Goal: Task Accomplishment & Management: Contribute content

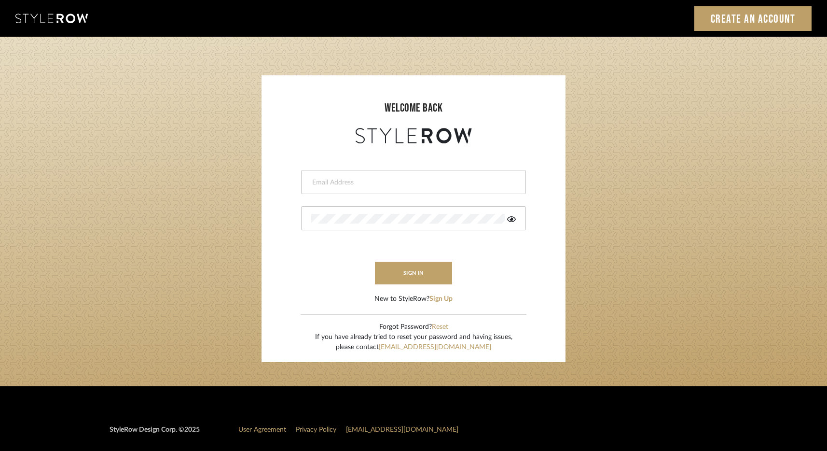
type input "elliotsaeidy@gmail.com"
click at [378, 180] on input "elliotsaeidy@gmail.com" at bounding box center [412, 183] width 202 height 10
click at [391, 283] on button "sign in" at bounding box center [413, 273] width 77 height 23
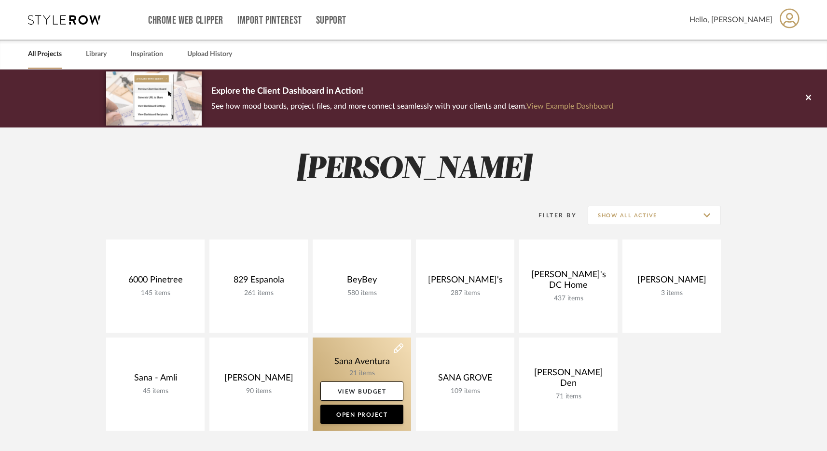
click at [368, 375] on link at bounding box center [362, 383] width 98 height 93
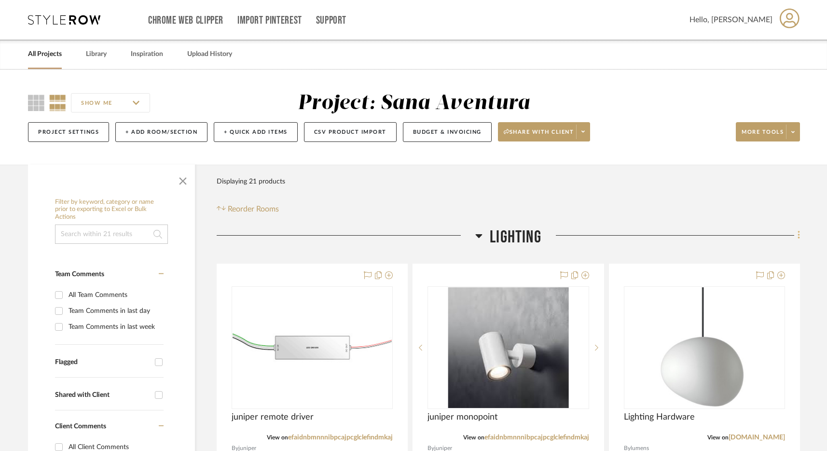
click at [796, 236] on fa-icon at bounding box center [798, 236] width 6 height 16
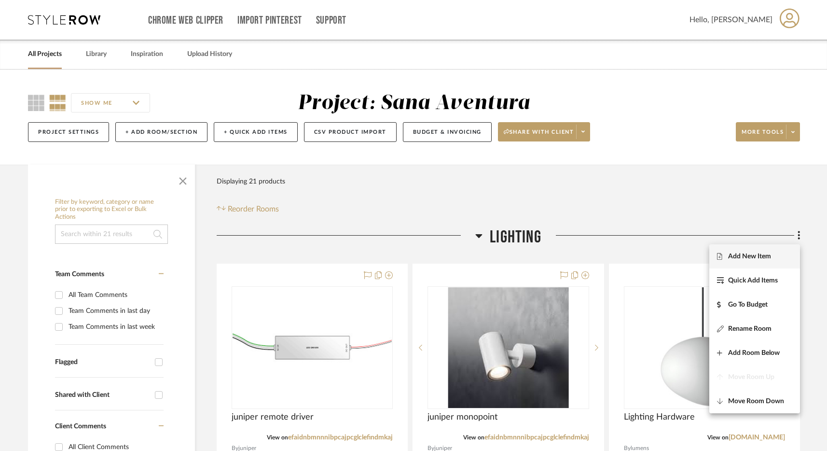
click at [761, 253] on span "Add New Item" at bounding box center [749, 256] width 43 height 8
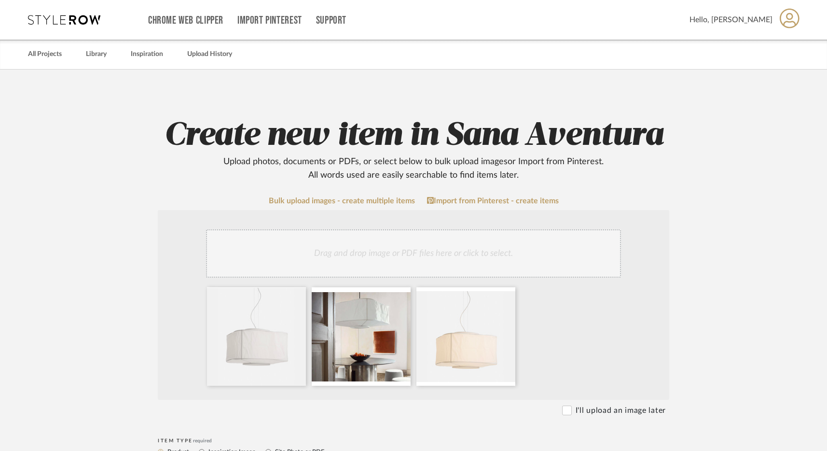
click at [668, 217] on div "Drag and drop image or PDF files here or click to select." at bounding box center [414, 305] width 512 height 190
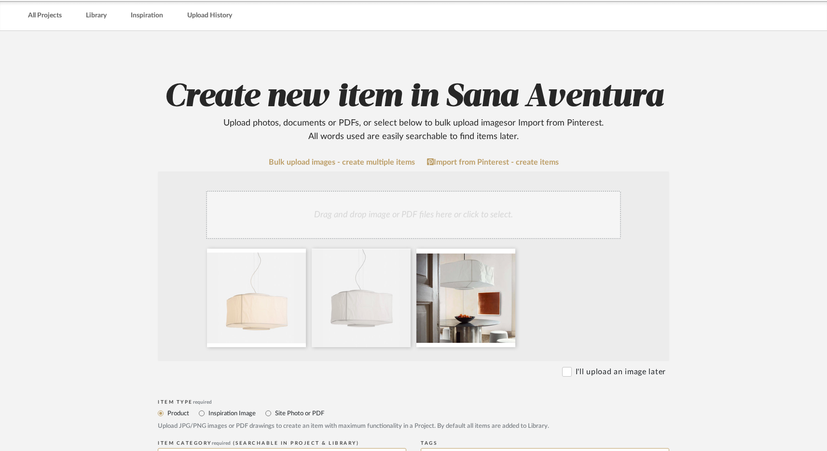
scroll to position [126, 0]
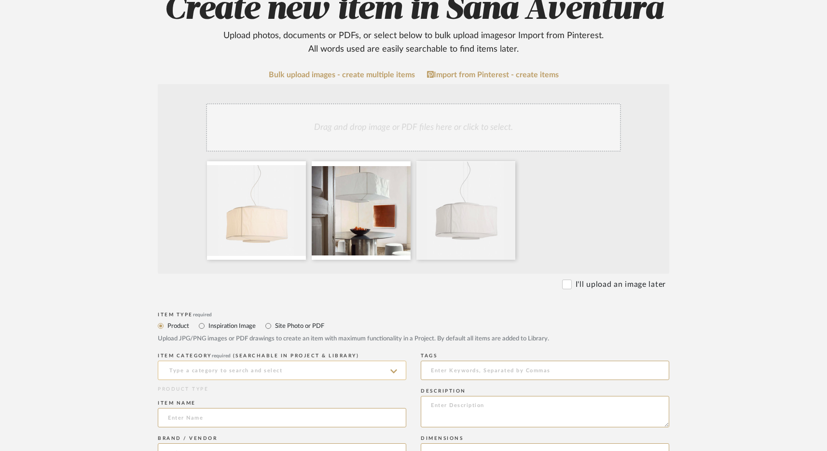
click at [207, 375] on input at bounding box center [282, 370] width 249 height 19
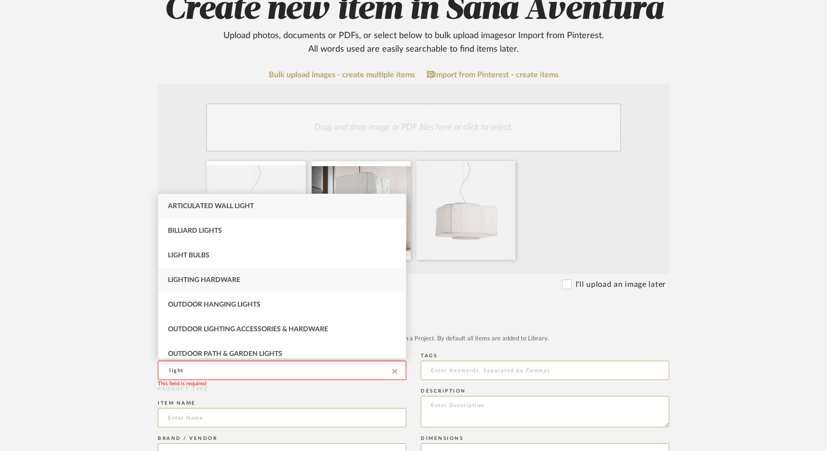
click at [227, 281] on span "Lighting Hardware" at bounding box center [204, 280] width 72 height 7
type input "Lighting Hardware"
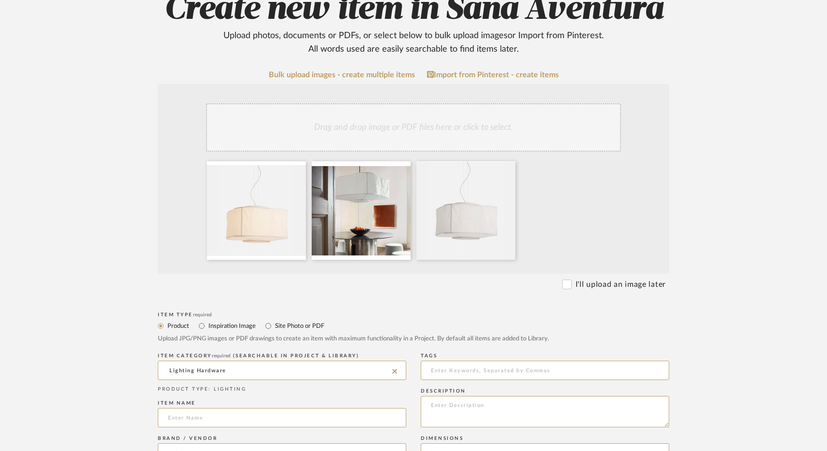
click at [396, 372] on icon at bounding box center [394, 371] width 5 height 5
click at [219, 347] on div "Pendants" at bounding box center [282, 346] width 248 height 25
type input "Pendants"
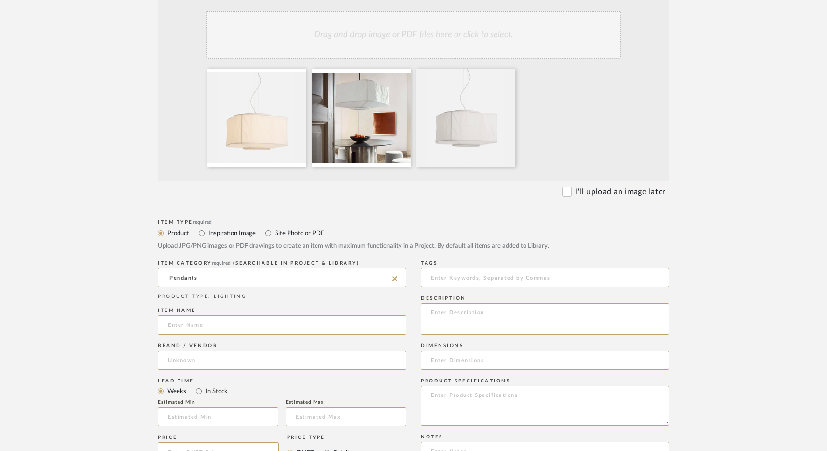
scroll to position [222, 0]
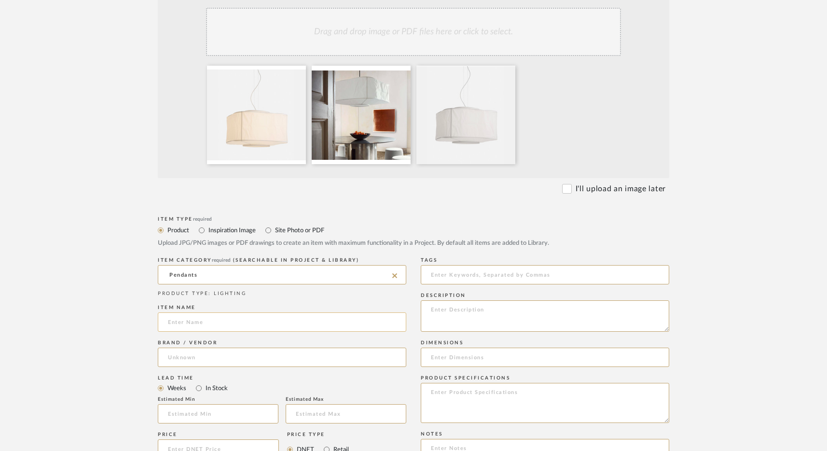
click at [200, 323] on input at bounding box center [282, 321] width 249 height 19
paste input "ALP-W-36-PC20-CO-30-1_TRIAC_120V"
type input "ALP-W-36-PC20-CO-30-1_TRIAC_120V"
click at [211, 356] on input at bounding box center [282, 357] width 249 height 19
type input "RBW"
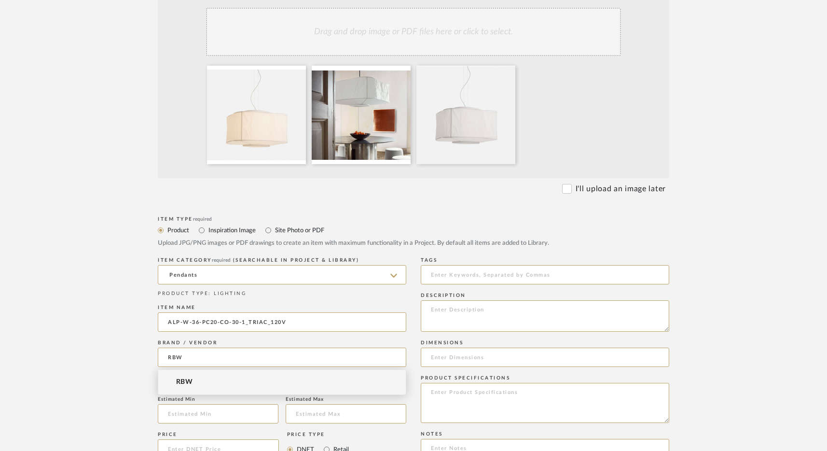
click at [194, 387] on mat-option "RBW" at bounding box center [282, 382] width 248 height 25
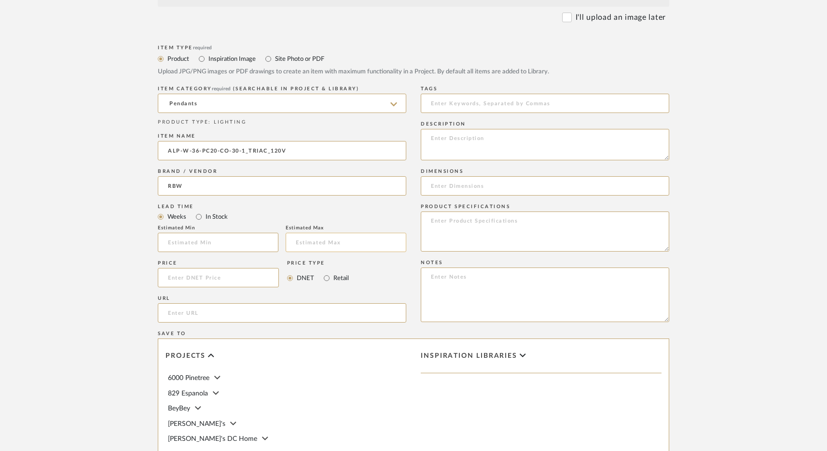
scroll to position [396, 0]
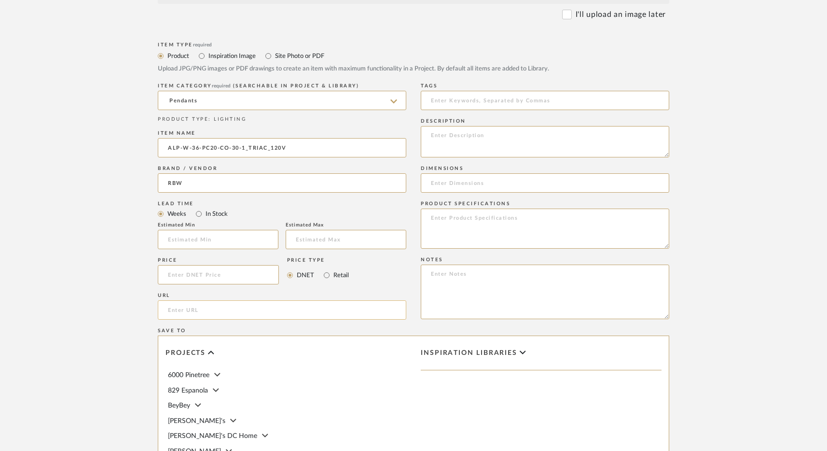
paste input "https://rbw.com/products/allsew/36-pc20-co-30-1_triac_120v"
type input "https://rbw.com/products/allsew/36-pc20-co-30-1_triac_120v"
click at [192, 273] on input at bounding box center [218, 274] width 121 height 19
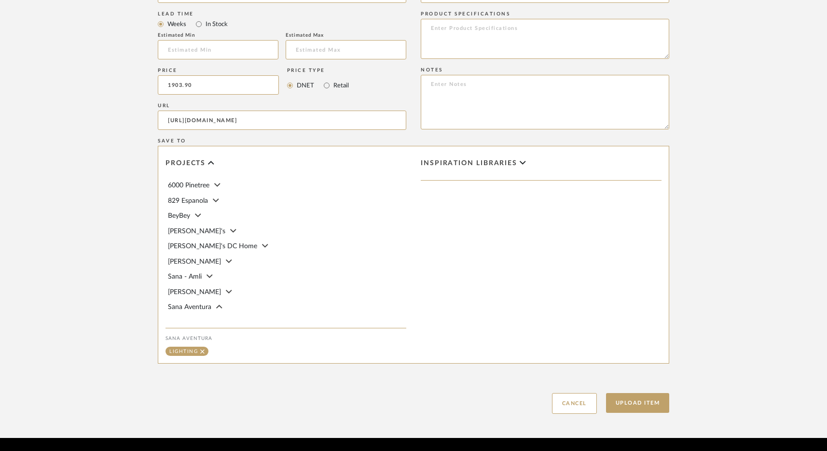
scroll to position [591, 0]
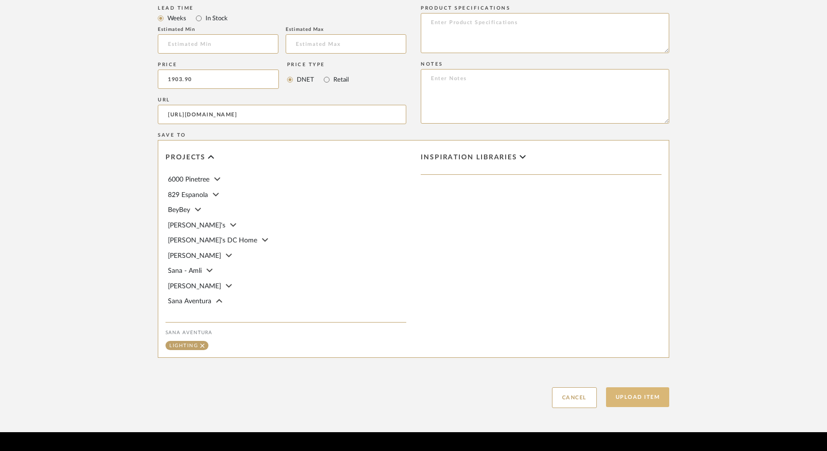
type input "$1,903.90"
click at [650, 402] on button "Upload Item" at bounding box center [638, 397] width 64 height 20
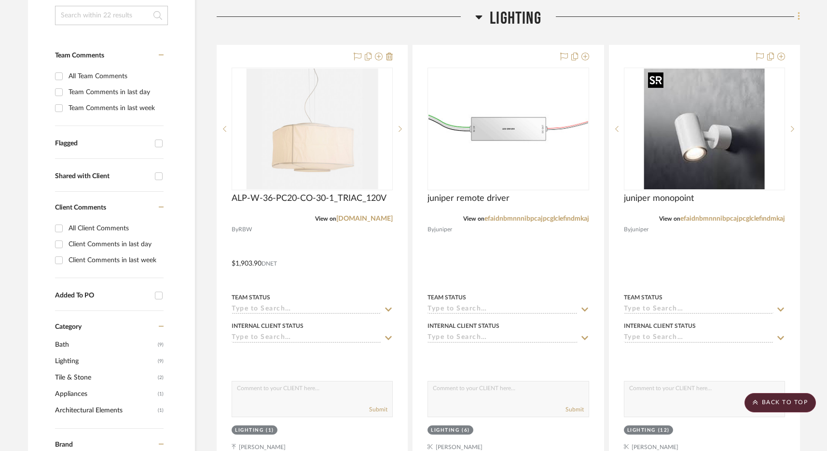
scroll to position [207, 0]
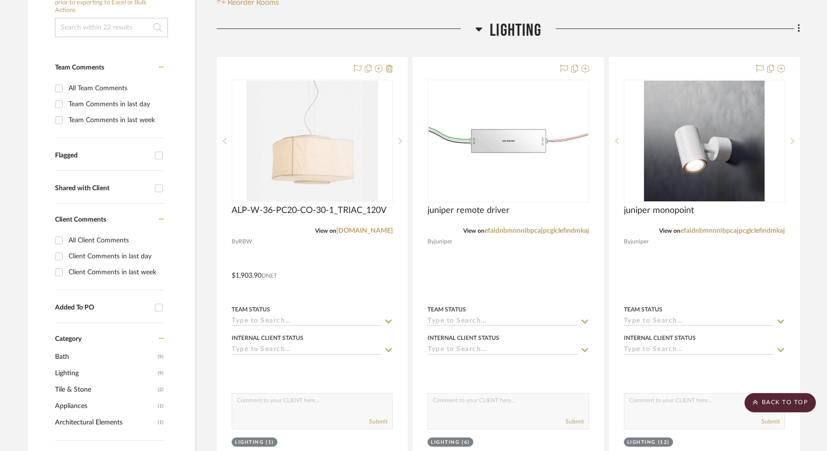
click at [799, 30] on icon at bounding box center [799, 28] width 3 height 11
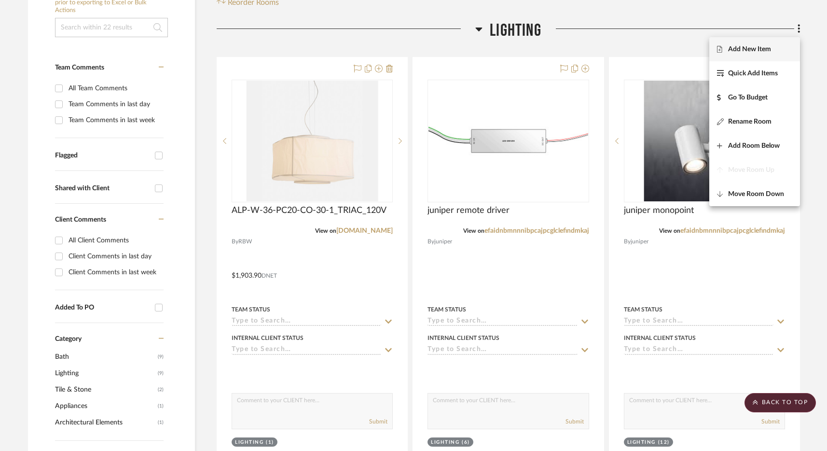
click at [780, 44] on button "Add New Item" at bounding box center [755, 49] width 91 height 24
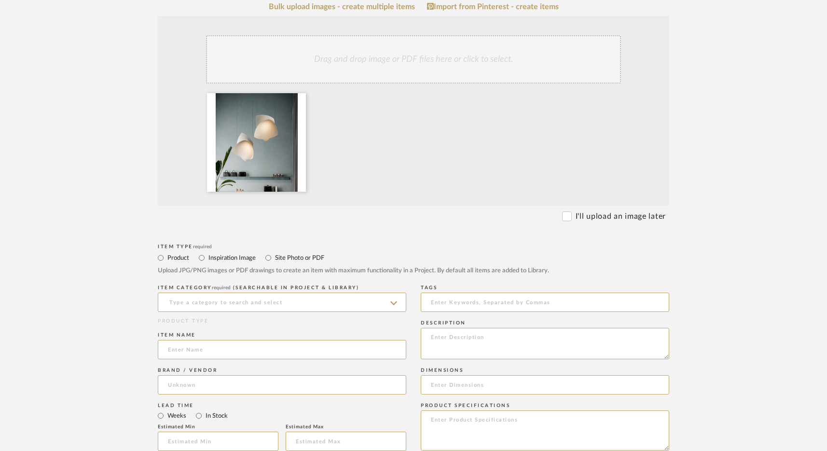
scroll to position [230, 0]
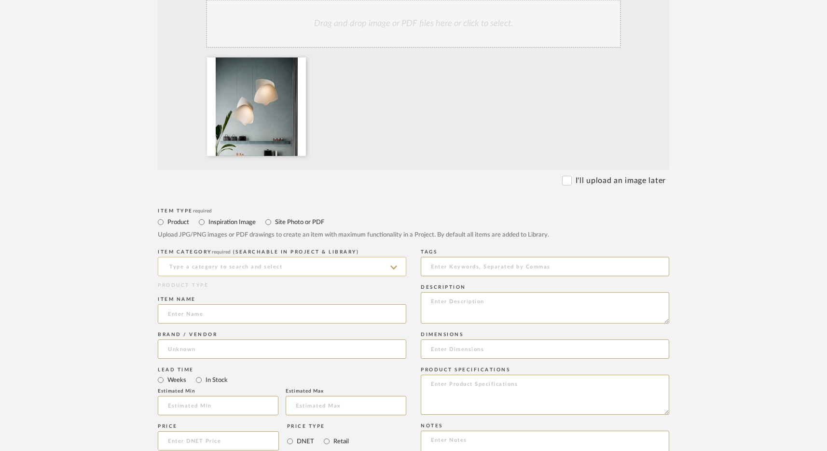
click at [289, 263] on input at bounding box center [282, 266] width 249 height 19
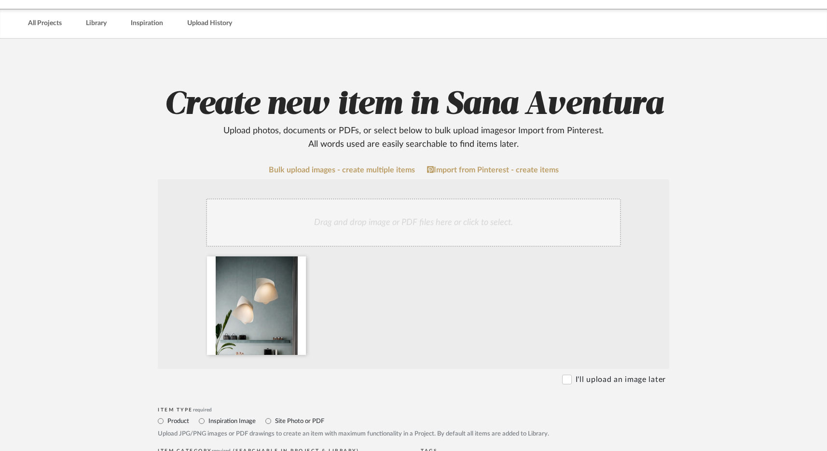
scroll to position [0, 0]
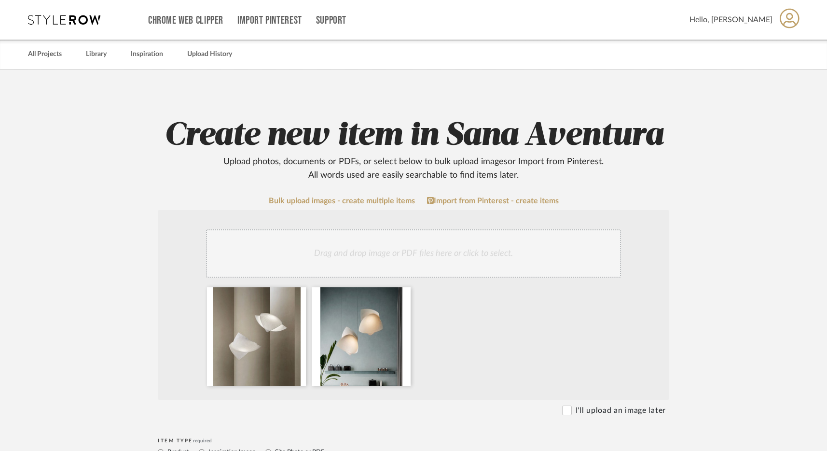
drag, startPoint x: 355, startPoint y: 340, endPoint x: 620, endPoint y: 37, distance: 402.7
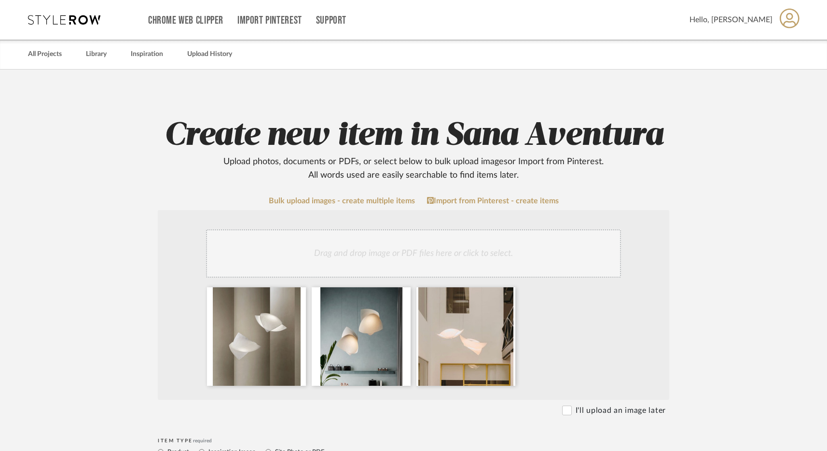
scroll to position [186, 0]
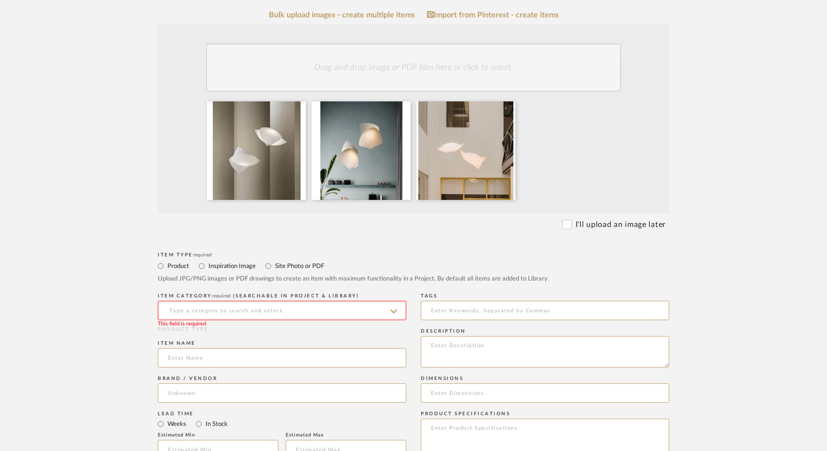
click at [233, 309] on input at bounding box center [282, 310] width 249 height 19
click at [202, 289] on span "Pendants" at bounding box center [186, 285] width 37 height 7
type input "Pendants"
click at [226, 359] on input at bounding box center [282, 357] width 249 height 19
click at [205, 358] on input at bounding box center [282, 357] width 249 height 19
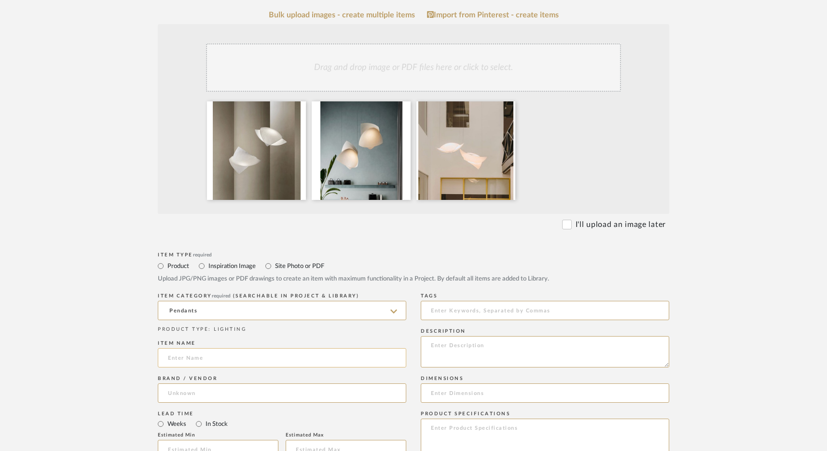
paste input "Sails"
type input "Sails"
click at [216, 396] on input at bounding box center [282, 392] width 249 height 19
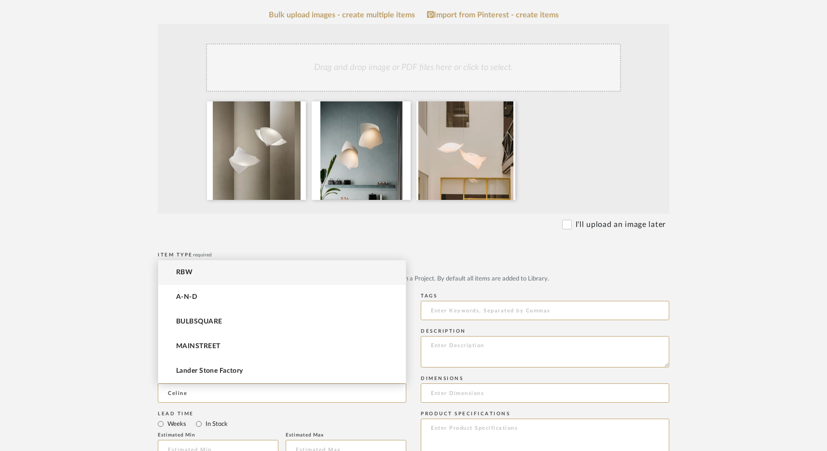
type input "Celine"
type input "Wright"
click at [103, 349] on upload-items "Create new item in Sana Aventura Upload photos, documents or PDFs, or select be…" at bounding box center [413, 361] width 827 height 954
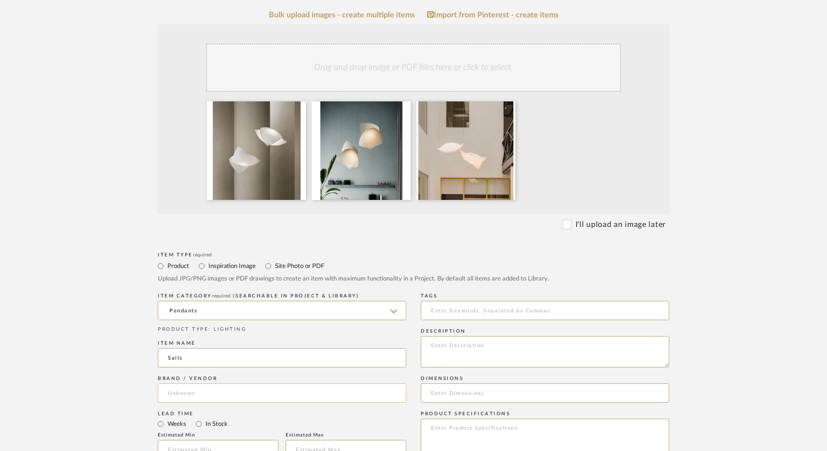
click at [187, 400] on input at bounding box center [282, 392] width 249 height 19
click at [218, 417] on span "[PERSON_NAME]" at bounding box center [204, 418] width 57 height 8
type input "[PERSON_NAME]"
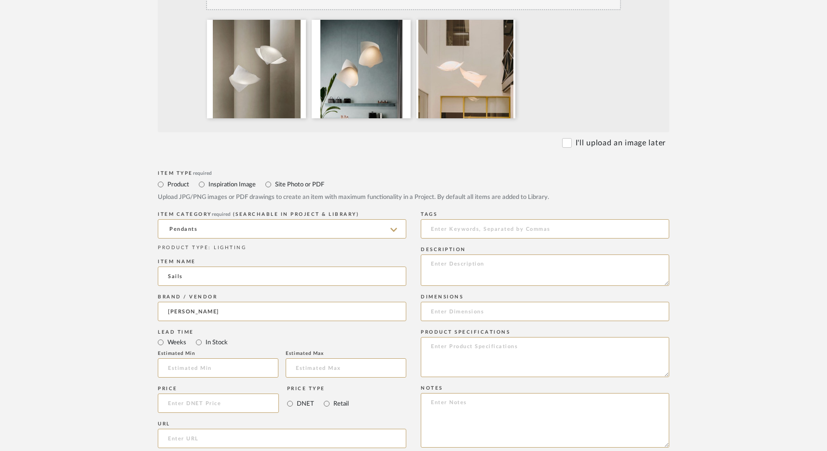
scroll to position [509, 0]
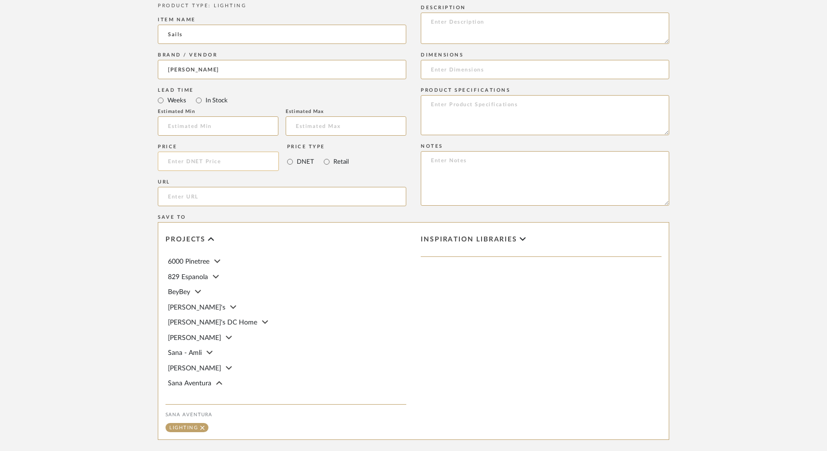
click at [195, 165] on input at bounding box center [218, 161] width 121 height 19
type input "$2,360.00"
click at [193, 198] on input "url" at bounding box center [282, 196] width 249 height 19
paste input "https://www.celinewright.com/fr/accueil/138-voiles-suspension.html"
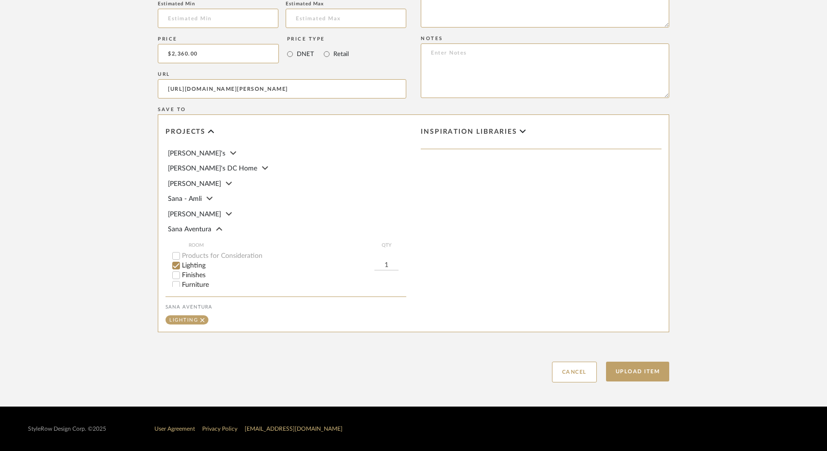
scroll to position [50, 0]
type input "https://www.celinewright.com/fr/accueil/138-voiles-suspension.html"
click at [628, 377] on button "Upload Item" at bounding box center [638, 372] width 64 height 20
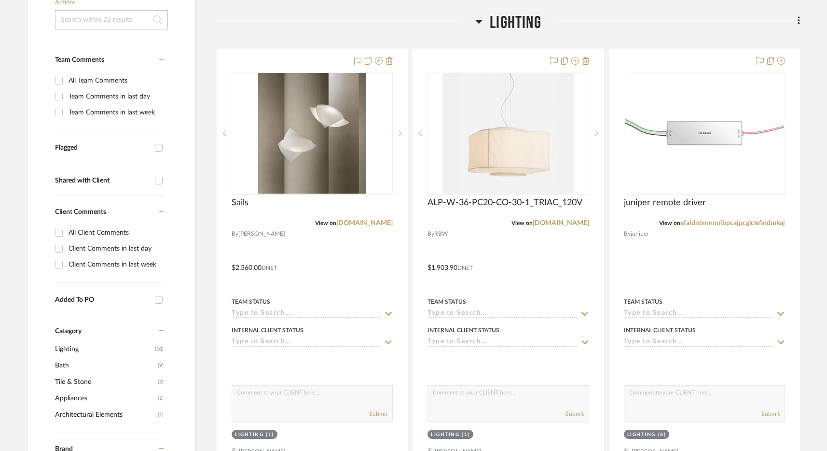
scroll to position [226, 0]
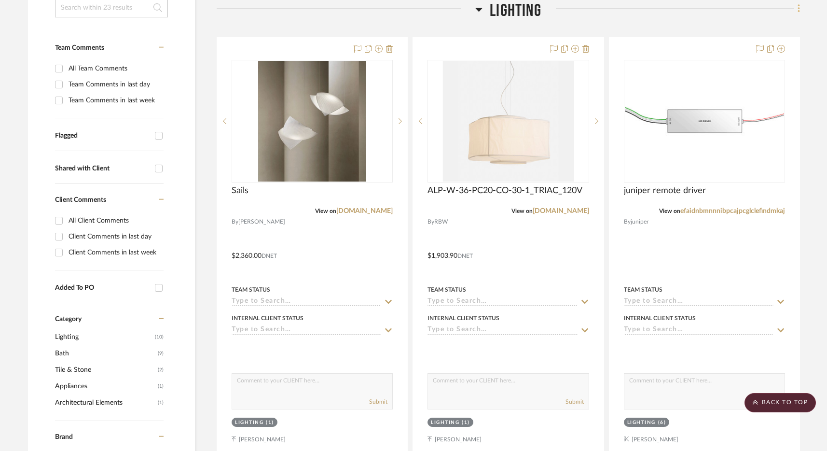
click at [799, 8] on icon at bounding box center [799, 8] width 3 height 11
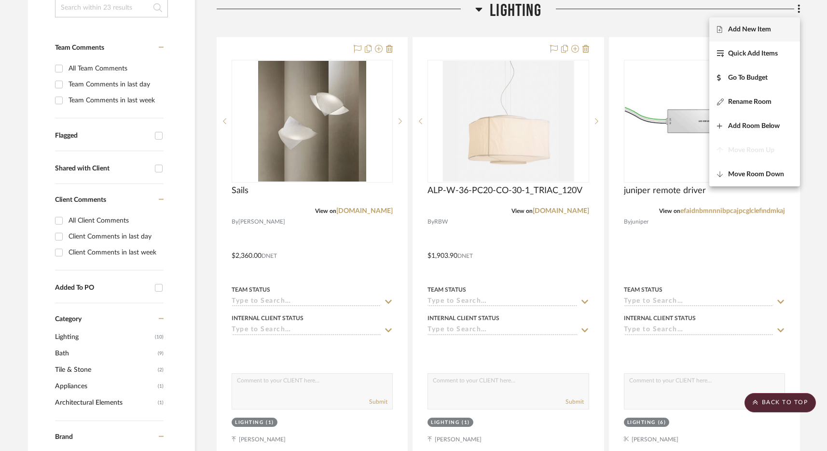
click at [757, 32] on span "Add New Item" at bounding box center [749, 30] width 43 height 8
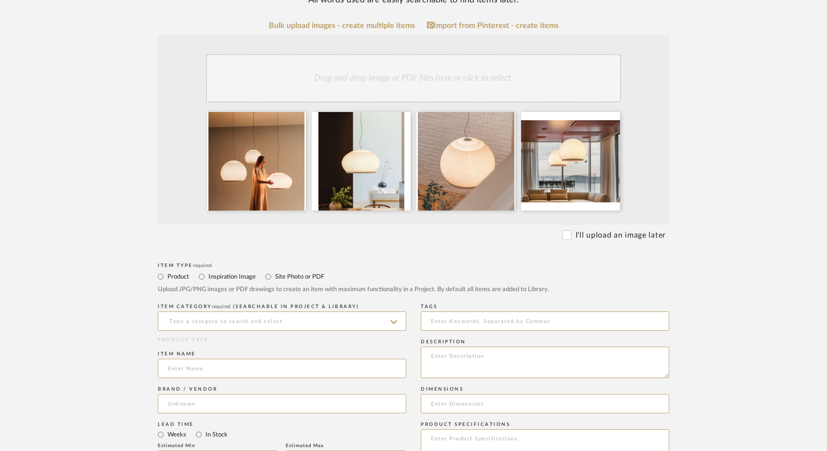
scroll to position [200, 0]
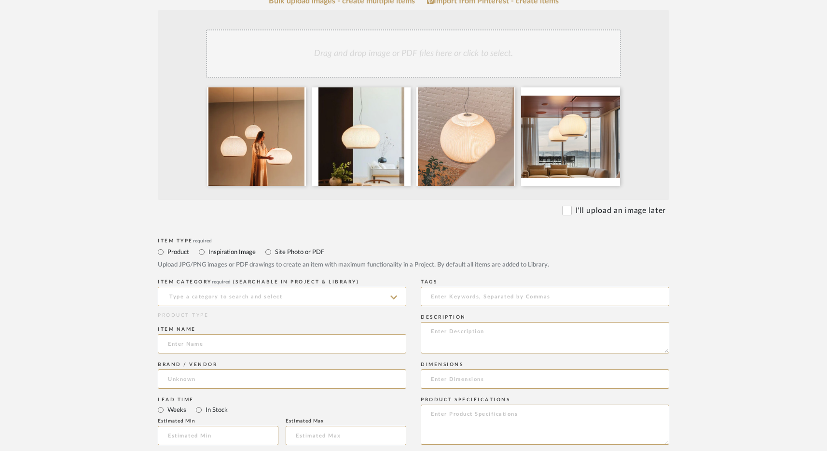
click at [211, 295] on input at bounding box center [282, 296] width 249 height 19
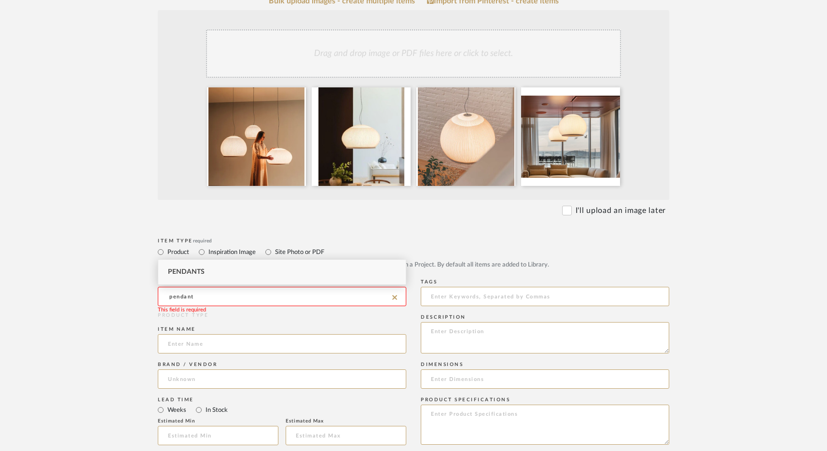
click at [211, 275] on div "Pendants" at bounding box center [282, 272] width 248 height 25
type input "Pendants"
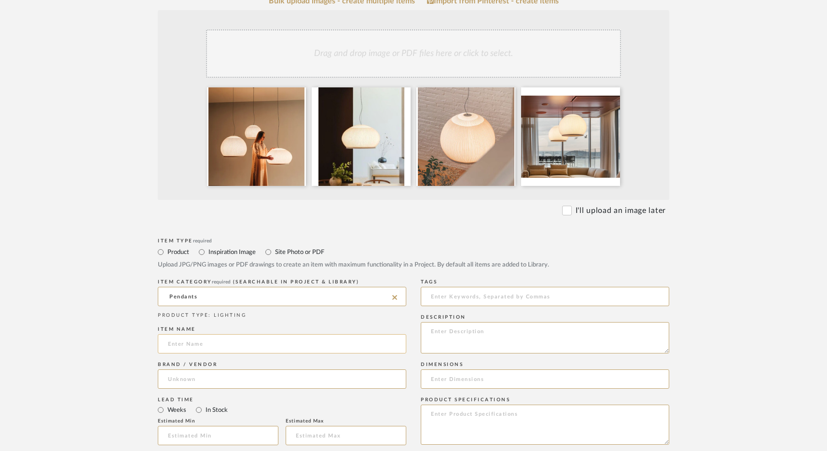
click at [209, 343] on input at bounding box center [282, 343] width 249 height 19
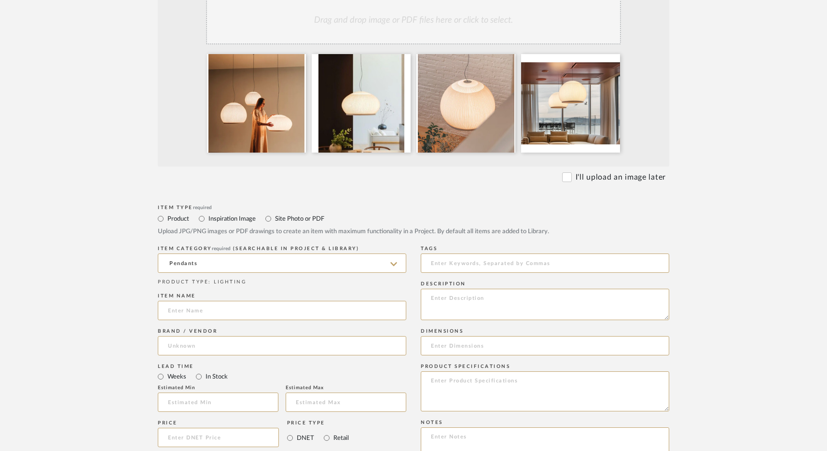
scroll to position [292, 0]
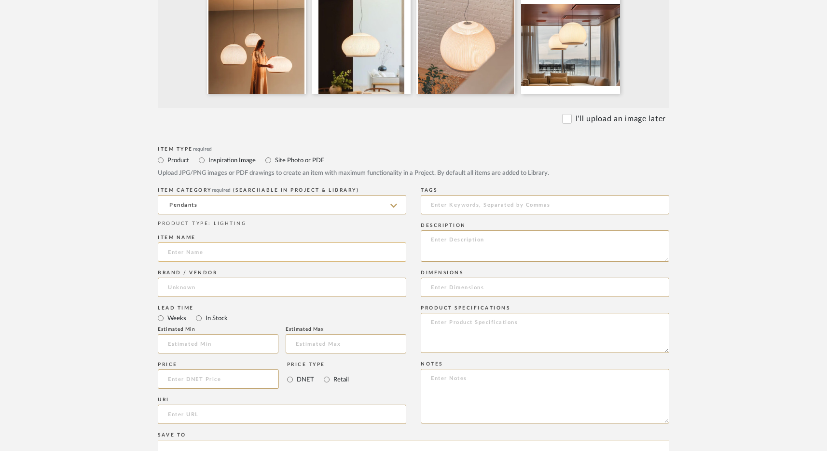
click at [267, 248] on input at bounding box center [282, 251] width 249 height 19
type input "Knit"
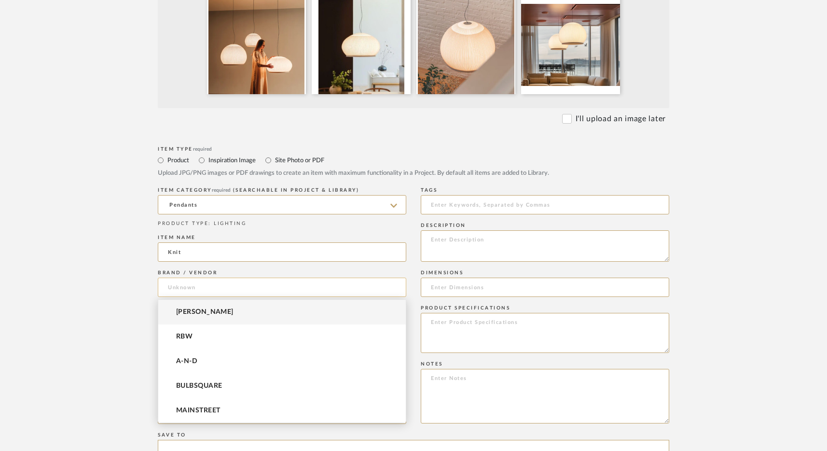
click at [206, 285] on input at bounding box center [282, 287] width 249 height 19
type input "v"
type input "VIBIA"
drag, startPoint x: 120, startPoint y: 311, endPoint x: 159, endPoint y: 297, distance: 41.7
click at [120, 311] on form "Bulk upload images - create multiple items Import from Pinterest - create items…" at bounding box center [413, 306] width 615 height 803
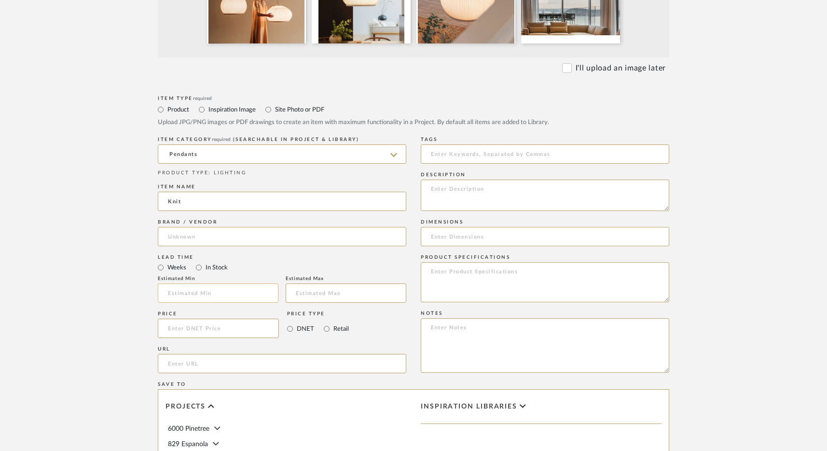
scroll to position [363, 0]
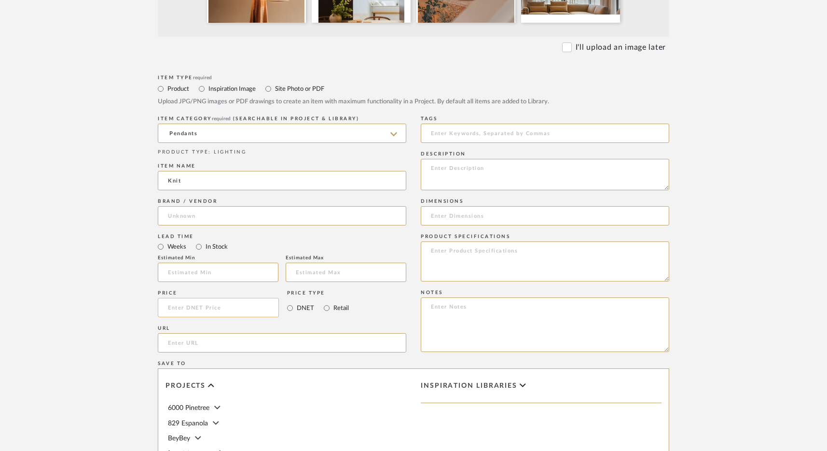
click at [199, 311] on input at bounding box center [218, 307] width 121 height 19
paste input "https://vibia.com/us/usa/collections/pendants-knit-pendant"
type input "https://vibia.com/us/usa/collections/pendants-knit-pendant"
click at [97, 276] on upload-items "Create new item in Sana Aventura Upload photos, documents or PDFs, or select be…" at bounding box center [413, 184] width 827 height 954
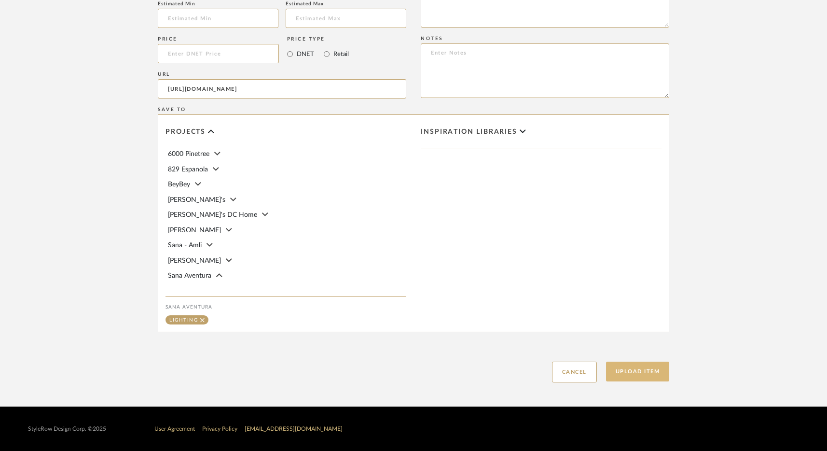
click at [668, 372] on button "Upload Item" at bounding box center [638, 372] width 64 height 20
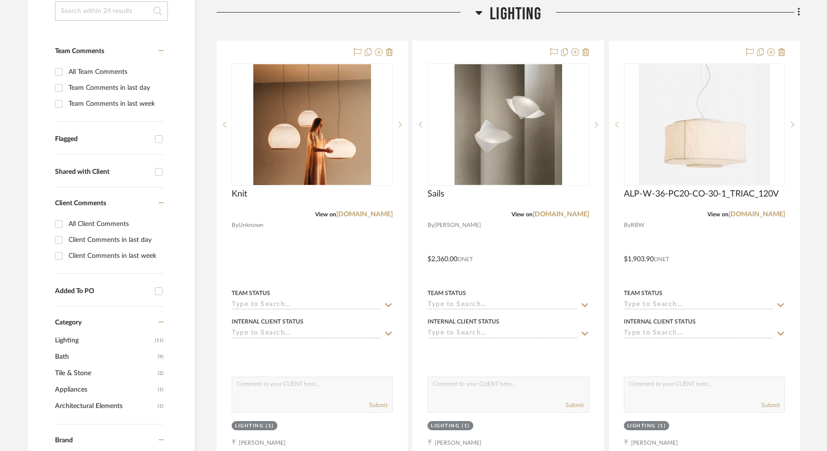
scroll to position [226, 0]
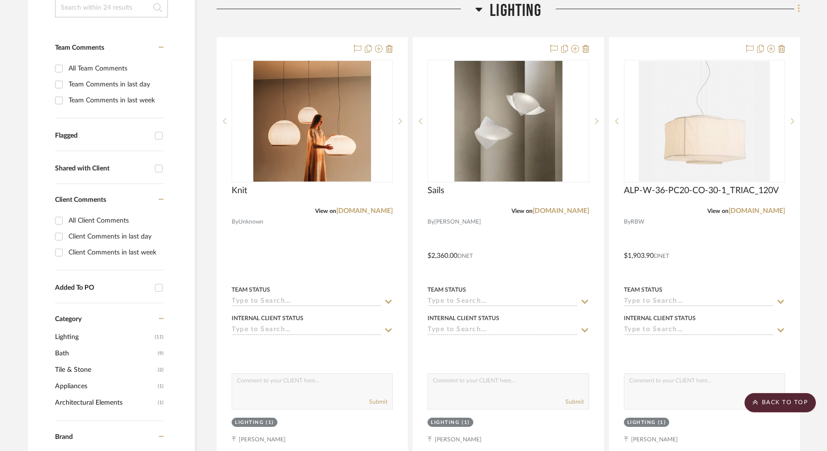
click at [798, 12] on icon at bounding box center [799, 9] width 2 height 8
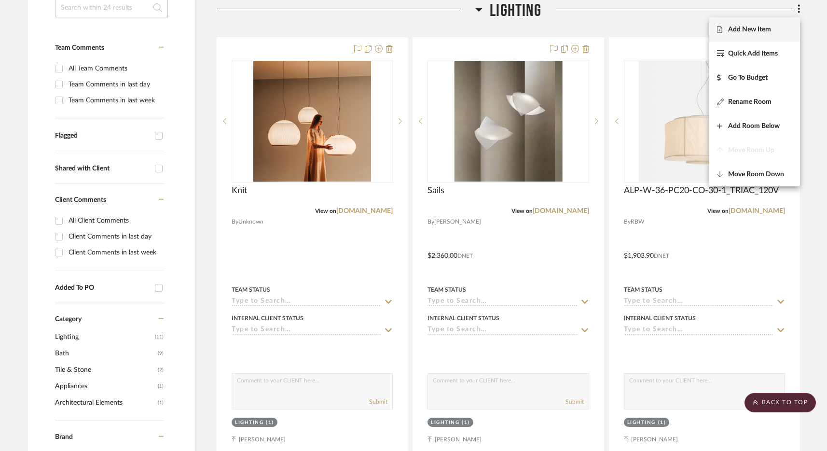
click at [756, 37] on button "Add New Item" at bounding box center [755, 29] width 91 height 24
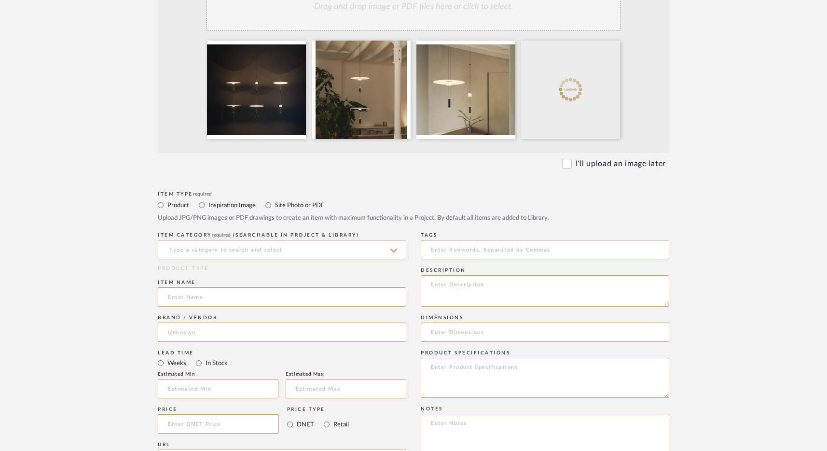
scroll to position [260, 0]
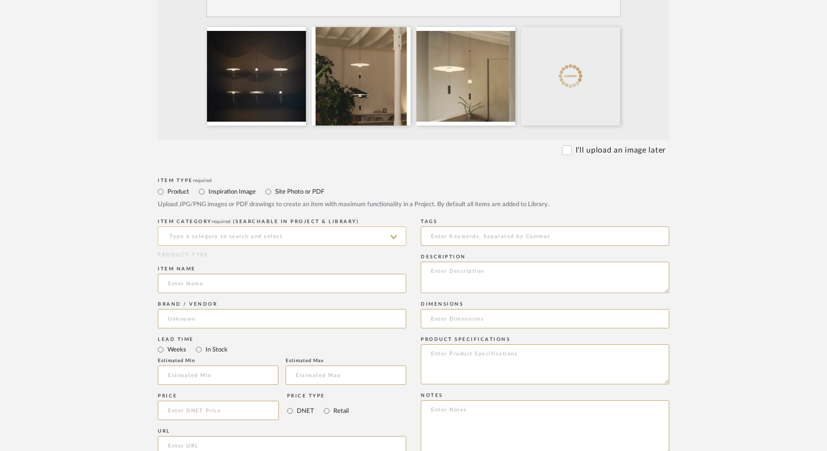
click at [259, 236] on input at bounding box center [282, 235] width 249 height 19
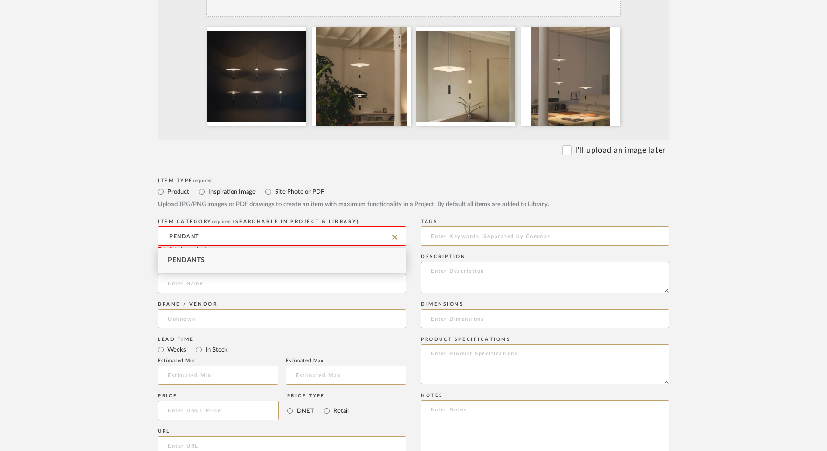
click at [223, 254] on div "Pendants" at bounding box center [282, 260] width 248 height 25
type input "Pendants"
click at [223, 281] on input at bounding box center [282, 283] width 249 height 19
type input "FLAMINGO MINI"
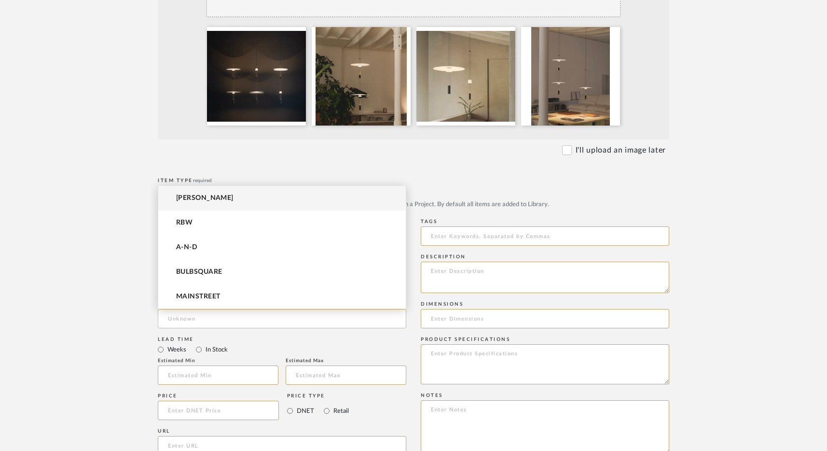
click at [192, 317] on input at bounding box center [282, 318] width 249 height 19
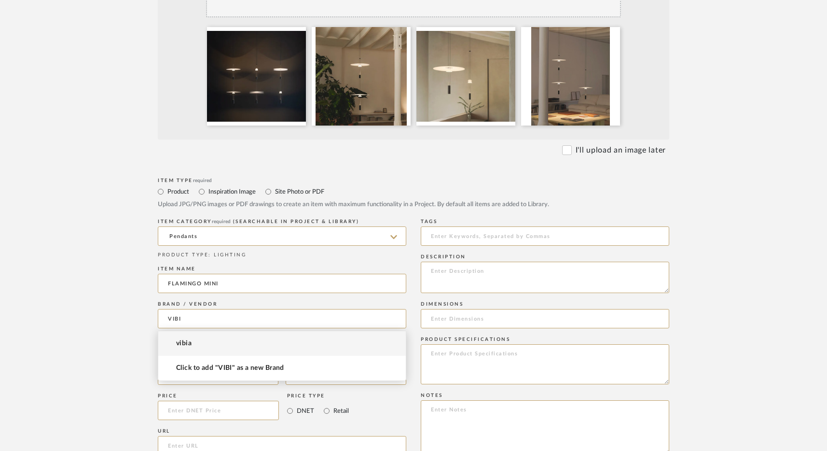
click at [193, 344] on mat-option "vibia" at bounding box center [282, 343] width 248 height 25
type input "vibia"
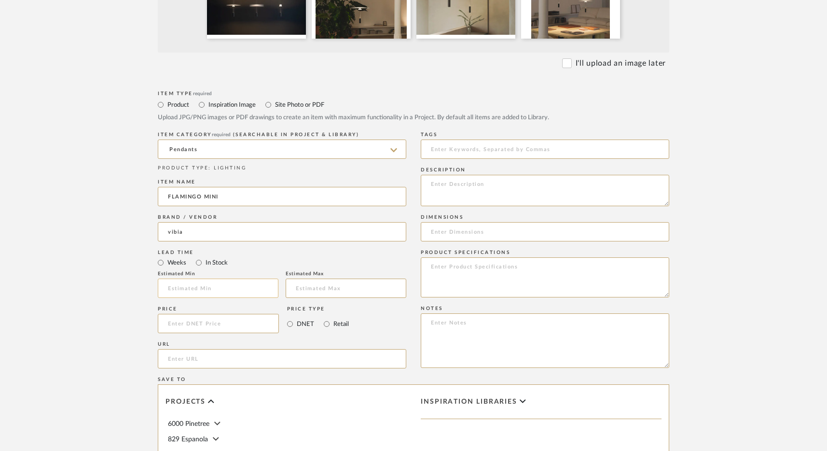
scroll to position [349, 0]
paste input "https://vibia.com/us/usa/collections/pendants-flamingo-mini-pendant"
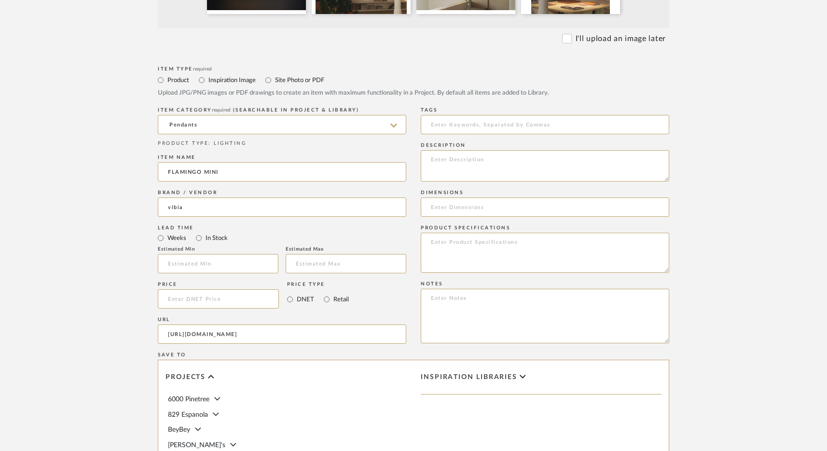
scroll to position [617, 0]
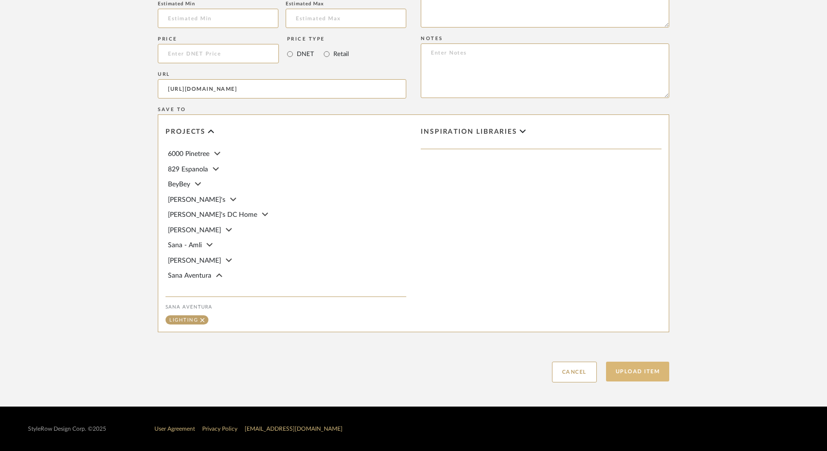
type input "https://vibia.com/us/usa/collections/pendants-flamingo-mini-pendant"
click at [653, 376] on button "Upload Item" at bounding box center [638, 372] width 64 height 20
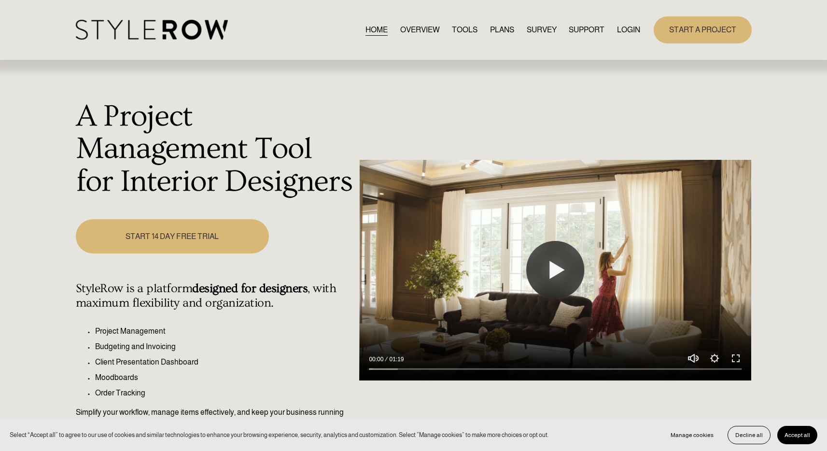
click at [629, 28] on link "LOGIN" at bounding box center [628, 29] width 23 height 13
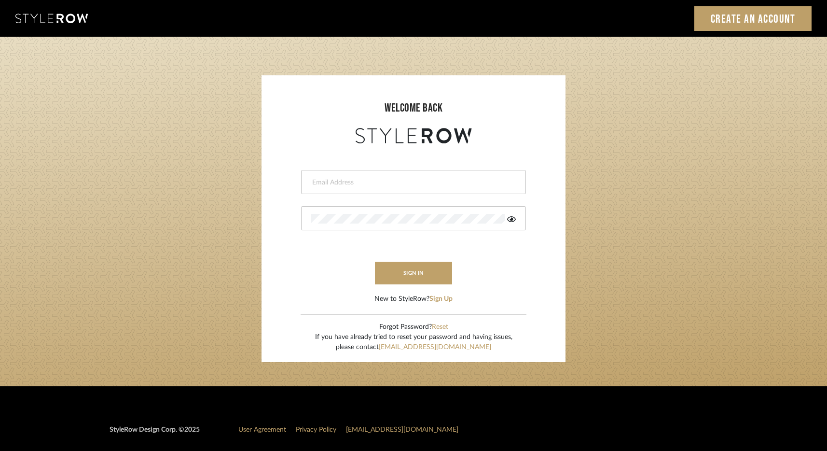
type input "[EMAIL_ADDRESS][DOMAIN_NAME]"
click at [514, 221] on icon at bounding box center [511, 219] width 9 height 6
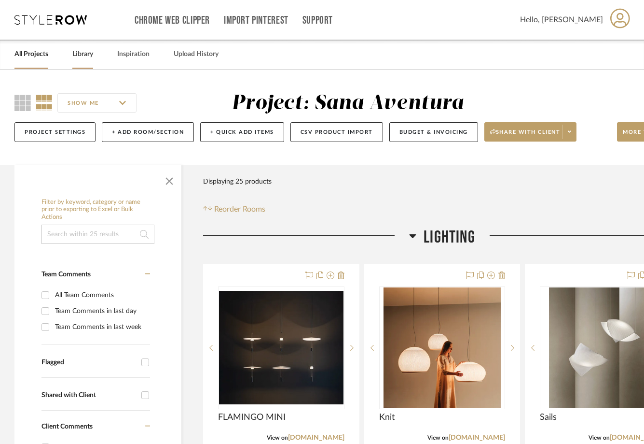
click at [81, 55] on link "Library" at bounding box center [82, 54] width 21 height 13
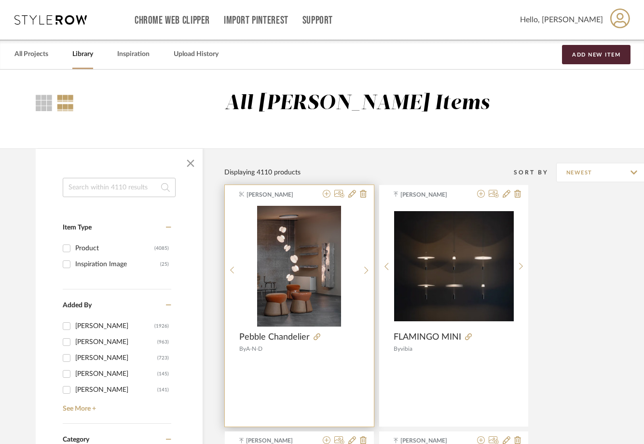
click at [294, 192] on span "[PERSON_NAME]" at bounding box center [277, 194] width 61 height 9
click at [268, 197] on span "[PERSON_NAME]" at bounding box center [277, 194] width 61 height 9
click at [314, 214] on img "0" at bounding box center [299, 266] width 84 height 121
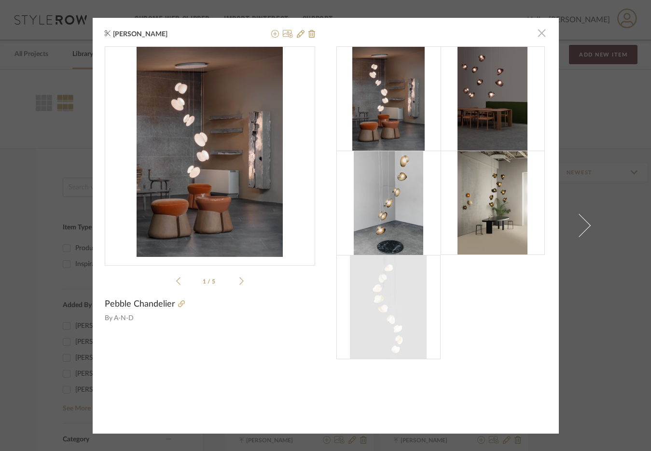
click at [535, 33] on span "button" at bounding box center [541, 33] width 19 height 19
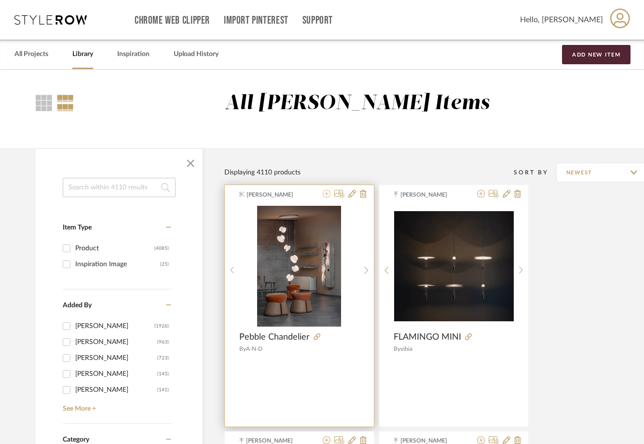
click at [326, 193] on icon at bounding box center [327, 194] width 8 height 8
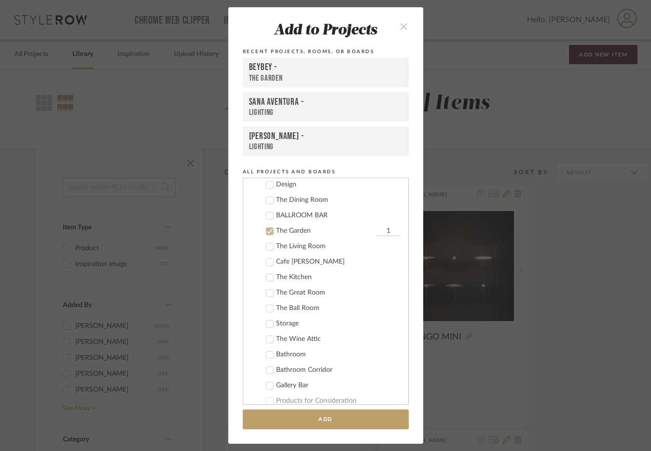
scroll to position [85, 0]
click at [266, 235] on icon at bounding box center [269, 233] width 6 height 5
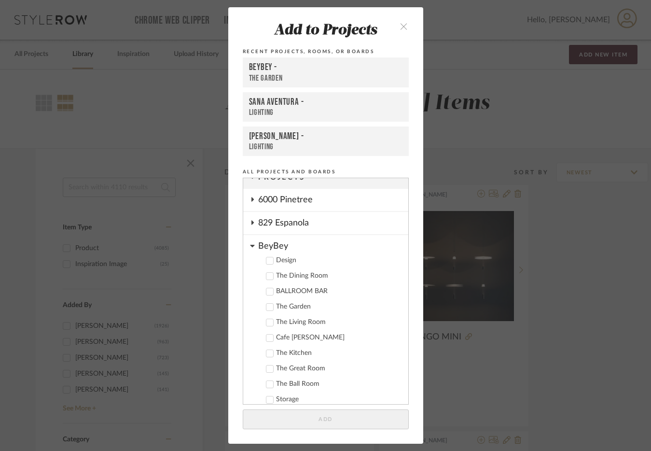
scroll to position [0, 0]
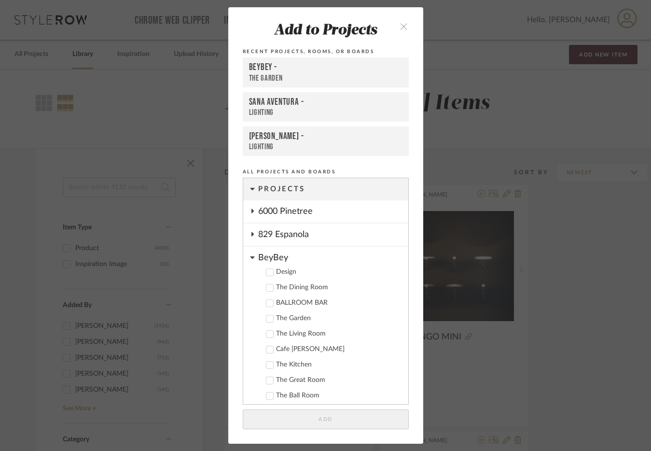
click at [250, 258] on icon at bounding box center [252, 257] width 4 height 2
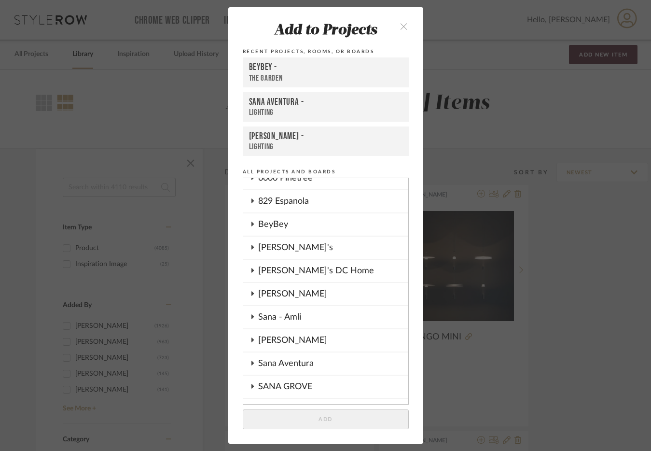
scroll to position [52, 0]
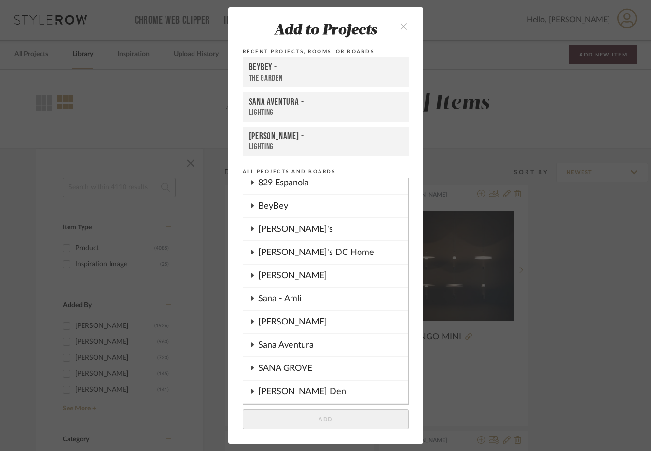
click at [251, 346] on icon at bounding box center [252, 345] width 2 height 4
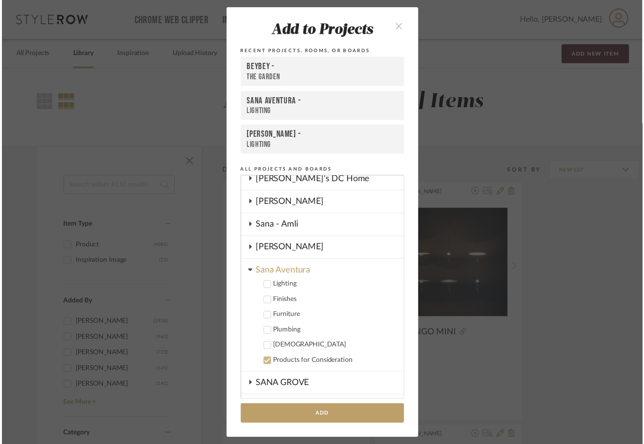
scroll to position [129, 0]
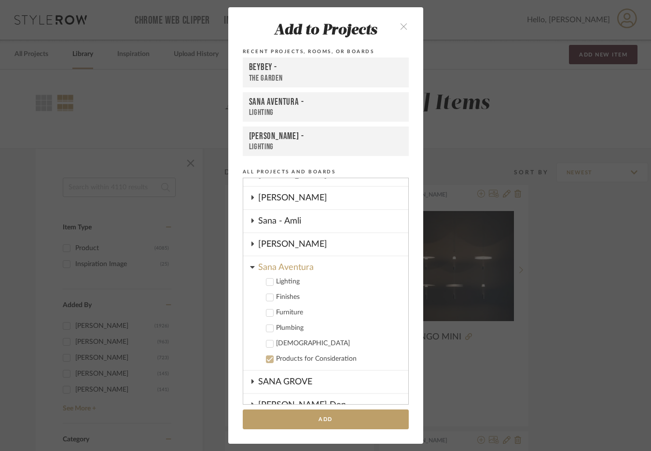
click at [268, 282] on icon at bounding box center [269, 282] width 7 height 7
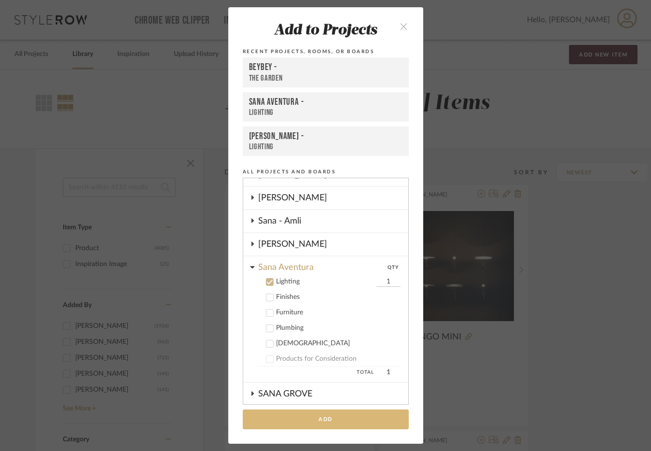
click at [326, 422] on button "Add" at bounding box center [326, 419] width 166 height 20
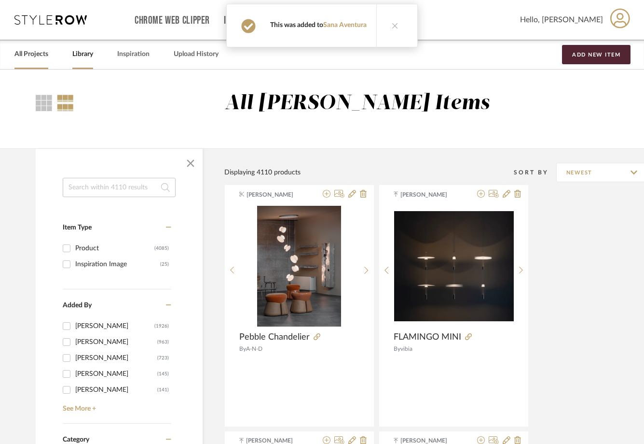
click at [26, 64] on div "All Projects" at bounding box center [31, 54] width 34 height 29
click at [31, 58] on link "All Projects" at bounding box center [31, 54] width 34 height 13
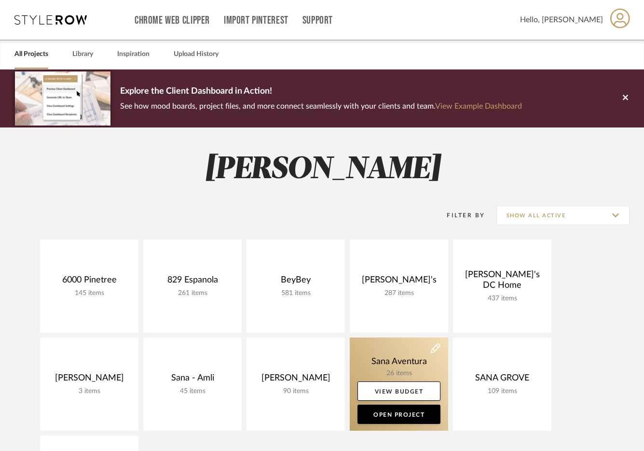
click at [389, 361] on link at bounding box center [399, 383] width 98 height 93
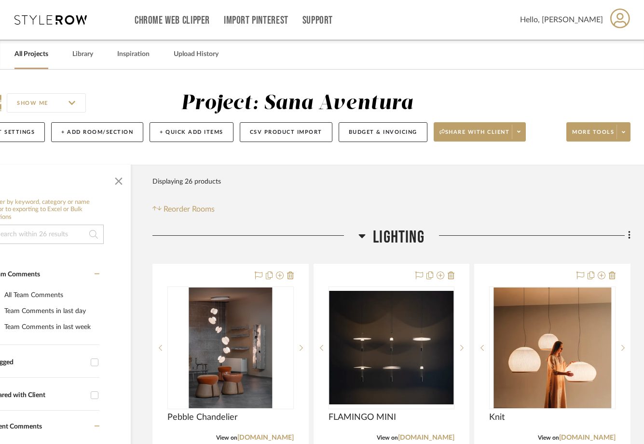
scroll to position [2, 50]
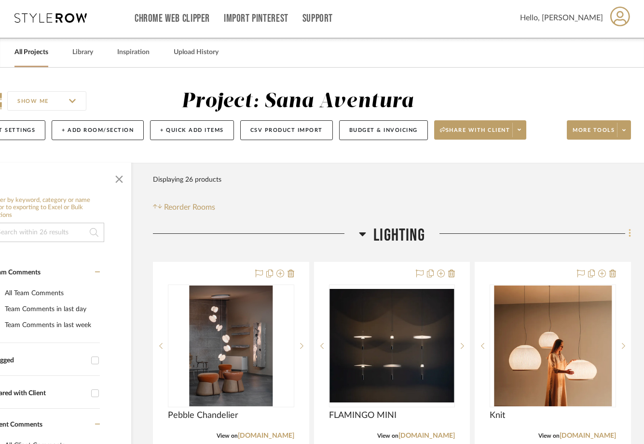
click at [629, 233] on icon at bounding box center [630, 233] width 2 height 8
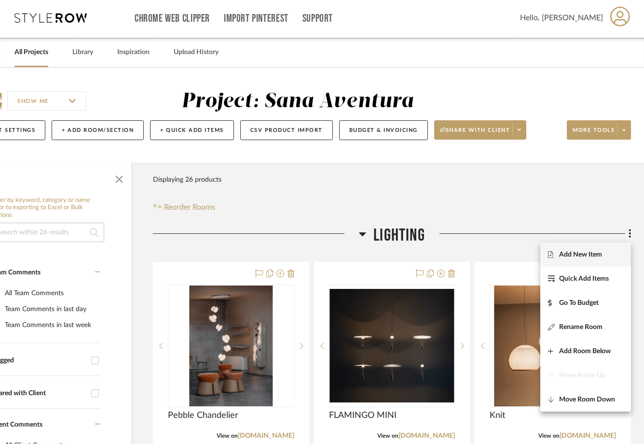
click at [579, 250] on span "Add New Item" at bounding box center [580, 254] width 43 height 8
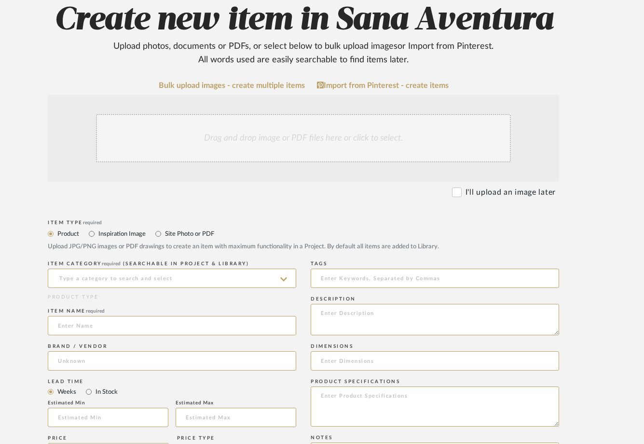
scroll to position [119, 44]
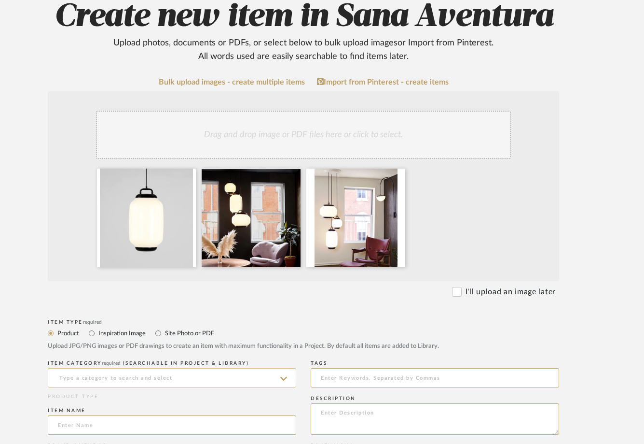
click at [134, 379] on input at bounding box center [172, 377] width 249 height 19
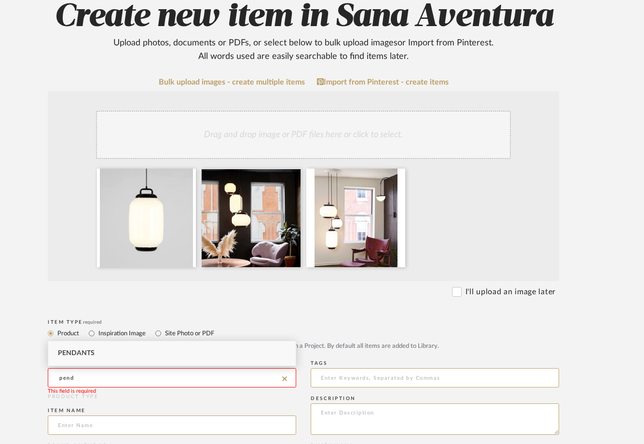
click at [105, 349] on div "Pendants" at bounding box center [172, 353] width 248 height 25
type input "Pendants"
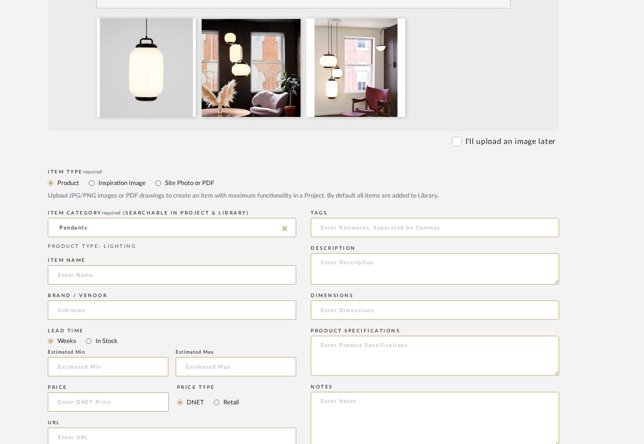
scroll to position [292, 45]
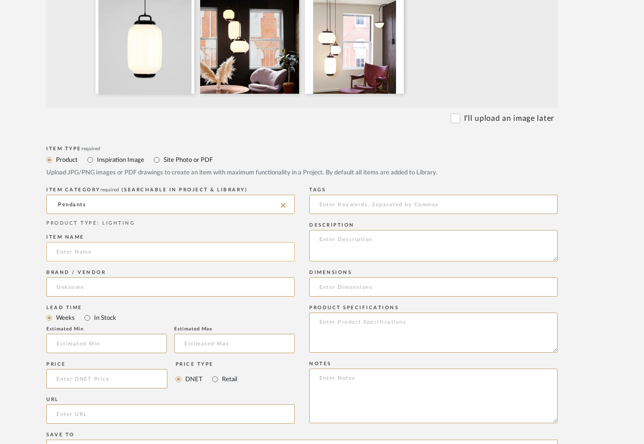
click at [121, 254] on input at bounding box center [170, 251] width 249 height 19
paste input "Esper Pendant 03"
type input "Esper Pendant 03"
click at [85, 283] on input at bounding box center [170, 286] width 249 height 19
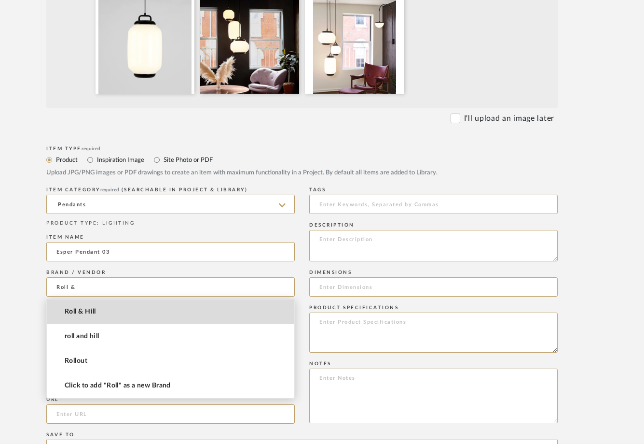
click at [149, 307] on mat-option "Roll & Hill" at bounding box center [171, 311] width 248 height 25
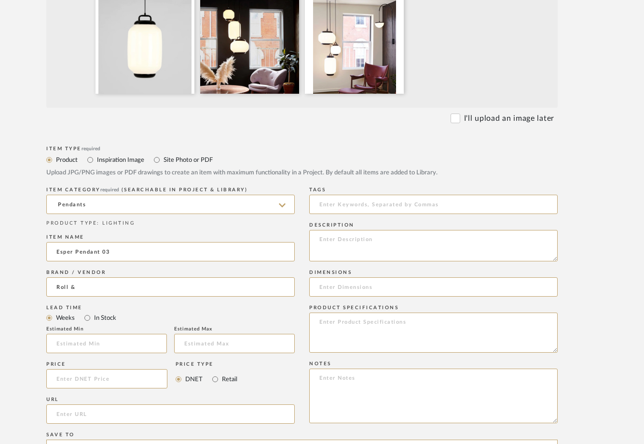
type input "Roll & Hill"
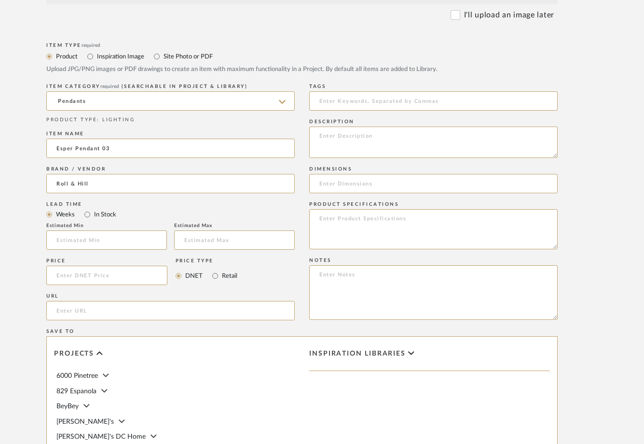
scroll to position [418, 45]
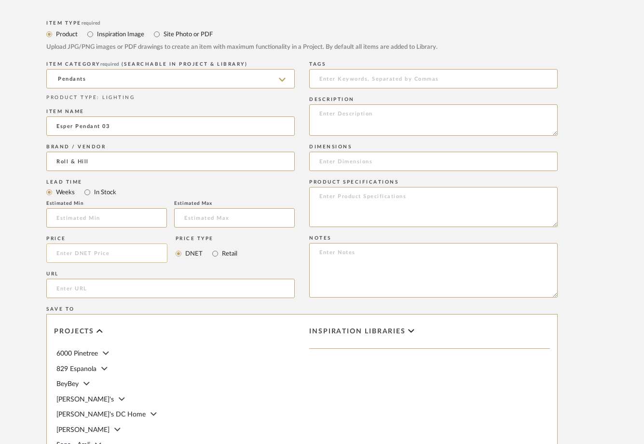
click at [88, 255] on input at bounding box center [106, 252] width 121 height 19
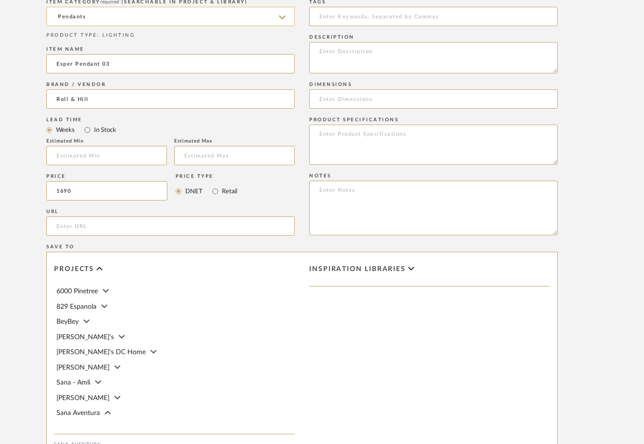
scroll to position [460, 45]
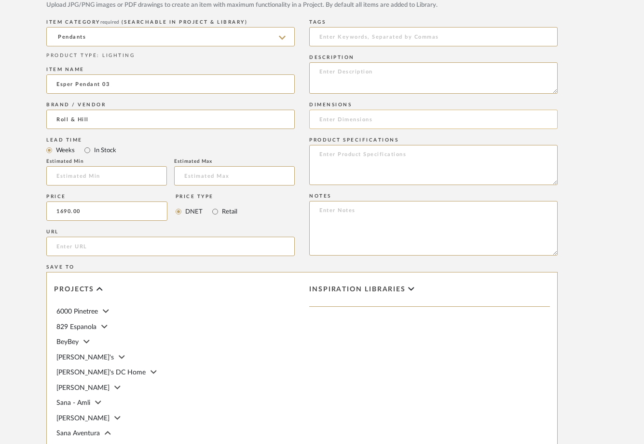
type input "$1,690.00"
click at [365, 123] on input at bounding box center [433, 119] width 249 height 19
type input "13""
click at [121, 249] on input "url" at bounding box center [170, 246] width 249 height 19
paste input "[URL][DOMAIN_NAME]"
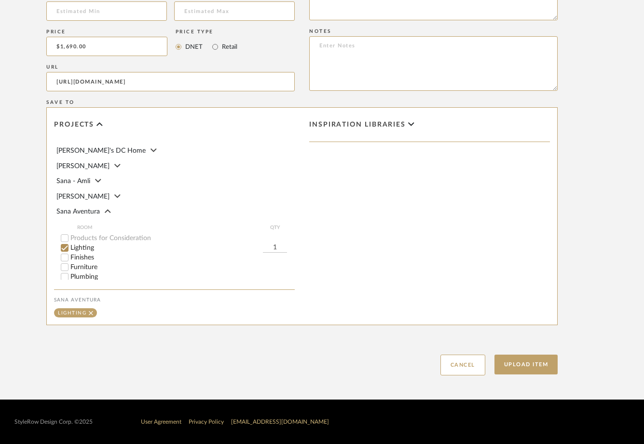
scroll to position [58, 0]
type input "[URL][DOMAIN_NAME]"
click at [532, 370] on button "Upload Item" at bounding box center [527, 364] width 64 height 20
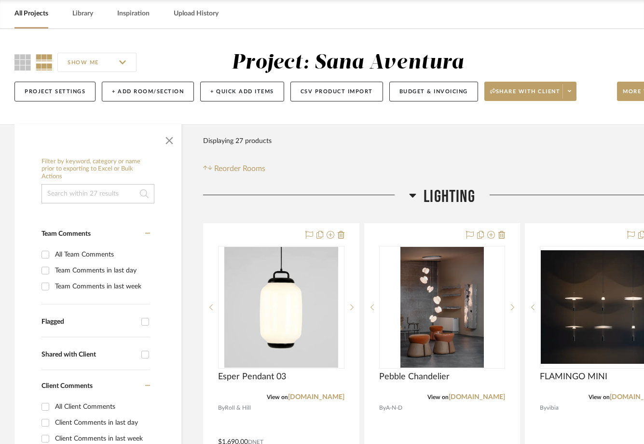
scroll to position [51, 0]
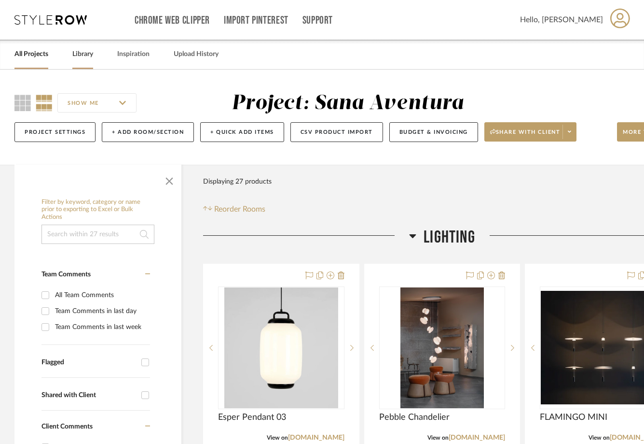
click at [83, 60] on link "Library" at bounding box center [82, 54] width 21 height 13
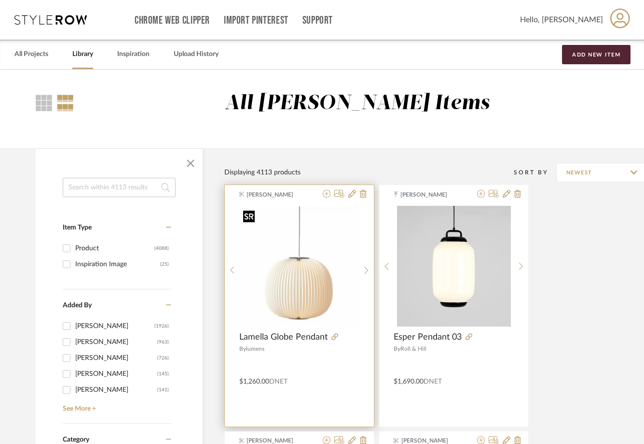
click at [293, 277] on img "0" at bounding box center [299, 266] width 120 height 120
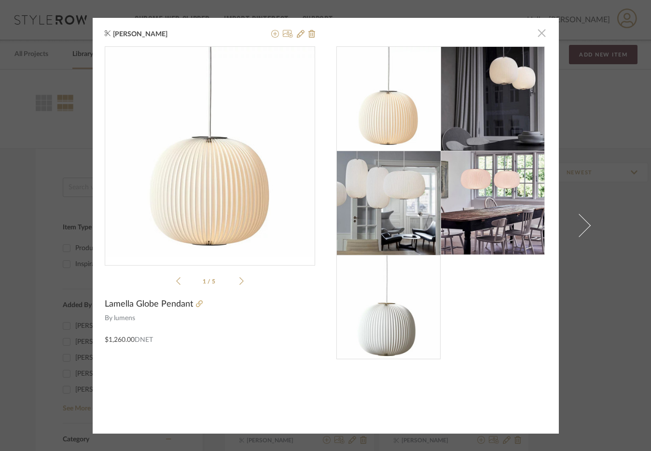
click at [538, 33] on span "button" at bounding box center [541, 33] width 19 height 19
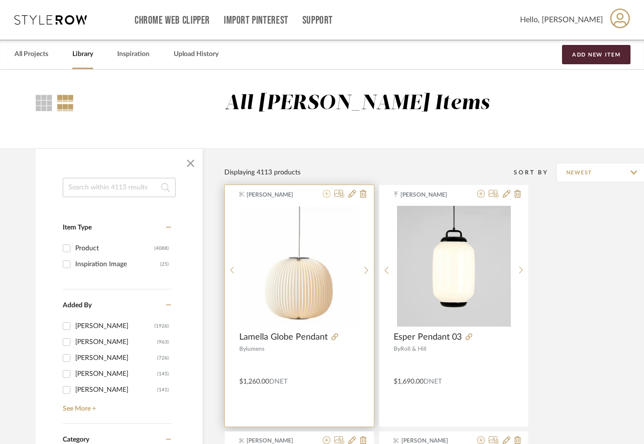
click at [327, 197] on icon at bounding box center [327, 194] width 8 height 8
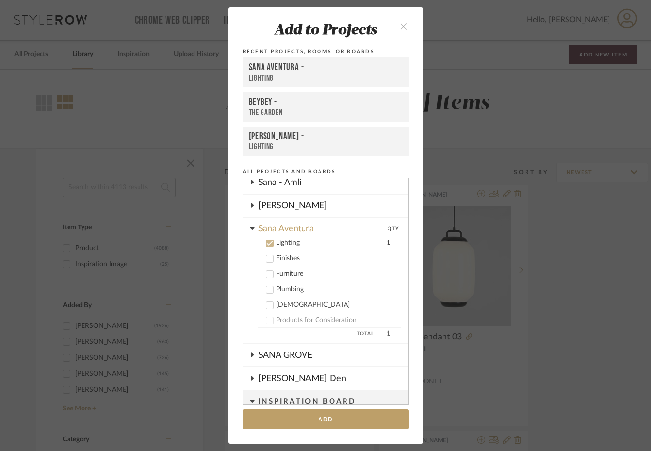
scroll to position [168, 0]
click at [526, 118] on div "Add to Projects Recent Projects, Rooms, or Boards Sana Aventura - Lighting BeyB…" at bounding box center [325, 225] width 651 height 451
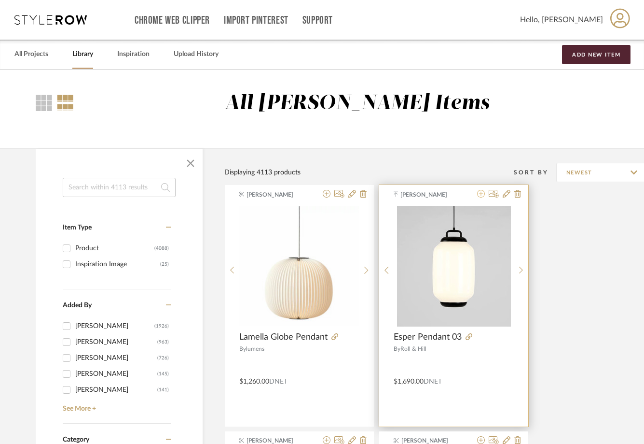
click at [479, 195] on icon at bounding box center [481, 194] width 8 height 8
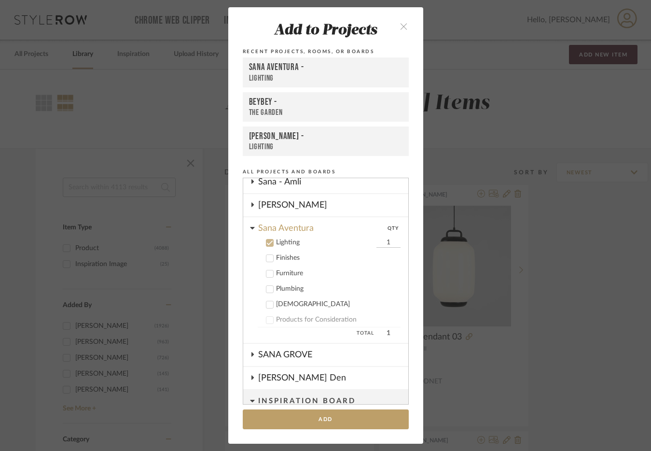
click at [491, 206] on div "Add to Projects Recent Projects, Rooms, or Boards Sana Aventura - Lighting BeyB…" at bounding box center [325, 225] width 651 height 451
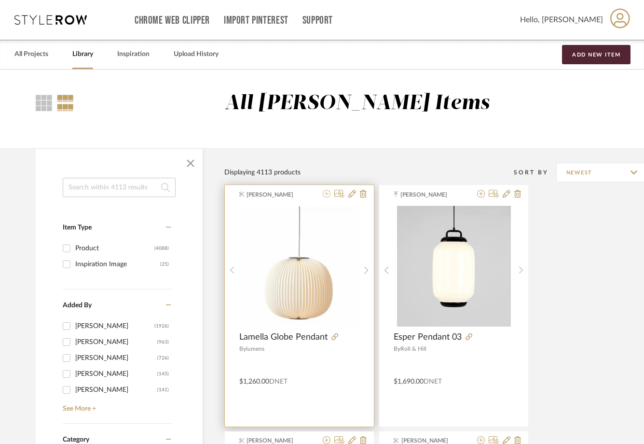
click at [326, 195] on icon at bounding box center [327, 194] width 8 height 8
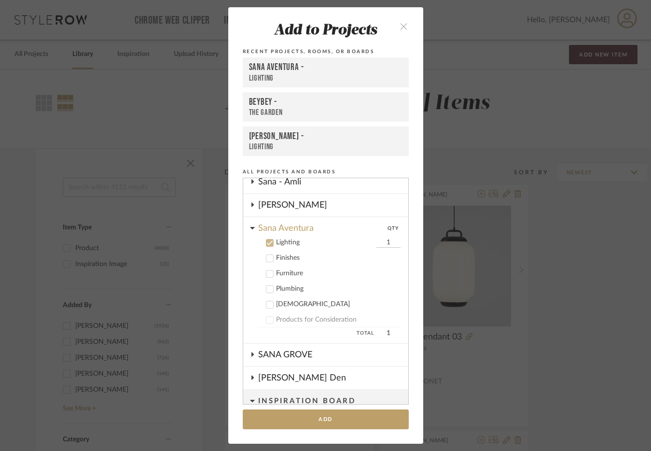
click at [448, 132] on div "Add to Projects Recent Projects, Rooms, or Boards Sana Aventura - Lighting BeyB…" at bounding box center [325, 225] width 651 height 451
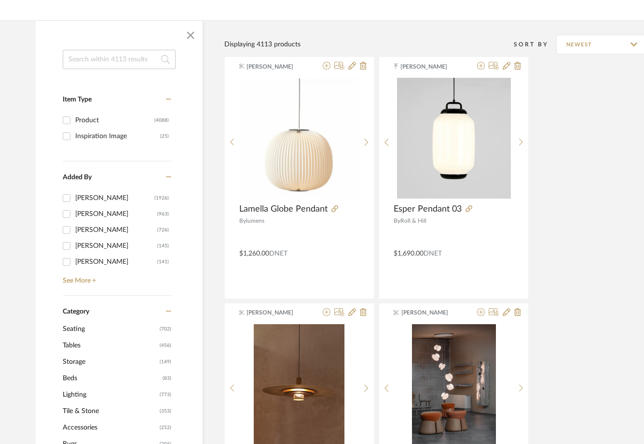
scroll to position [0, 0]
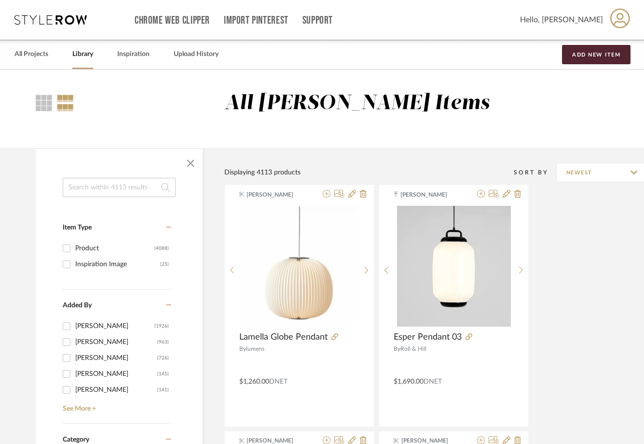
click at [63, 27] on div "Chrome Web Clipper Import Pinterest Support All Projects Library Inspiration Up…" at bounding box center [322, 20] width 616 height 40
click at [60, 19] on icon at bounding box center [50, 20] width 72 height 10
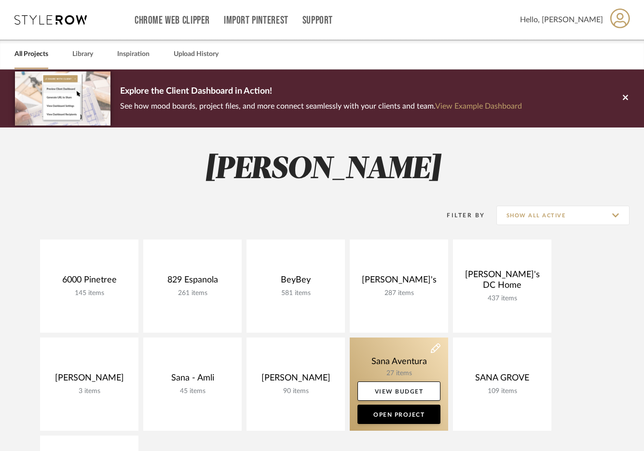
click at [377, 356] on link at bounding box center [399, 383] width 98 height 93
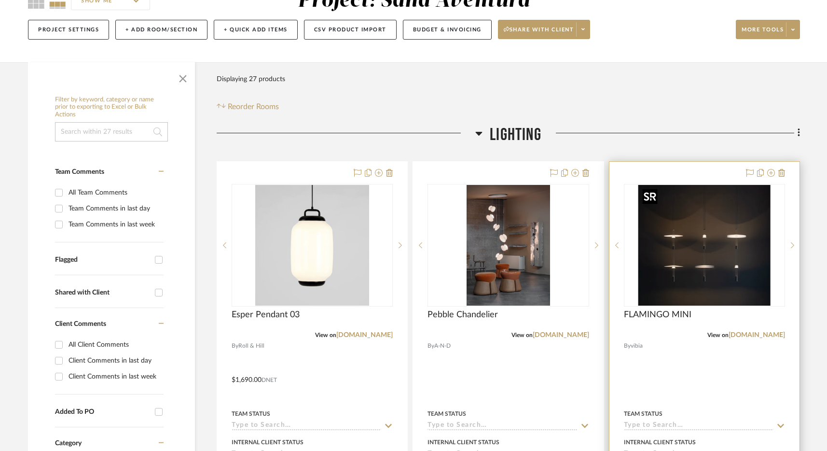
scroll to position [109, 0]
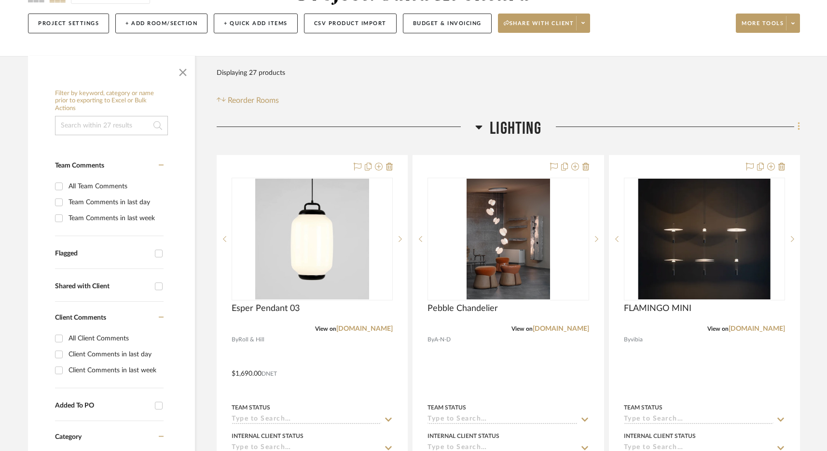
click at [651, 131] on icon at bounding box center [799, 127] width 2 height 8
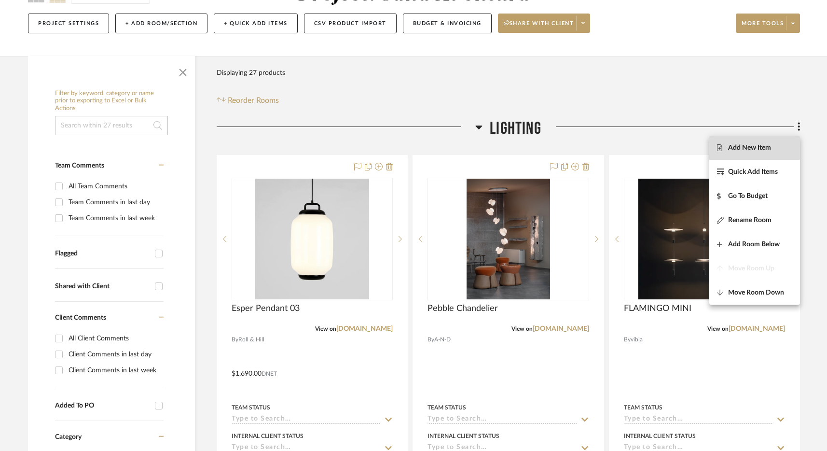
click at [651, 152] on button "Add New Item" at bounding box center [755, 148] width 91 height 24
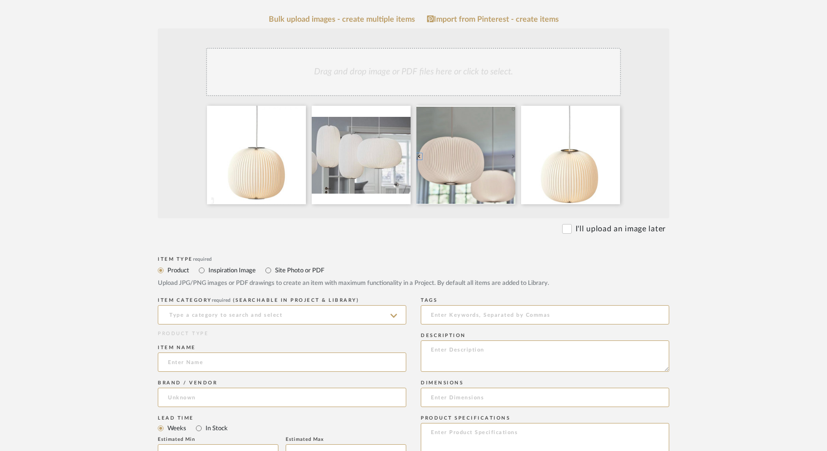
scroll to position [191, 0]
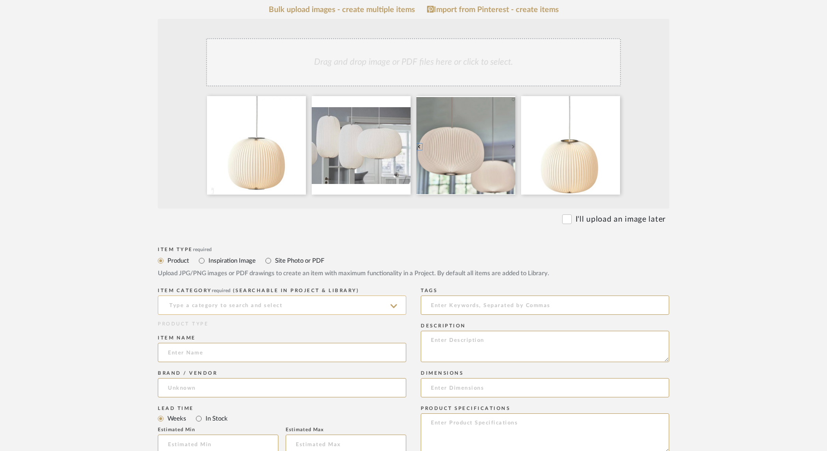
click at [265, 309] on input at bounding box center [282, 304] width 249 height 19
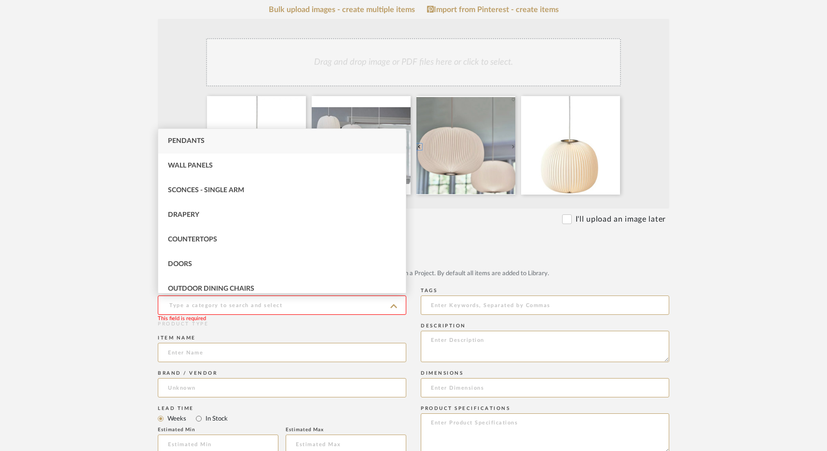
click at [100, 257] on upload-items "Create new item in Sana Aventura Upload photos, documents or PDFs, or select be…" at bounding box center [413, 355] width 827 height 954
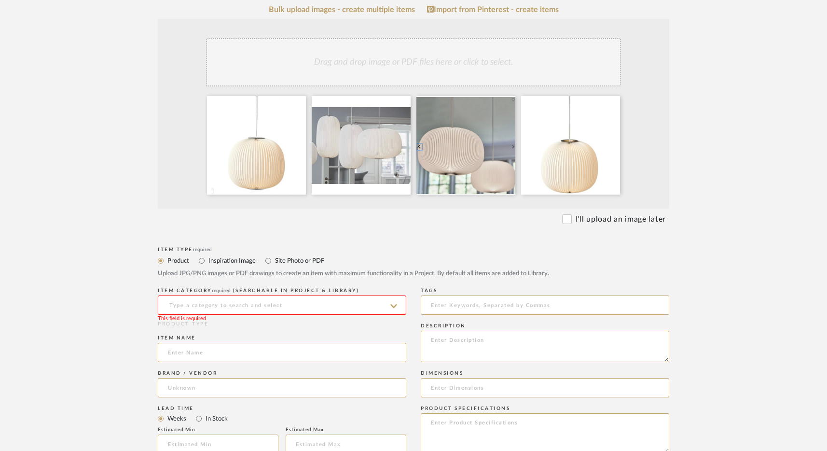
click at [207, 302] on input at bounding box center [282, 304] width 249 height 19
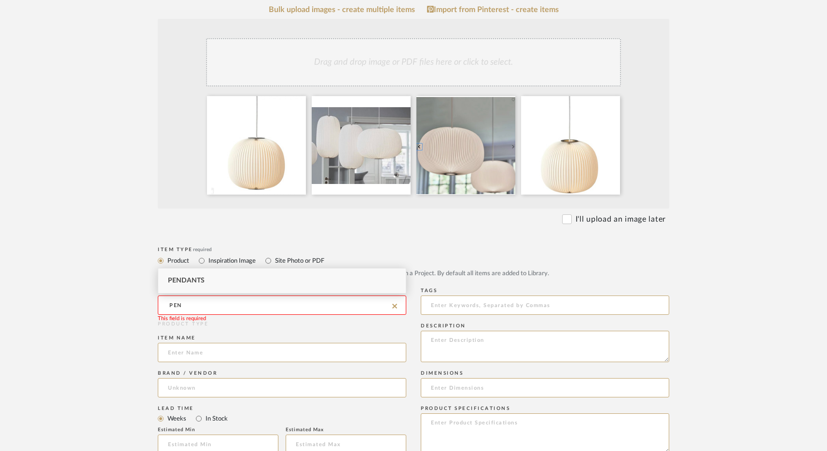
click at [203, 285] on div "Pendants" at bounding box center [282, 280] width 248 height 25
type input "Pendants"
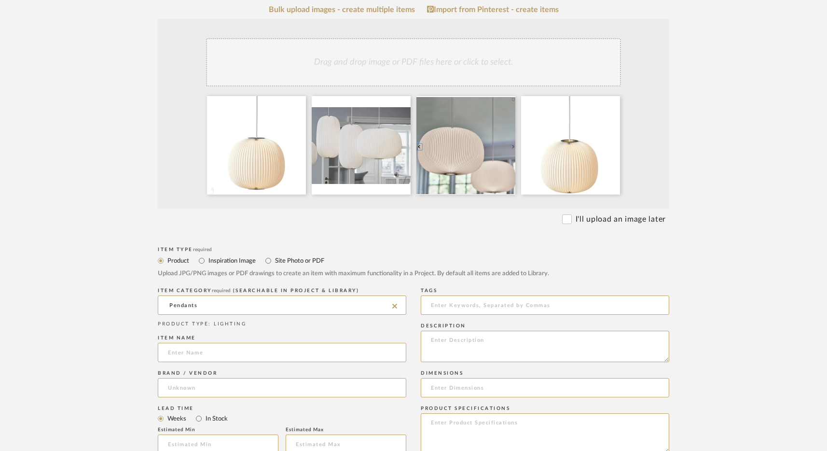
scroll to position [297, 0]
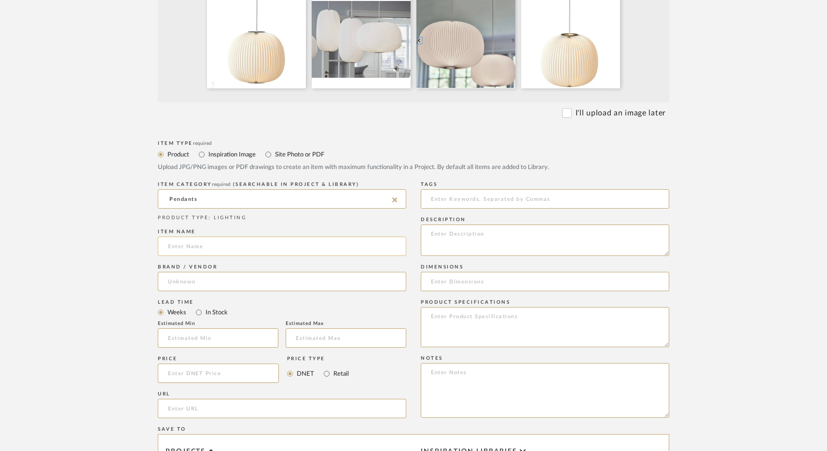
click at [177, 249] on input at bounding box center [282, 246] width 249 height 19
click at [202, 246] on input at bounding box center [282, 246] width 249 height 19
paste input "Lamella Globe Pendant"
type input "Lamella Globe Pendant"
click at [205, 282] on input at bounding box center [282, 281] width 249 height 19
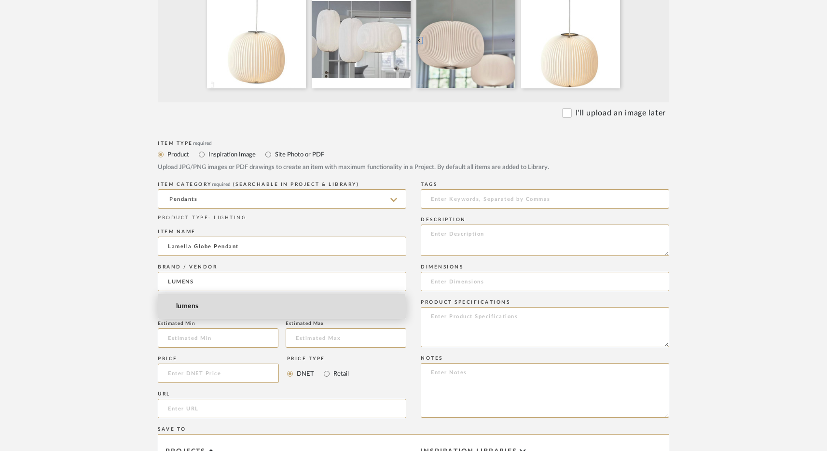
click at [201, 311] on mat-option "lumens" at bounding box center [282, 306] width 248 height 25
type input "lumens"
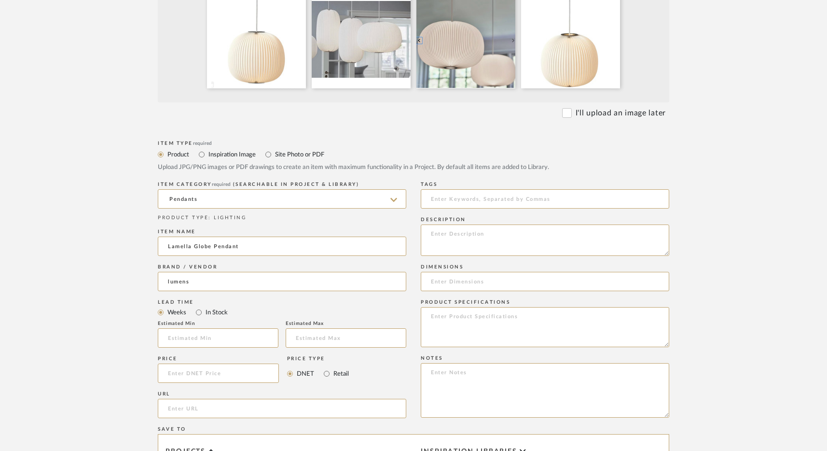
scroll to position [391, 0]
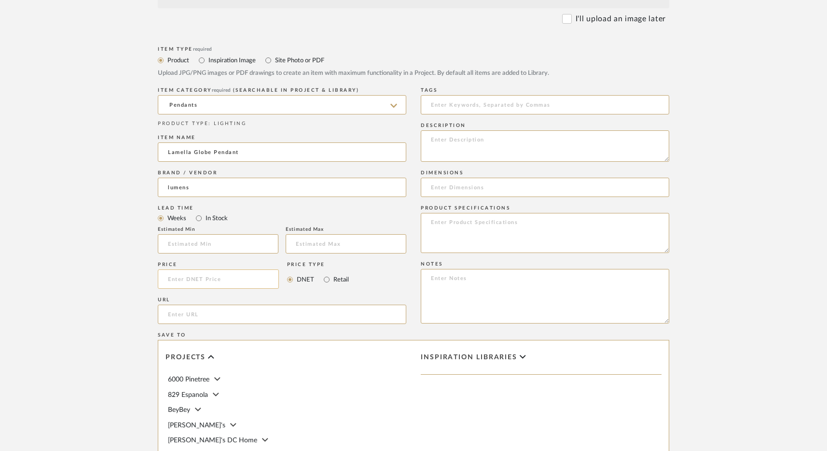
click at [188, 275] on input at bounding box center [218, 278] width 121 height 19
type input "$1,260.00"
click at [197, 320] on input "url" at bounding box center [282, 314] width 249 height 19
paste input "https://www.lumens.com/lamella-globe-pendant-by-le-klint-LKLP313437.html?cgid=7…"
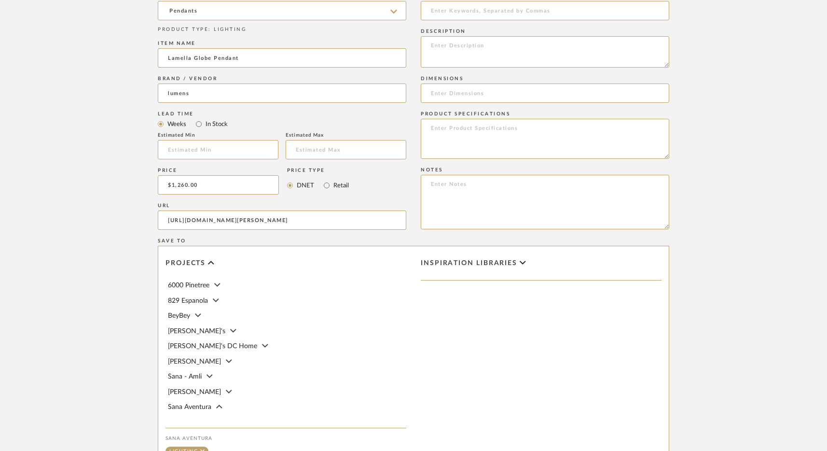
scroll to position [580, 0]
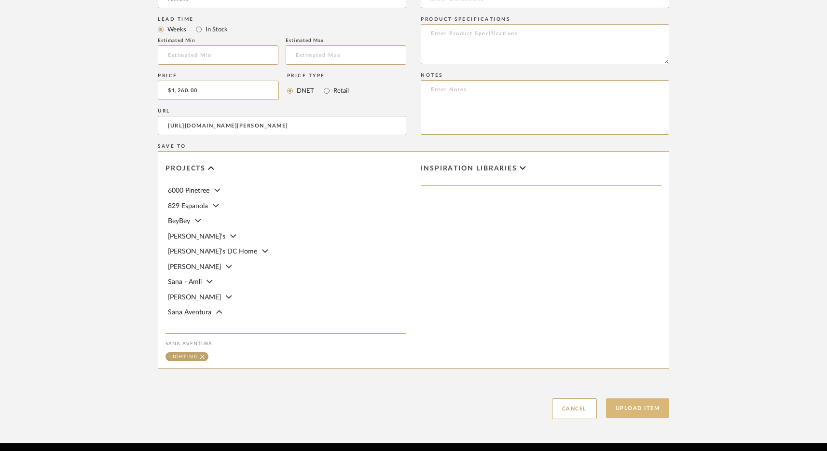
type input "https://www.lumens.com/lamella-globe-pendant-by-le-klint-LKLP313437.html?cgid=7…"
click at [640, 408] on button "Upload Item" at bounding box center [638, 408] width 64 height 20
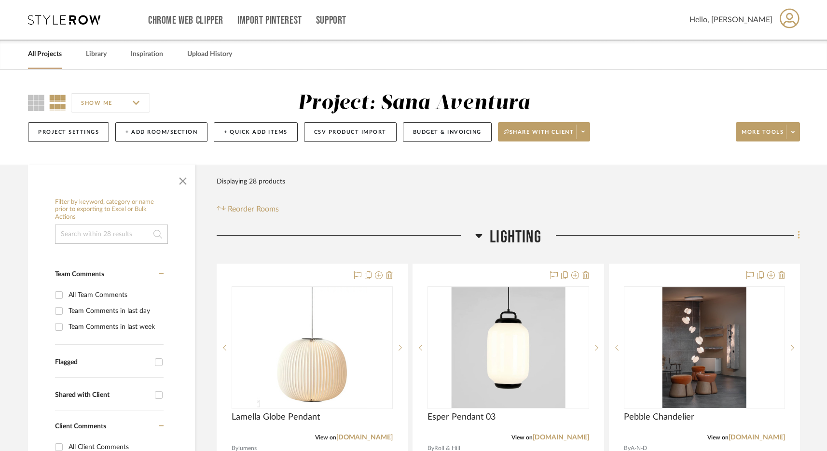
click at [651, 236] on icon at bounding box center [799, 235] width 2 height 8
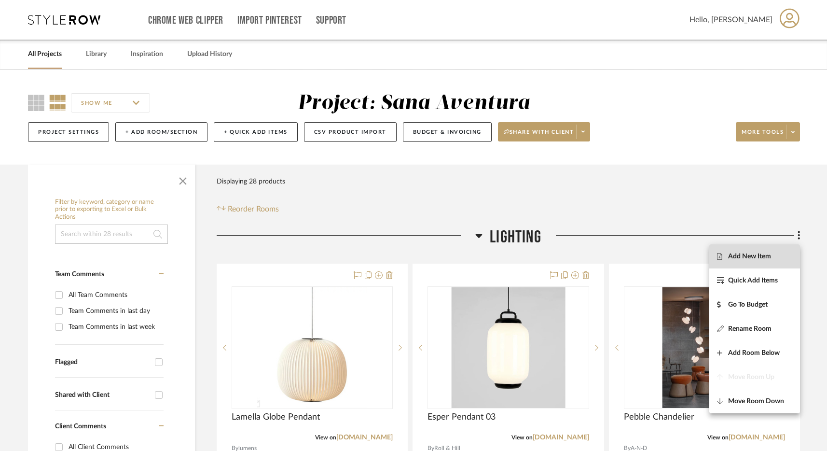
click at [651, 260] on button "Add New Item" at bounding box center [755, 256] width 91 height 24
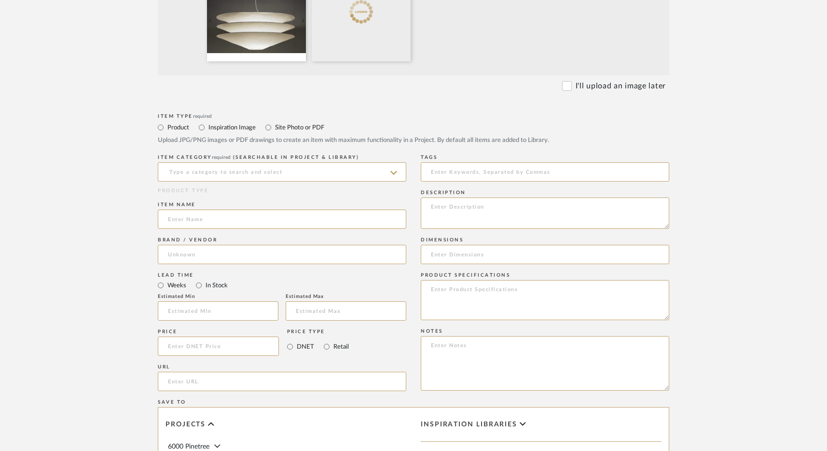
scroll to position [326, 0]
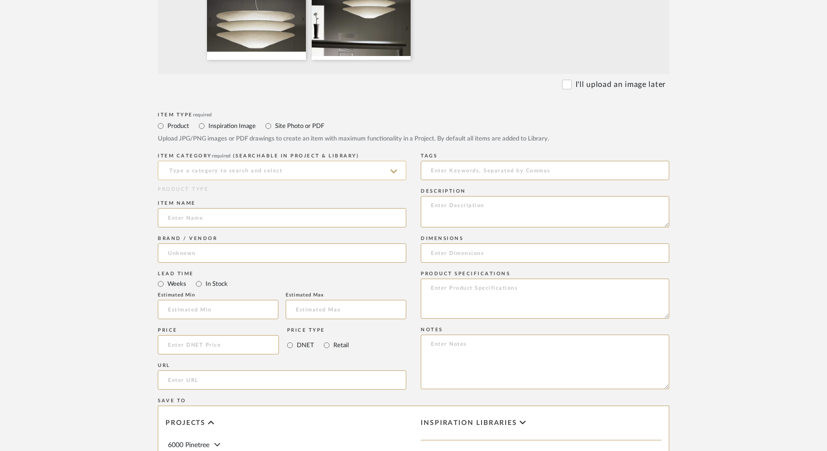
click at [246, 169] on input at bounding box center [282, 170] width 249 height 19
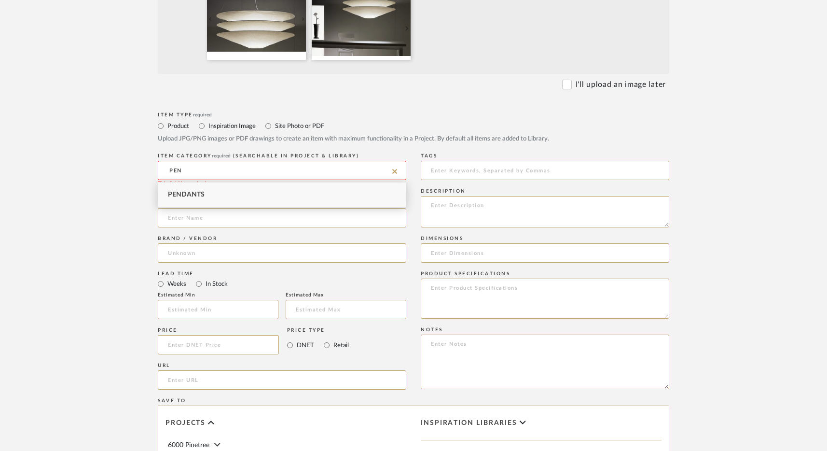
click at [194, 199] on div "Pendants" at bounding box center [282, 194] width 248 height 25
type input "Pendants"
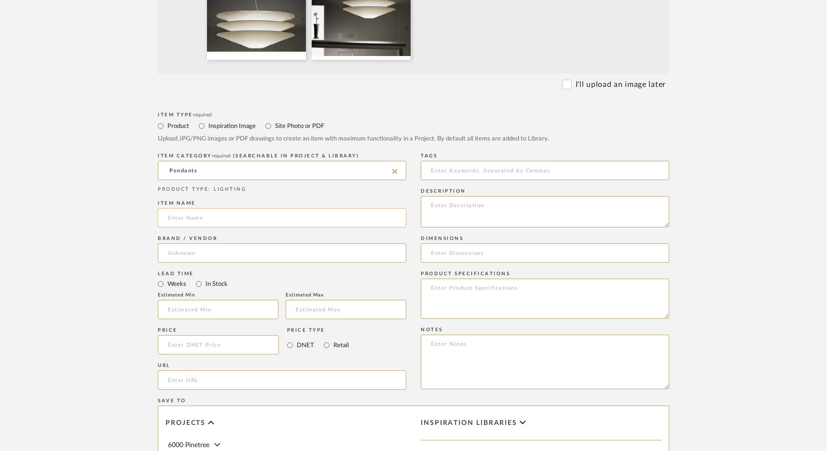
click at [195, 222] on input at bounding box center [282, 217] width 249 height 19
paste input "Floatation Suspension"
type input "Floatation Suspension"
click at [212, 254] on input at bounding box center [282, 252] width 249 height 19
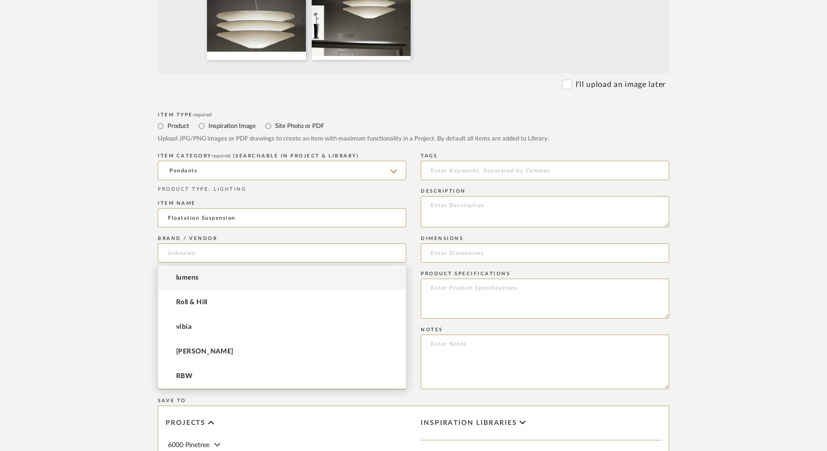
click at [186, 278] on span "lumens" at bounding box center [187, 278] width 23 height 8
type input "lumens"
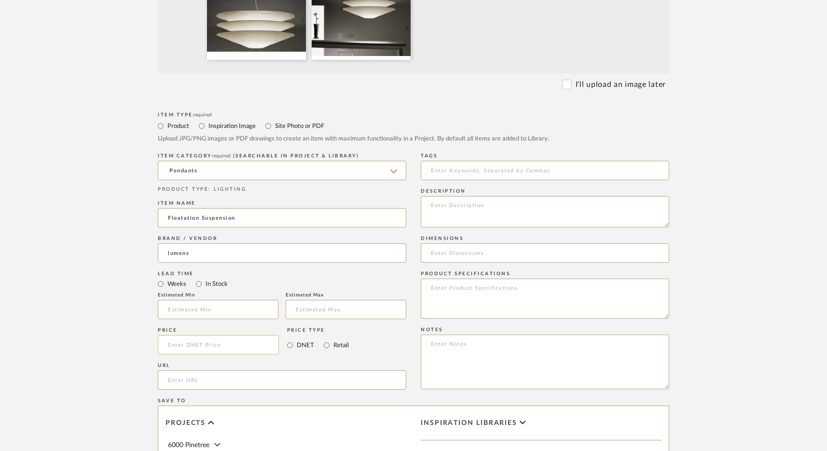
click at [176, 348] on input at bounding box center [218, 344] width 121 height 19
type input "$2,767.00"
paste input "https://www.lumens.com/floatation-suspension-by-ingo-maurer-uu367007.html?cgid=7"
type input "https://www.lumens.com/floatation-suspension-by-ingo-maurer-uu367007.html?cgid=7"
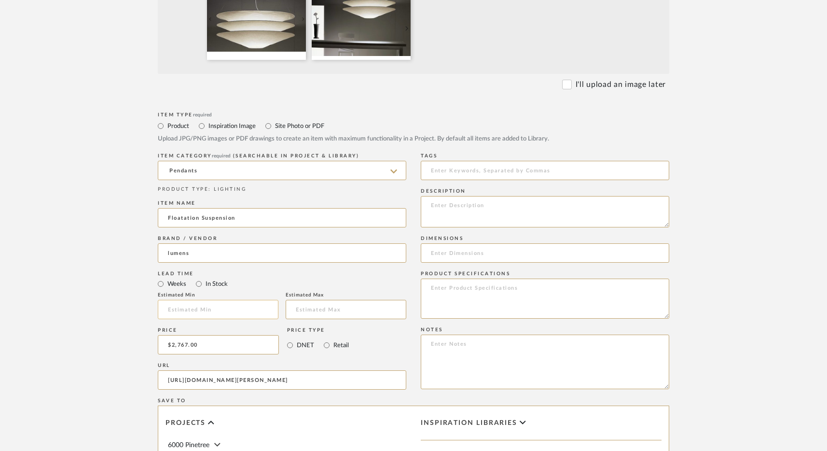
scroll to position [0, 0]
click at [185, 314] on input "text" at bounding box center [218, 309] width 121 height 19
click at [443, 250] on input at bounding box center [545, 252] width 249 height 19
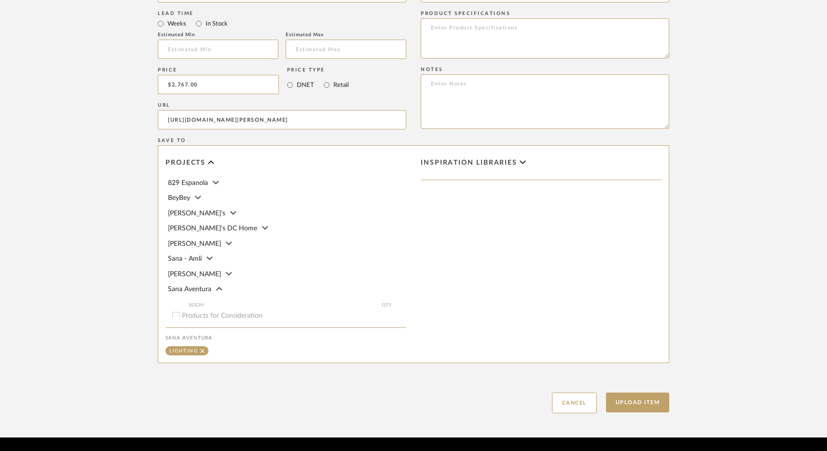
scroll to position [91, 0]
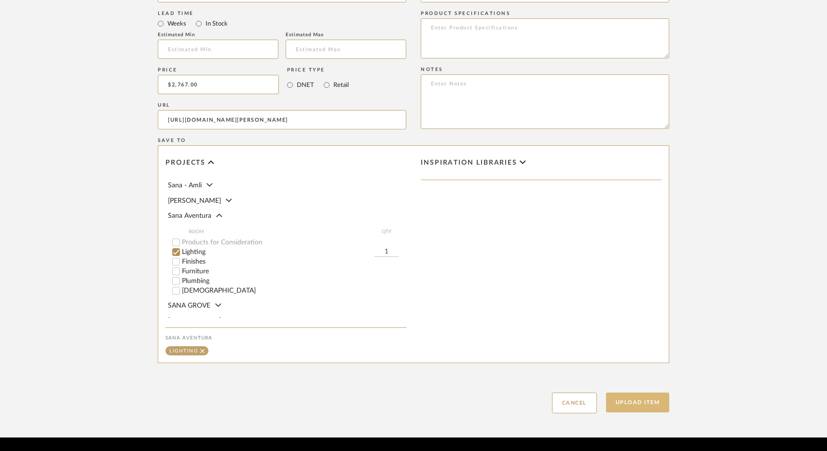
type input "29.52"
click at [630, 405] on button "Upload Item" at bounding box center [638, 402] width 64 height 20
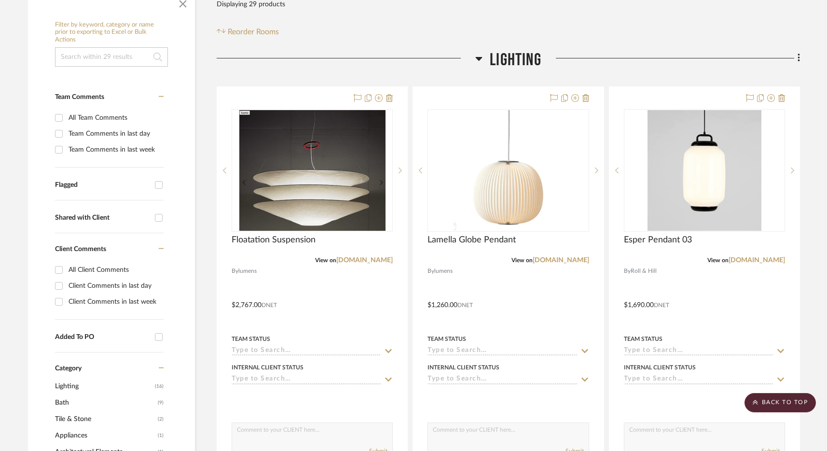
scroll to position [153, 0]
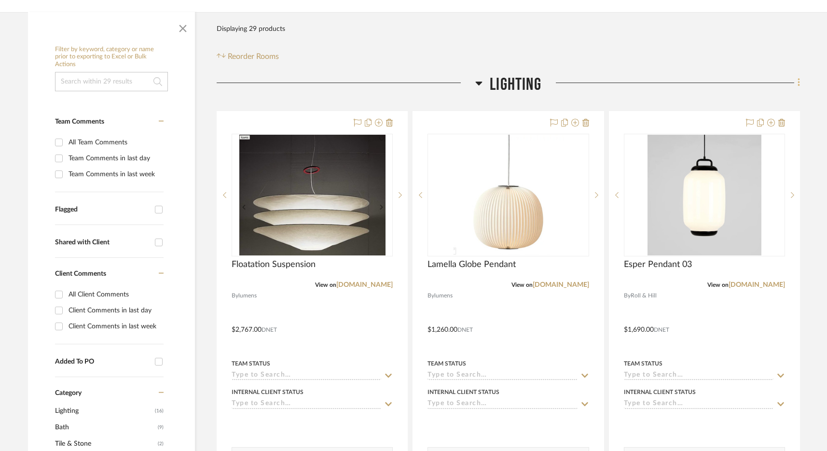
click at [651, 86] on icon at bounding box center [799, 83] width 2 height 8
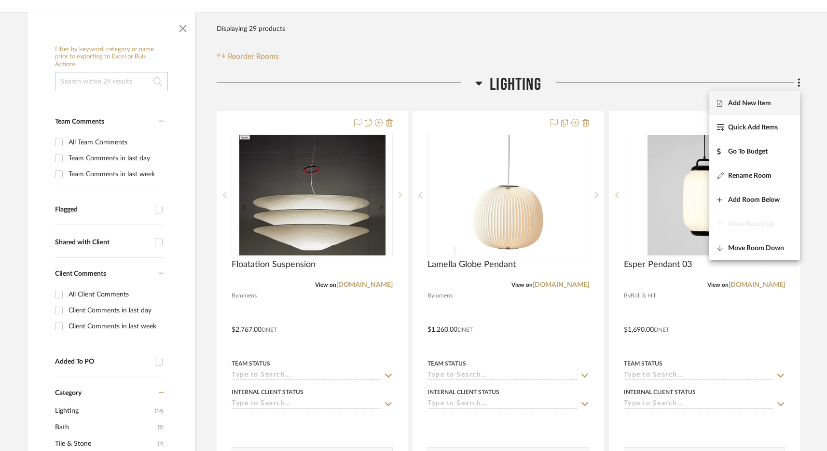
click at [651, 108] on button "Add New Item" at bounding box center [755, 103] width 91 height 24
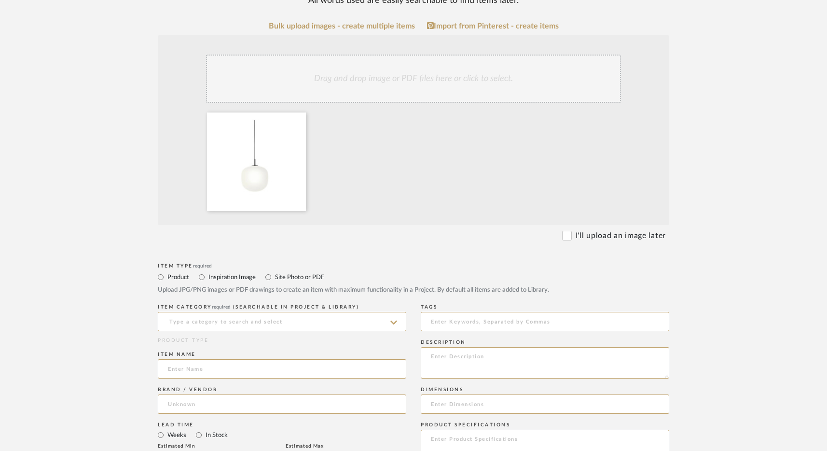
scroll to position [181, 0]
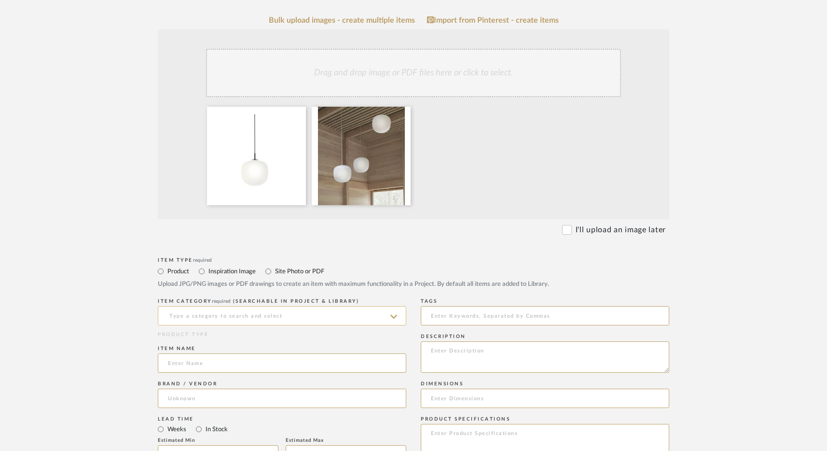
click at [292, 318] on input at bounding box center [282, 315] width 249 height 19
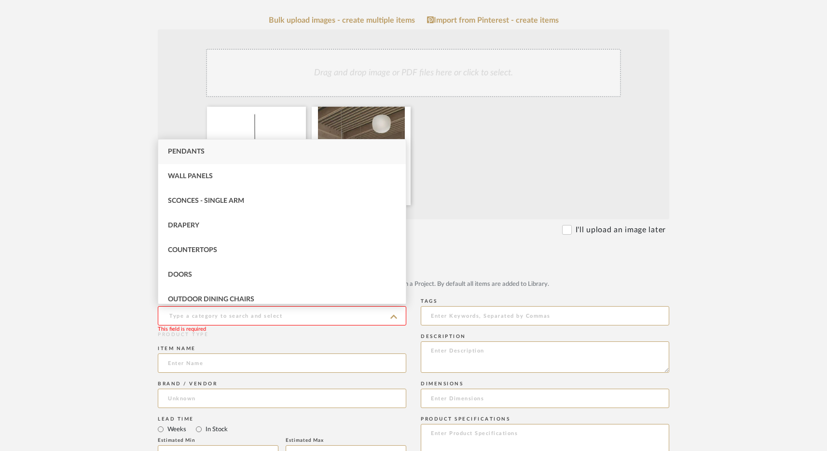
click at [85, 314] on upload-items "Create new item in Sana Aventura Upload photos, documents or PDFs, or select be…" at bounding box center [413, 366] width 827 height 954
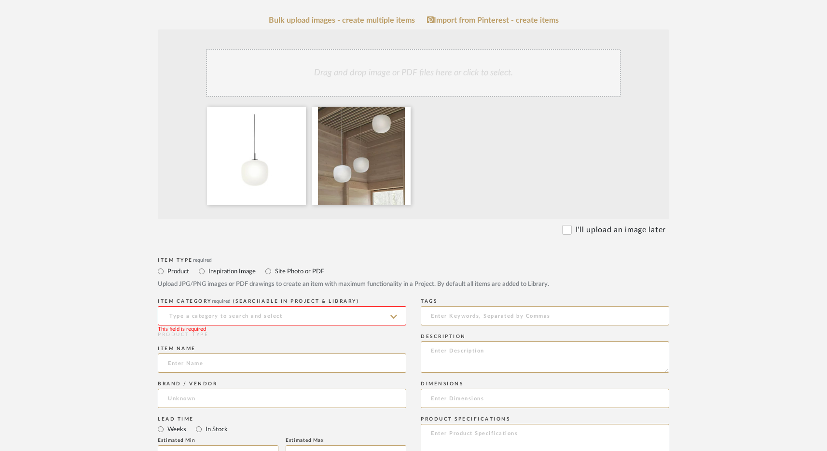
click at [235, 315] on input at bounding box center [282, 315] width 249 height 19
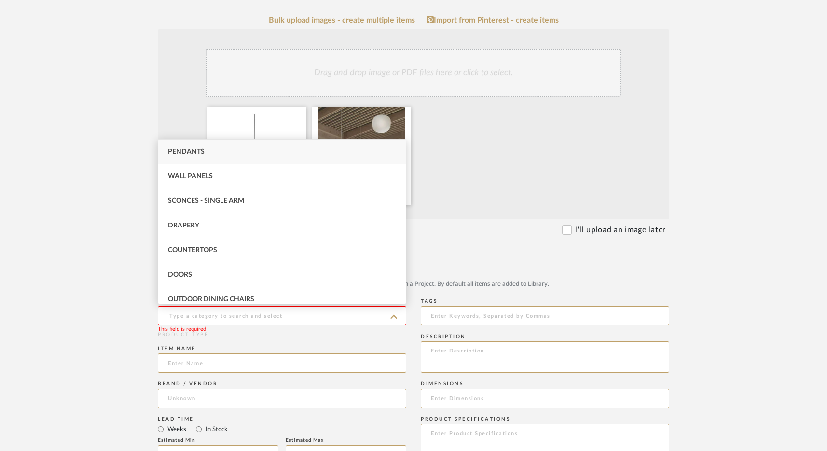
click at [84, 338] on upload-items "Create new item in Sana Aventura Upload photos, documents or PDFs, or select be…" at bounding box center [413, 366] width 827 height 954
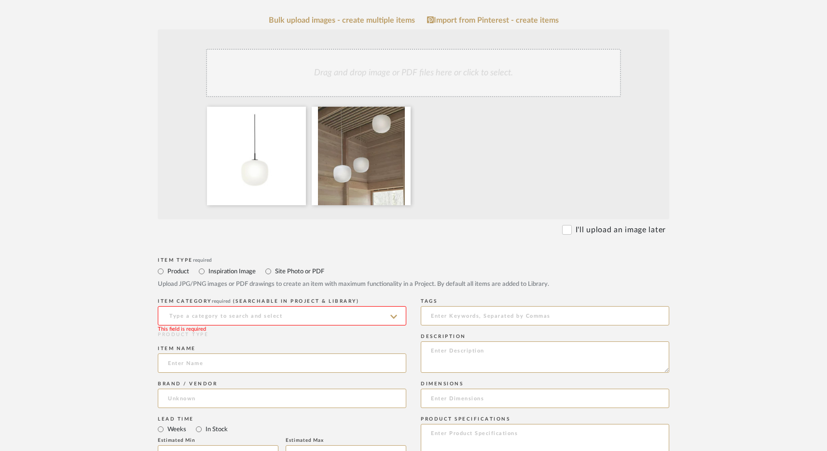
click at [230, 316] on input at bounding box center [282, 315] width 249 height 19
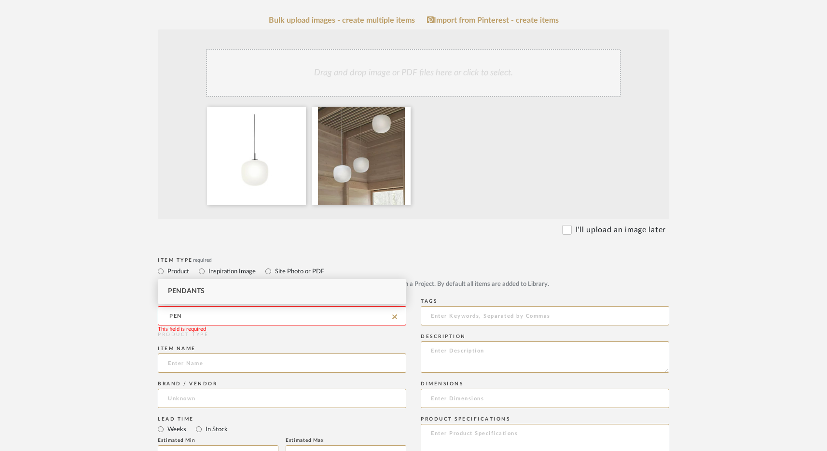
click at [206, 291] on div "Pendants" at bounding box center [282, 291] width 248 height 25
type input "Pendants"
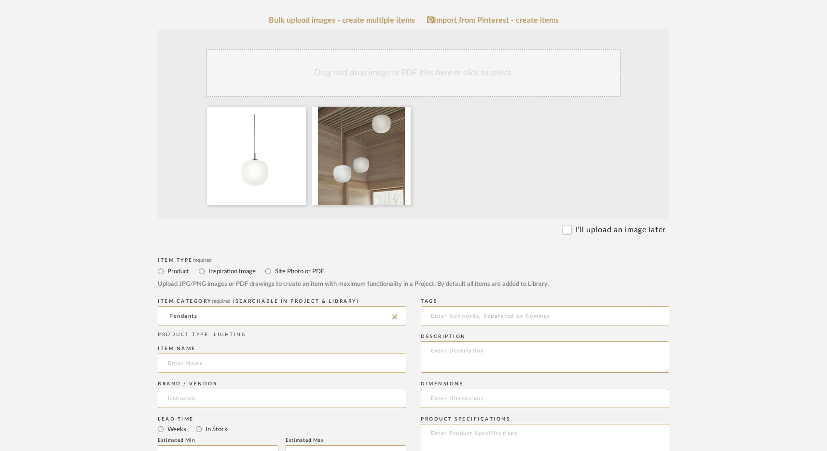
click at [193, 362] on input at bounding box center [282, 362] width 249 height 19
paste input "Rime Pendant Light"
type input "Rime Pendant Light"
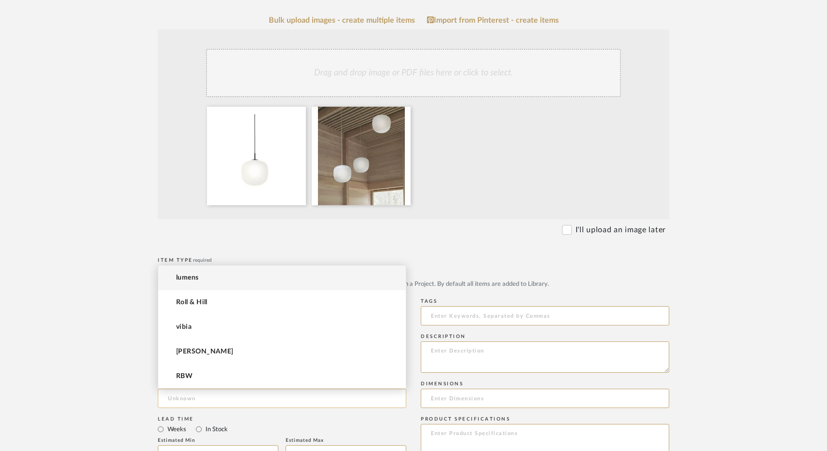
click at [190, 400] on input at bounding box center [282, 398] width 249 height 19
click at [220, 278] on mat-option "lumens" at bounding box center [282, 277] width 248 height 25
type input "lumens"
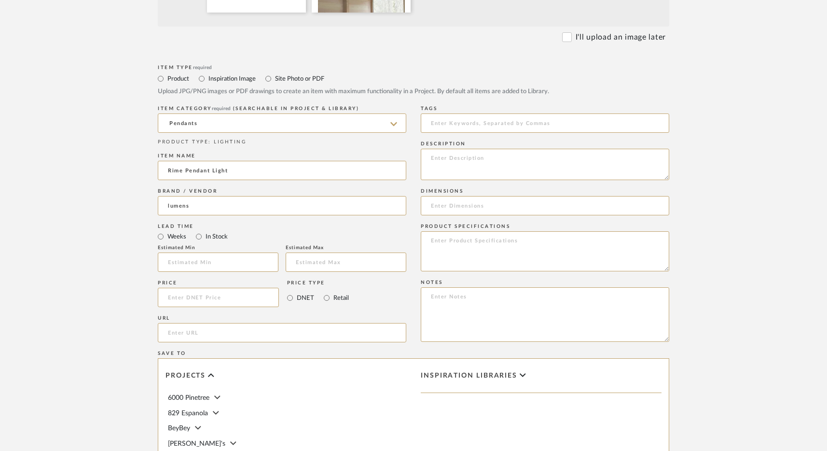
scroll to position [442, 0]
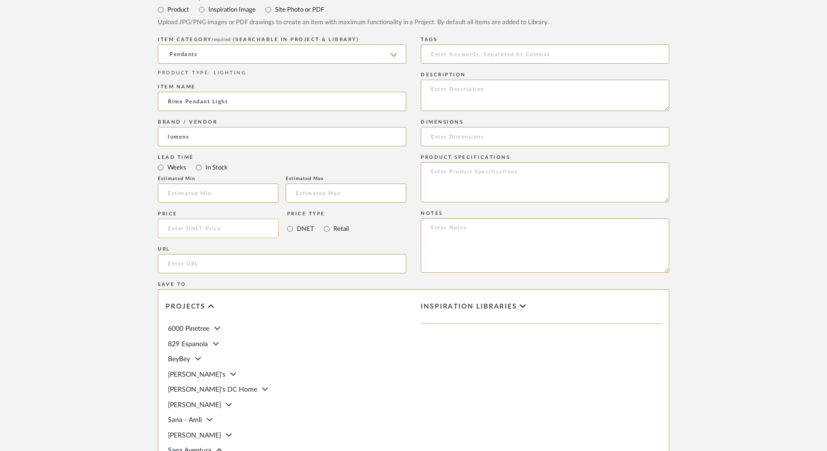
click at [194, 226] on input at bounding box center [218, 228] width 121 height 19
type input "$495.00"
click at [244, 263] on input "url" at bounding box center [282, 263] width 249 height 19
paste input "https://www.lumens.com/rime-pendant-light-by-muuto-MUUP311375.html?cgid=7&dwvar…"
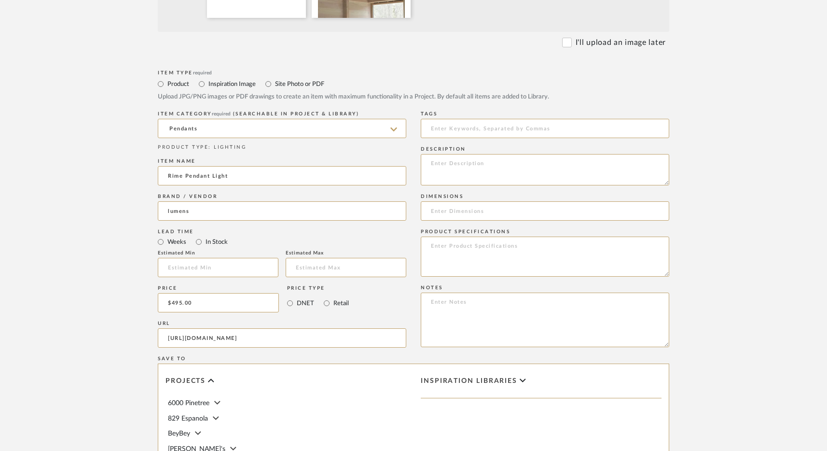
scroll to position [381, 0]
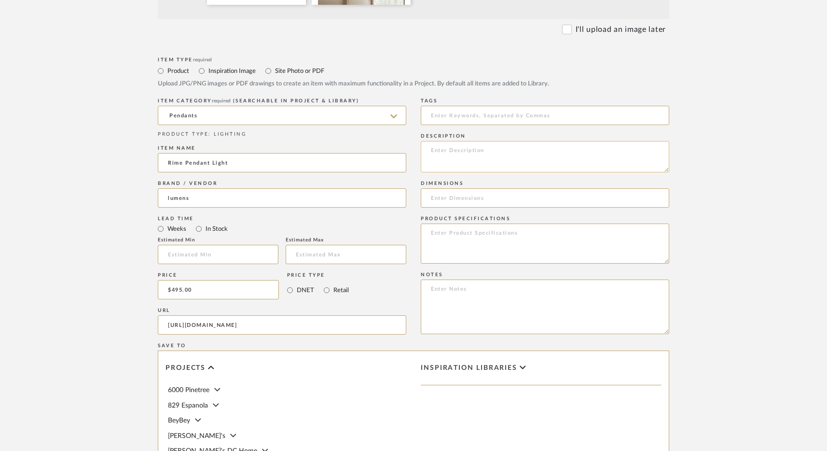
type input "https://www.lumens.com/rime-pendant-light-by-muuto-MUUP311375.html?cgid=7&dwvar…"
click at [496, 152] on textarea at bounding box center [545, 156] width 249 height 31
click at [446, 195] on input at bounding box center [545, 197] width 249 height 19
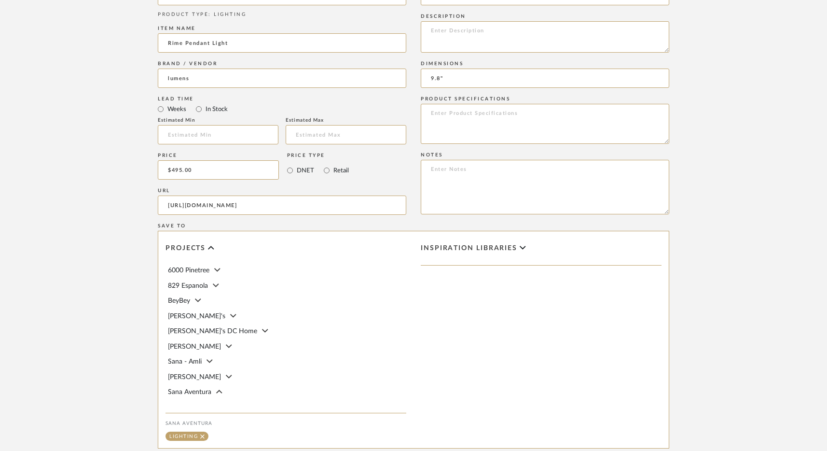
scroll to position [617, 0]
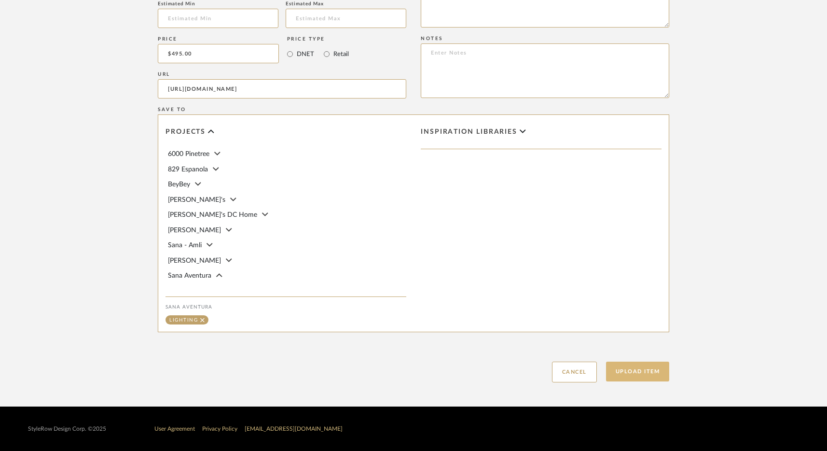
type input "9.8""
click at [641, 367] on button "Upload Item" at bounding box center [638, 372] width 64 height 20
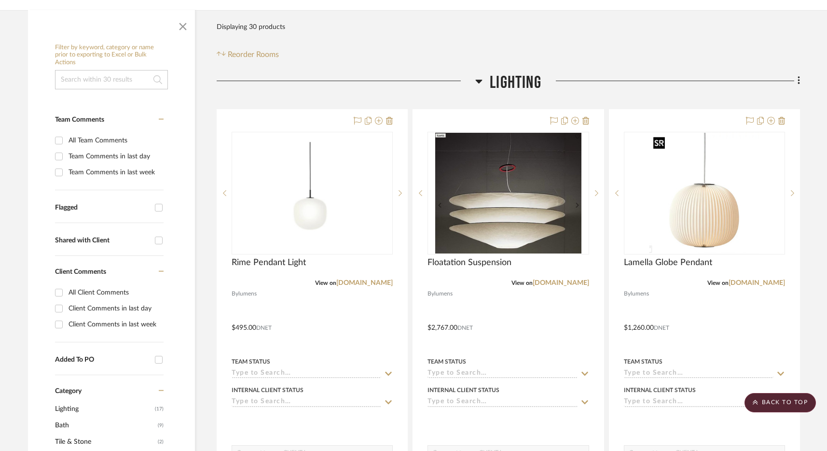
scroll to position [127, 0]
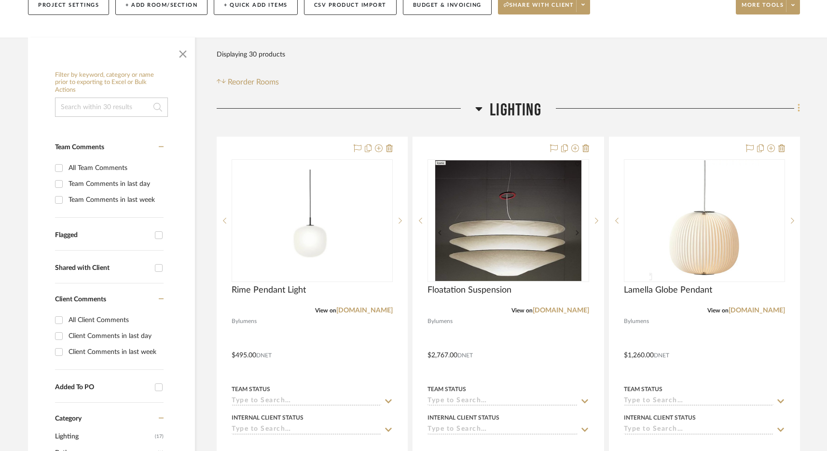
click at [651, 101] on fa-icon at bounding box center [798, 109] width 6 height 16
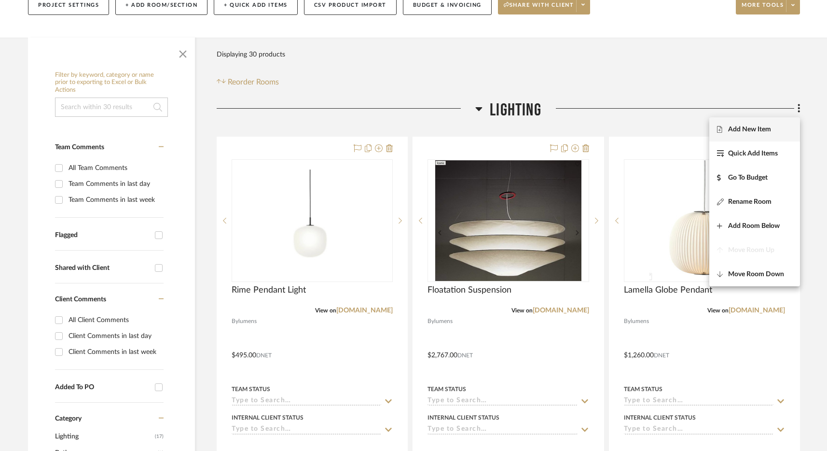
click at [651, 135] on button "Add New Item" at bounding box center [755, 129] width 91 height 24
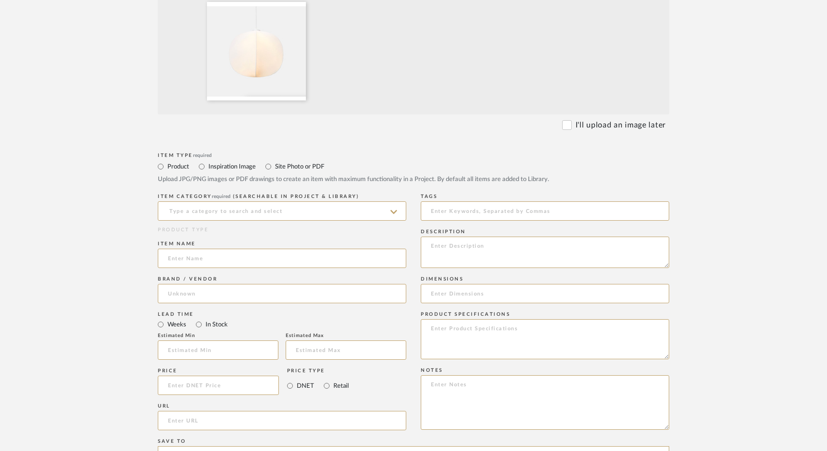
scroll to position [287, 0]
click at [196, 207] on input at bounding box center [282, 209] width 249 height 19
click at [248, 237] on div "Pendants" at bounding box center [282, 234] width 248 height 25
type input "Pendants"
click at [234, 267] on div "Item name" at bounding box center [282, 254] width 249 height 35
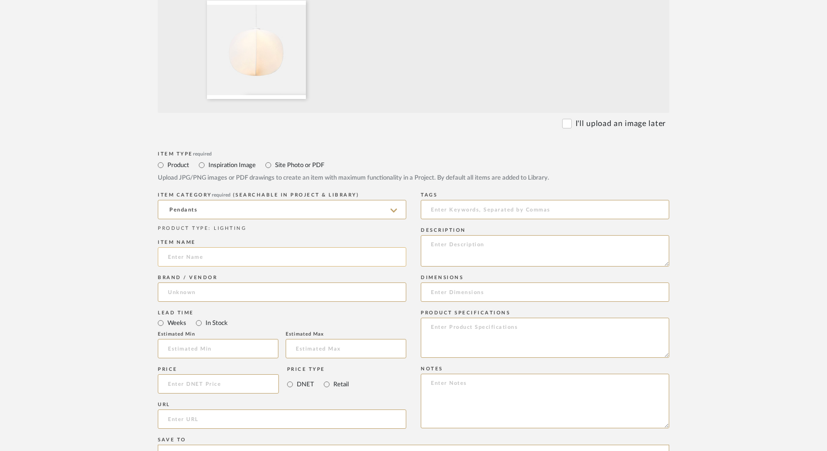
click at [261, 255] on input at bounding box center [282, 256] width 249 height 19
type input "MORI PENDANT"
click at [209, 290] on input at bounding box center [282, 291] width 249 height 19
type input "RBW"
click at [278, 317] on mat-option "RBW" at bounding box center [282, 317] width 248 height 25
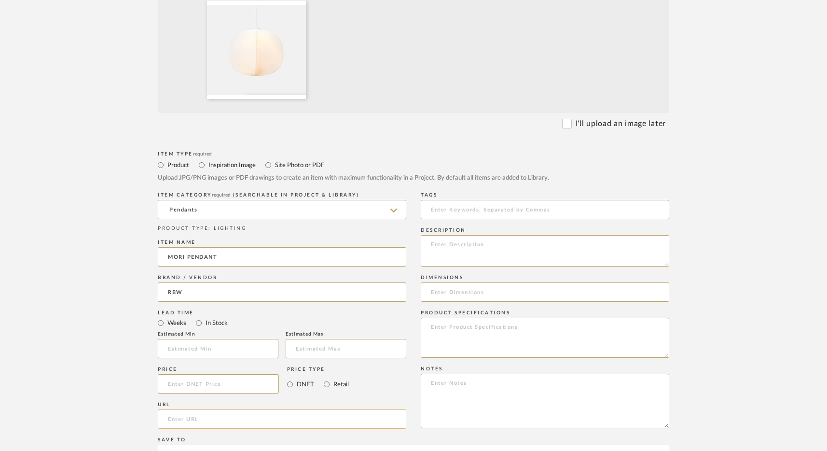
scroll to position [320, 0]
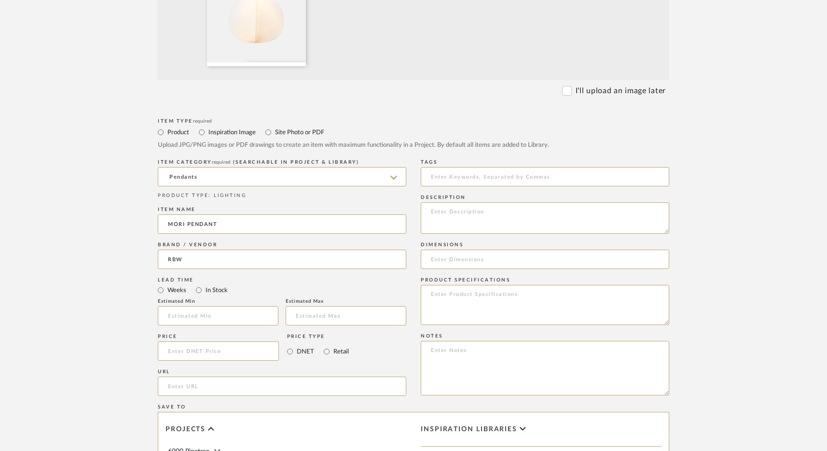
drag, startPoint x: 237, startPoint y: 352, endPoint x: 642, endPoint y: 0, distance: 536.9
click at [237, 352] on input at bounding box center [218, 350] width 121 height 19
type input "$1,362.00"
click at [195, 392] on input "url" at bounding box center [282, 386] width 249 height 19
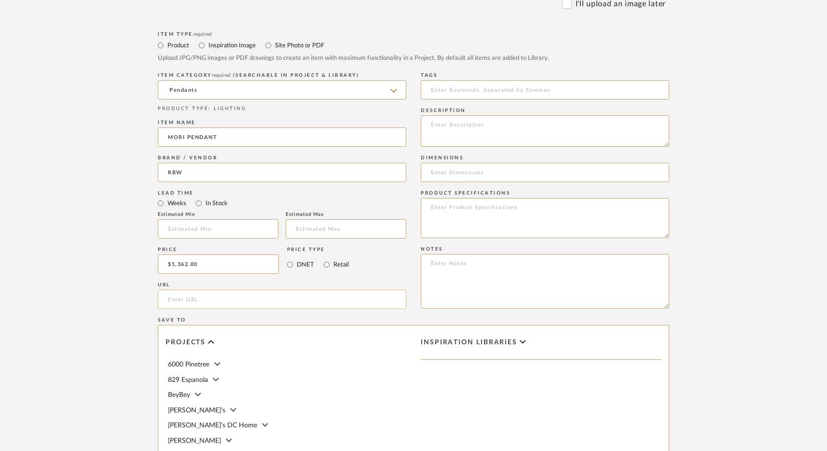
paste input "https://rbw.com/products/mori-pendant/s-30-10_triac_120v"
type input "https://rbw.com/products/mori-pendant/s-30-10_triac_120v"
click at [484, 133] on textarea at bounding box center [545, 130] width 249 height 31
drag, startPoint x: 483, startPoint y: 178, endPoint x: 656, endPoint y: 35, distance: 223.9
click at [483, 177] on input at bounding box center [545, 172] width 249 height 19
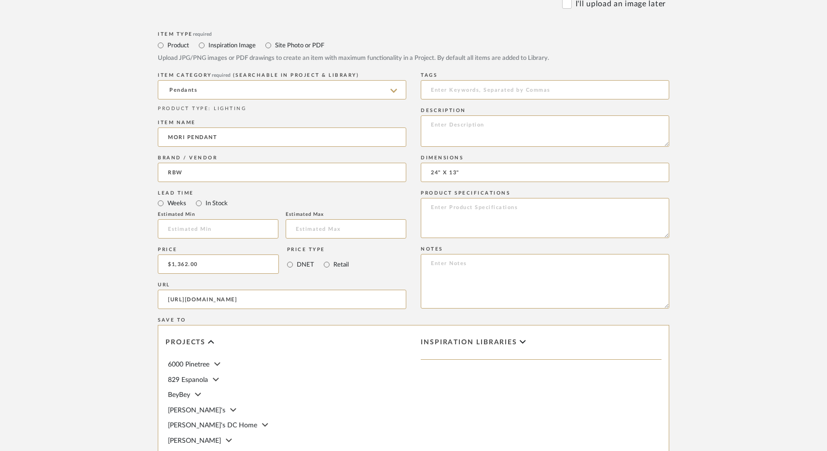
scroll to position [617, 0]
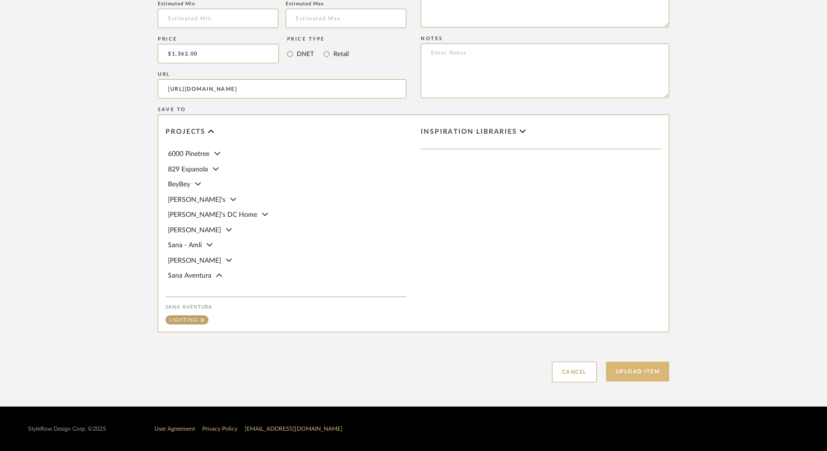
type input "24" X 13""
click at [650, 377] on button "Upload Item" at bounding box center [638, 372] width 64 height 20
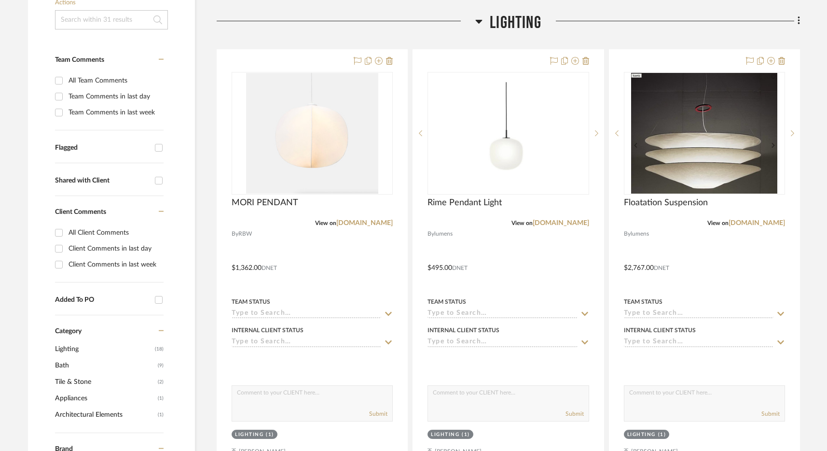
scroll to position [226, 0]
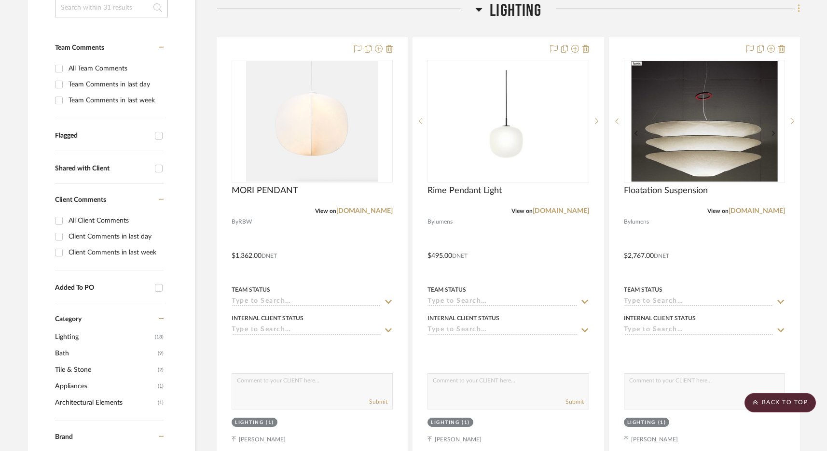
click at [651, 14] on icon at bounding box center [799, 8] width 3 height 11
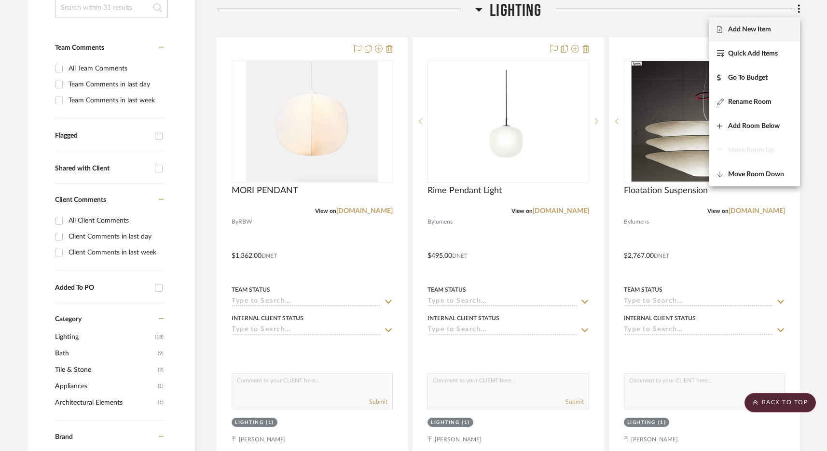
click at [651, 30] on span "Add New Item" at bounding box center [749, 30] width 43 height 8
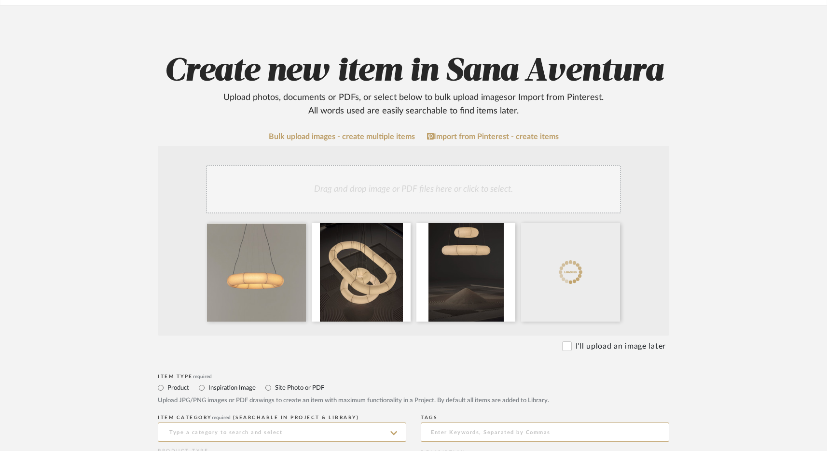
scroll to position [198, 0]
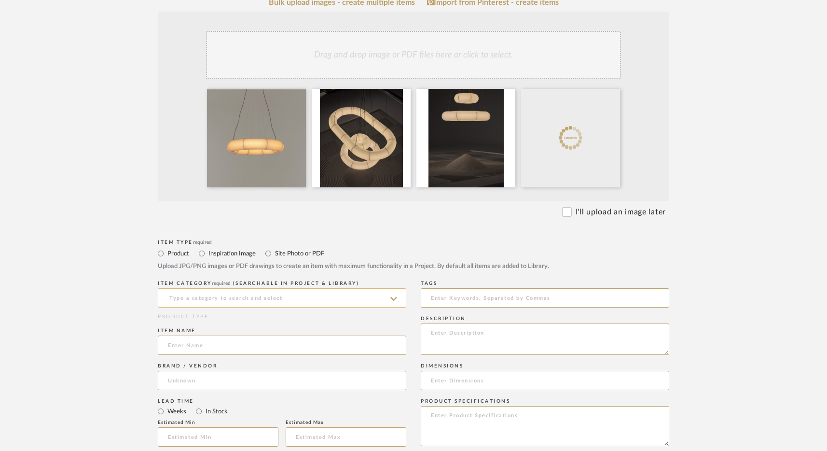
click at [227, 297] on input at bounding box center [282, 297] width 249 height 19
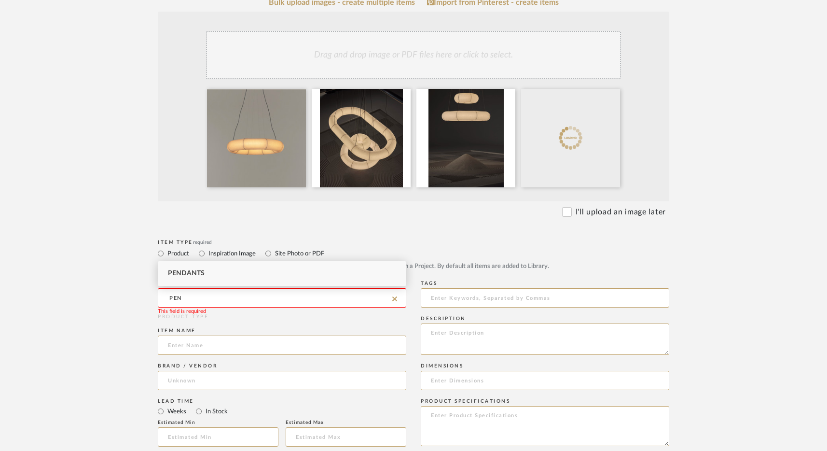
click at [225, 275] on div "Pendants" at bounding box center [282, 273] width 248 height 25
type input "Pendants"
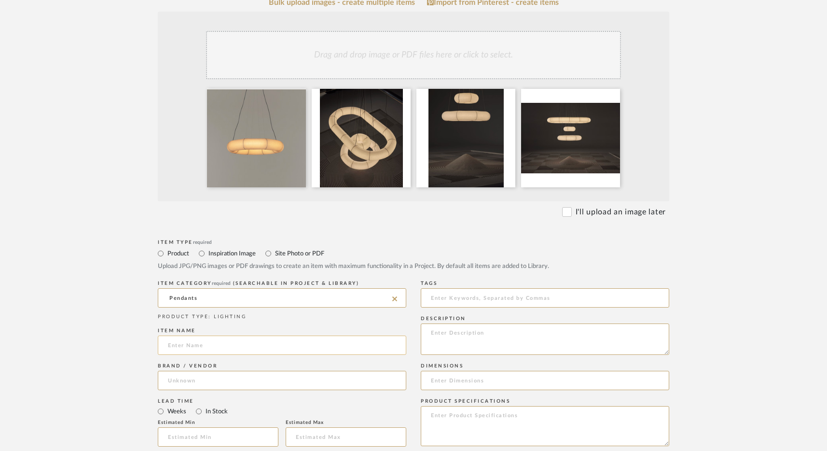
click at [229, 344] on input at bounding box center [282, 344] width 249 height 19
paste input "Tekiò Circular"
type input "Tekiò Circular"
click at [195, 377] on input at bounding box center [282, 380] width 249 height 19
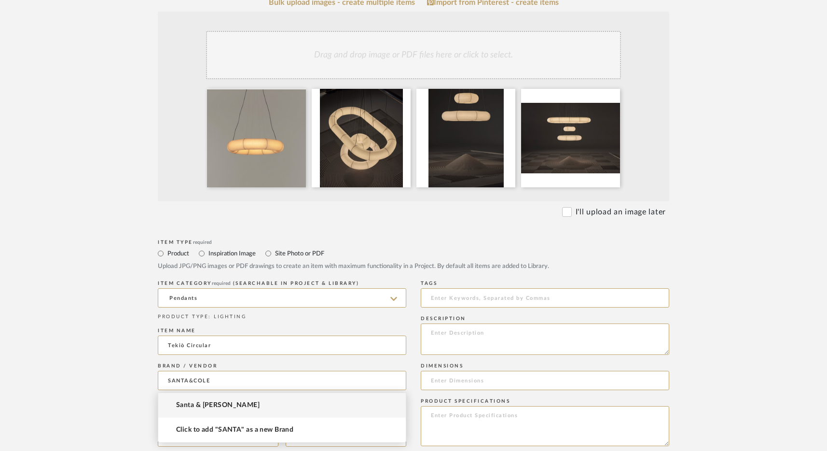
click at [228, 405] on mat-option "Santa & Cole" at bounding box center [282, 405] width 248 height 25
type input "Santa & Cole"
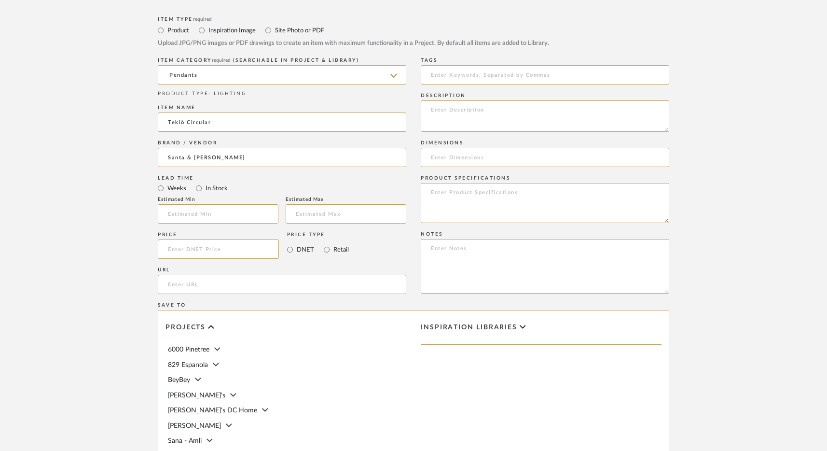
scroll to position [481, 0]
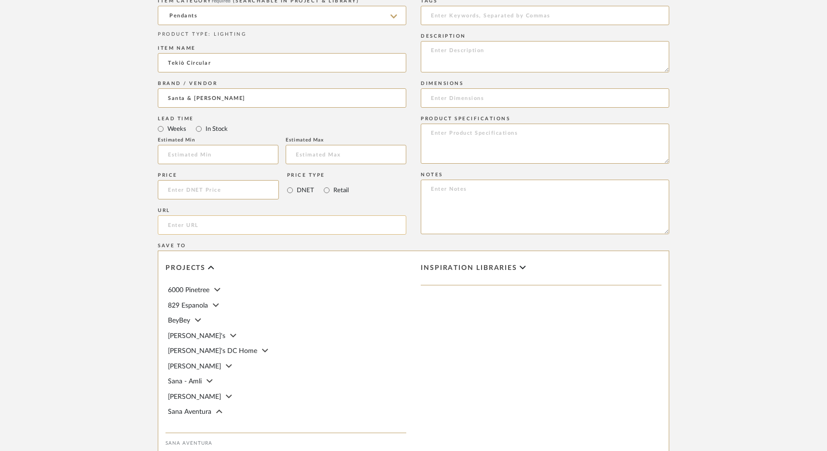
paste input "https://usa.santacole.com/en/pendant-lamps/tekio-circular-555/"
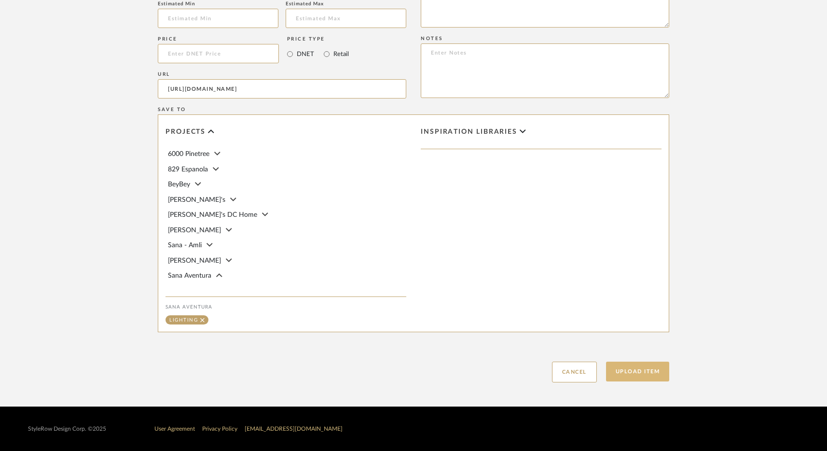
type input "https://usa.santacole.com/en/pendant-lamps/tekio-circular-555/"
click at [640, 374] on button "Upload Item" at bounding box center [638, 372] width 64 height 20
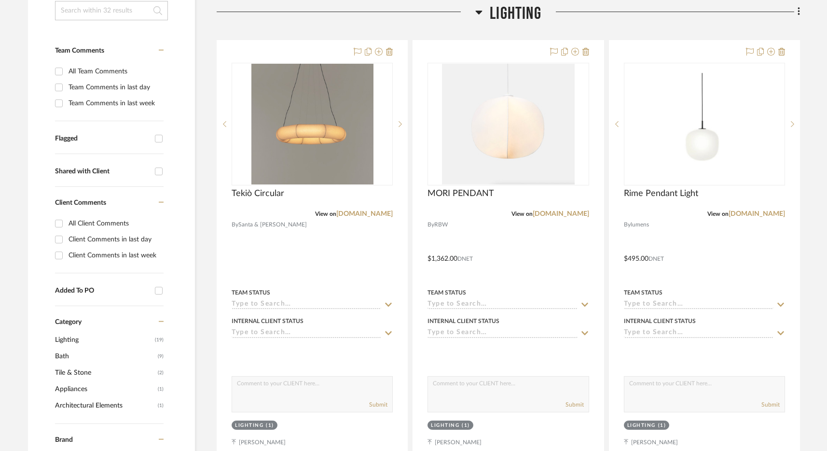
scroll to position [226, 0]
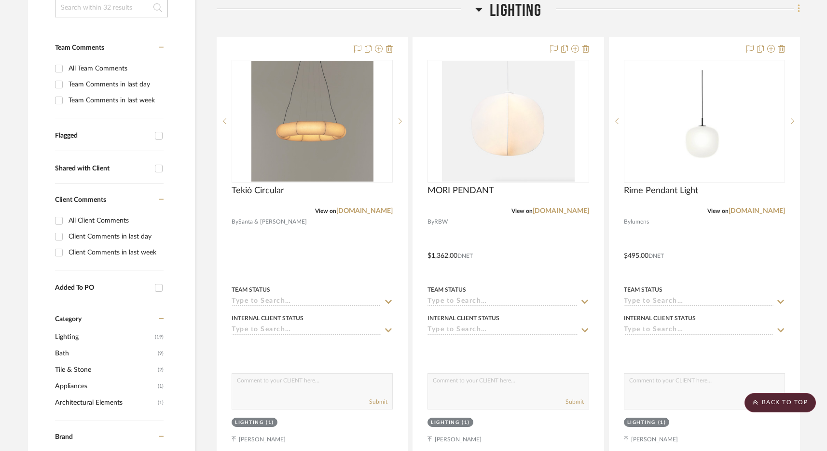
click at [651, 8] on icon at bounding box center [799, 8] width 3 height 11
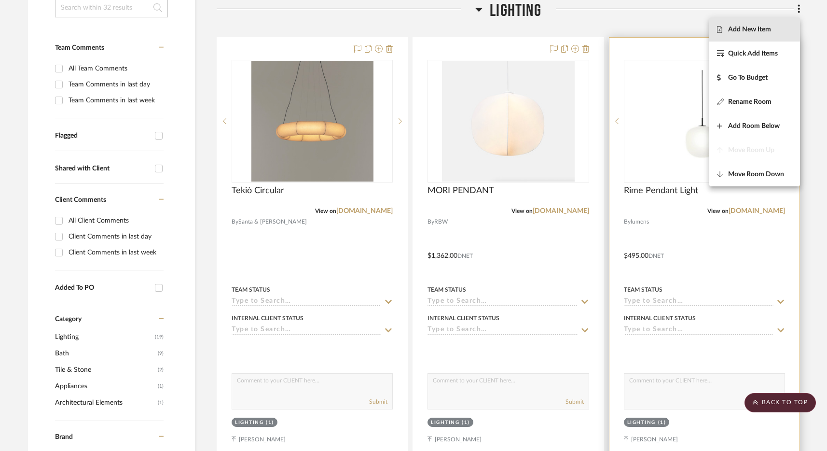
click at [651, 38] on button "Add New Item" at bounding box center [755, 29] width 91 height 24
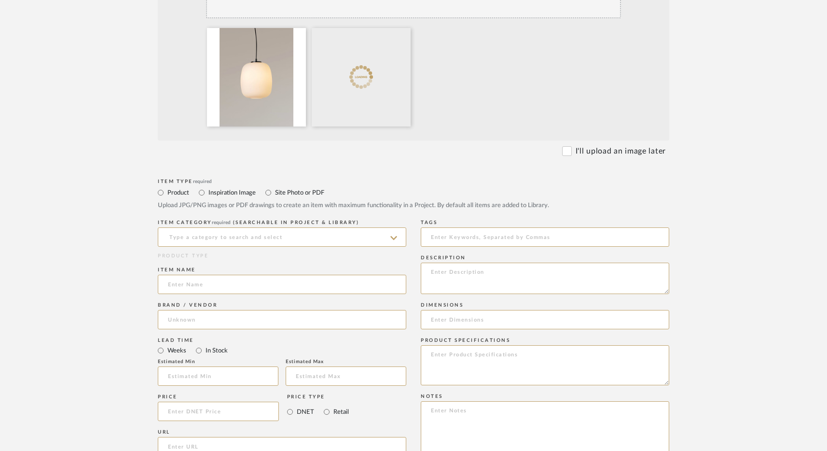
scroll to position [270, 0]
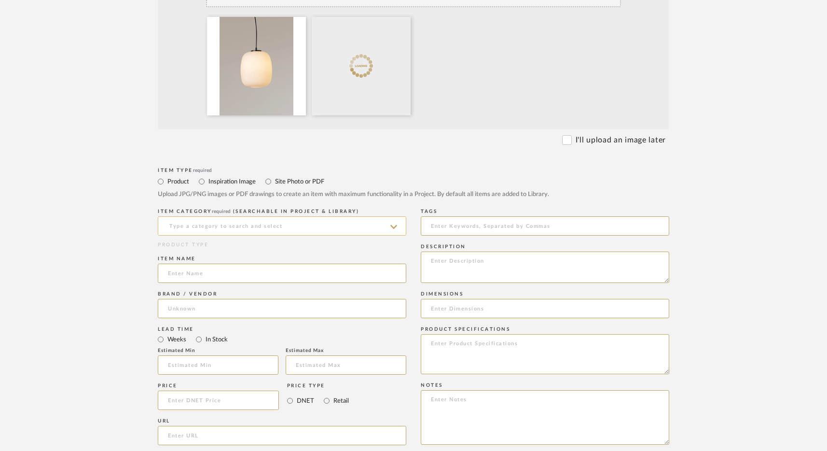
click at [236, 224] on input at bounding box center [282, 225] width 249 height 19
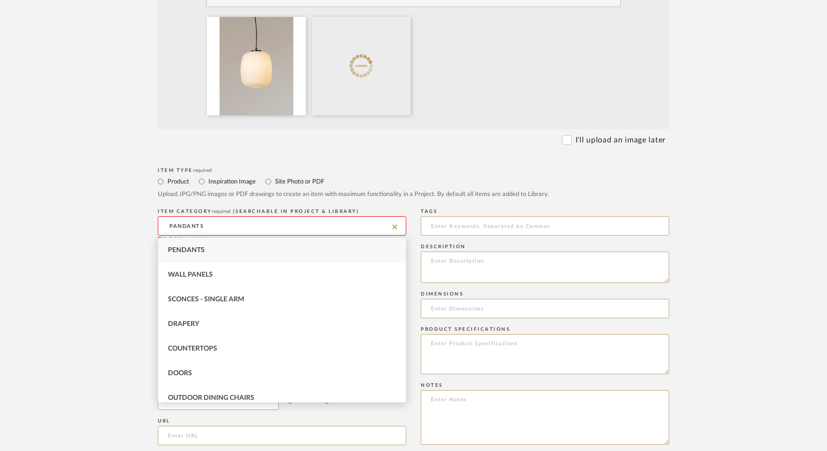
type input "PANDANTS"
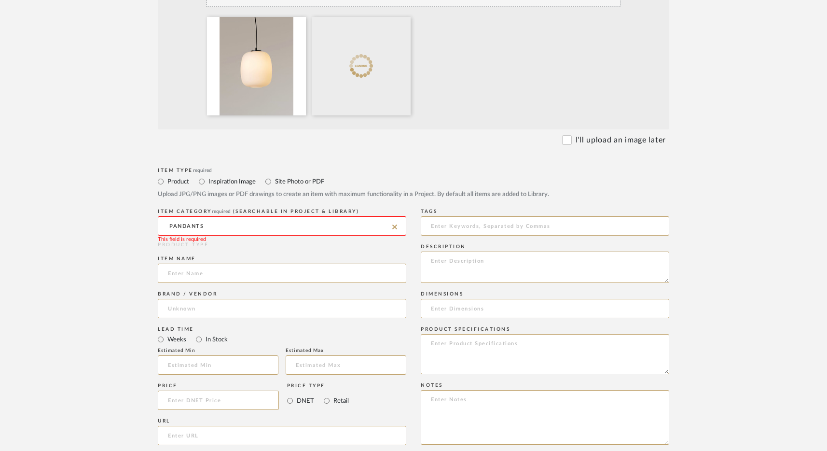
click at [185, 244] on div "PRODUCT TYPE" at bounding box center [282, 244] width 249 height 7
click at [259, 221] on input at bounding box center [282, 225] width 249 height 19
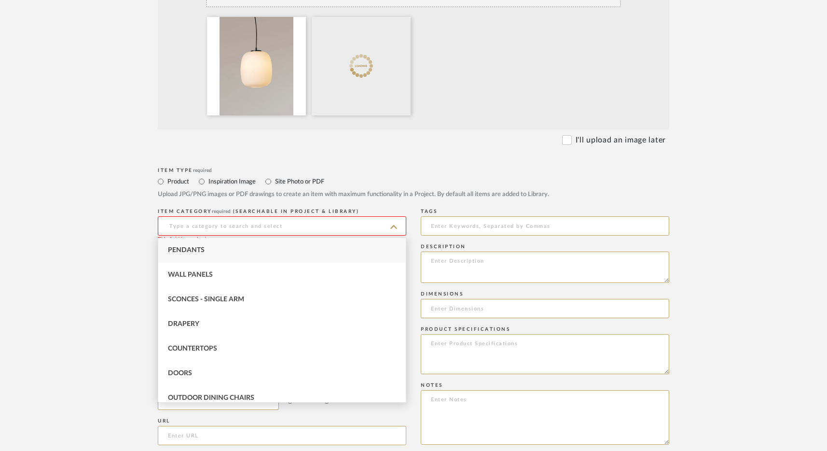
click at [238, 247] on div "Pendants" at bounding box center [282, 250] width 248 height 25
type input "Pendants"
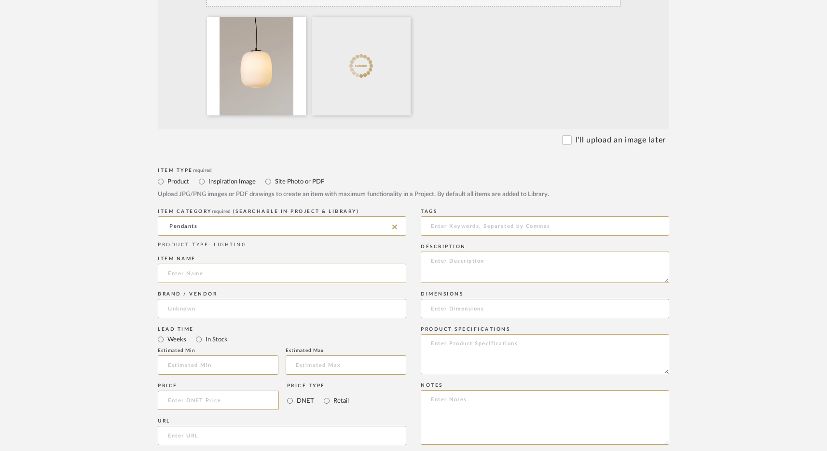
click at [221, 275] on input at bounding box center [282, 273] width 249 height 19
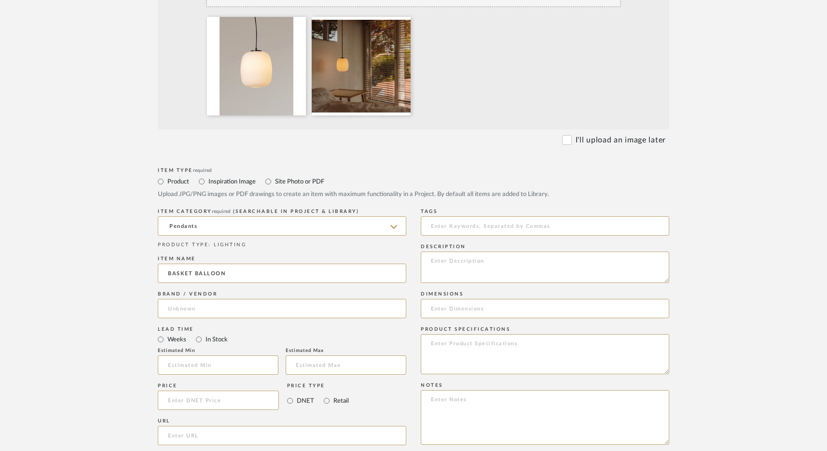
type input "BASKET BALLOON"
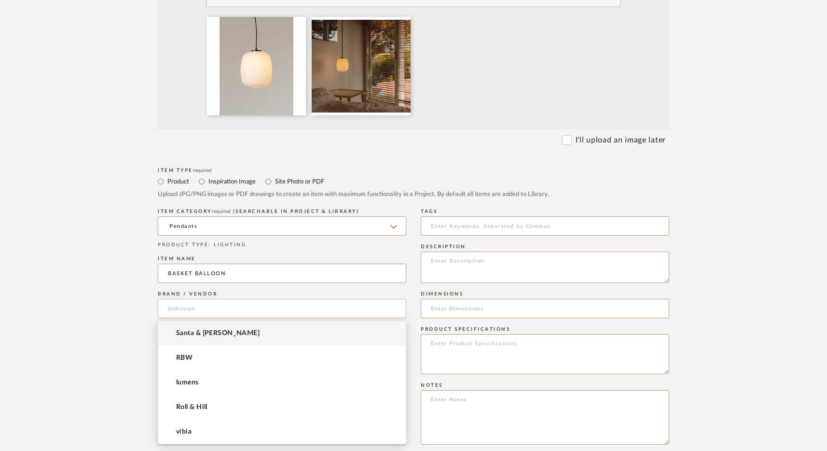
click at [194, 305] on input at bounding box center [282, 308] width 249 height 19
click at [203, 338] on mat-option "Santa & Cole" at bounding box center [282, 333] width 248 height 25
type input "Santa & Cole"
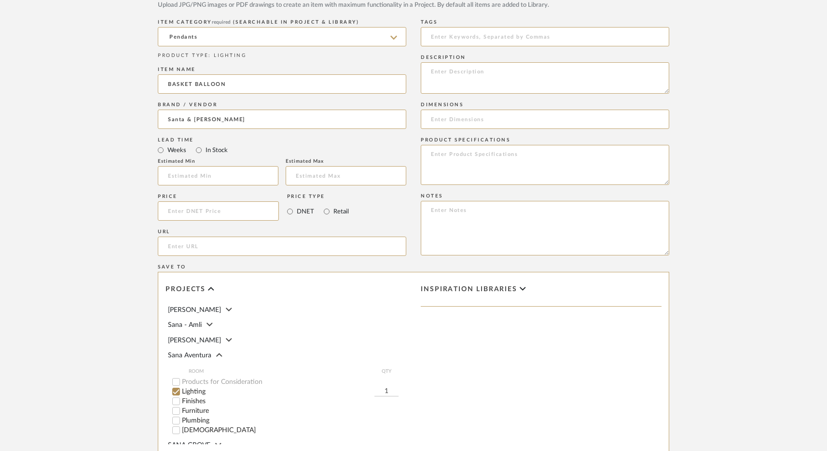
scroll to position [499, 0]
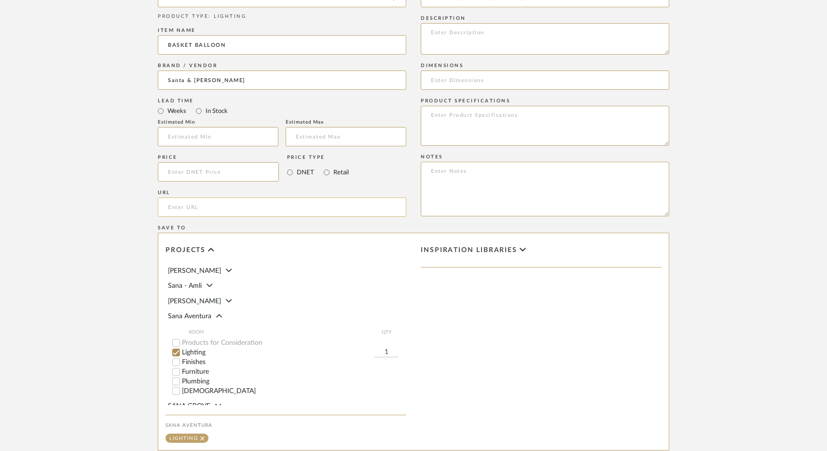
click at [183, 209] on input "url" at bounding box center [282, 206] width 249 height 19
paste input "https://usa.santacole.com/en/pendant-lamps/globo-cesta-560/"
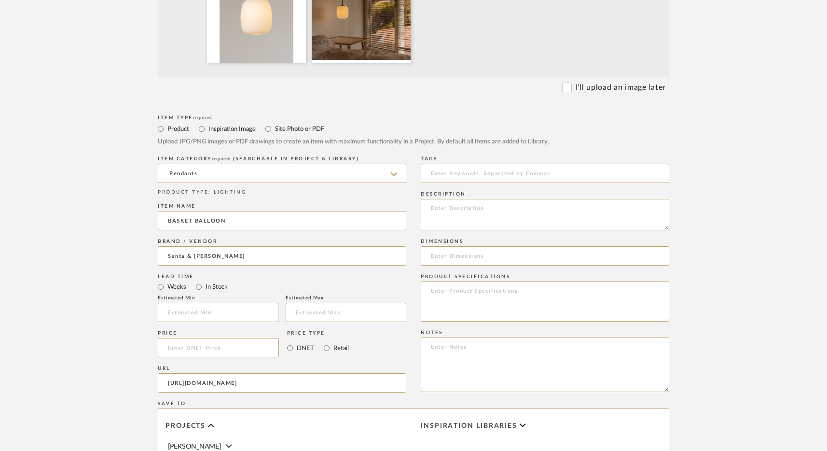
scroll to position [336, 0]
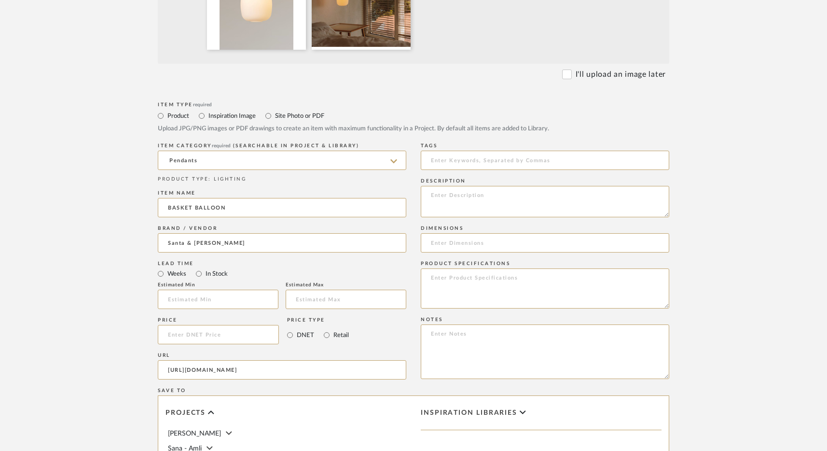
type input "https://usa.santacole.com/en/pendant-lamps/globo-cesta-560/"
click at [452, 246] on input at bounding box center [545, 242] width 249 height 19
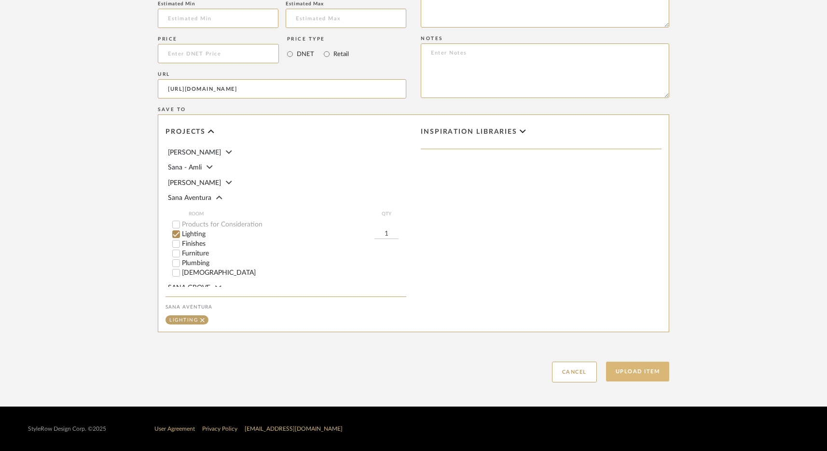
type input "10.6""
click at [634, 376] on button "Upload Item" at bounding box center [638, 372] width 64 height 20
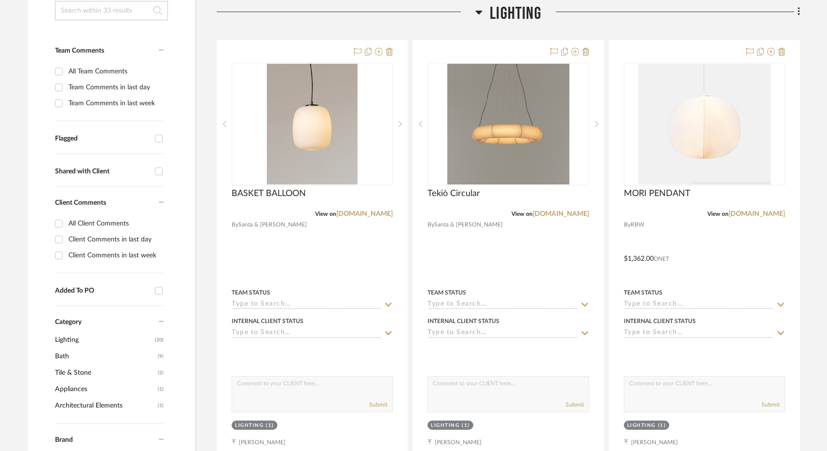
scroll to position [226, 0]
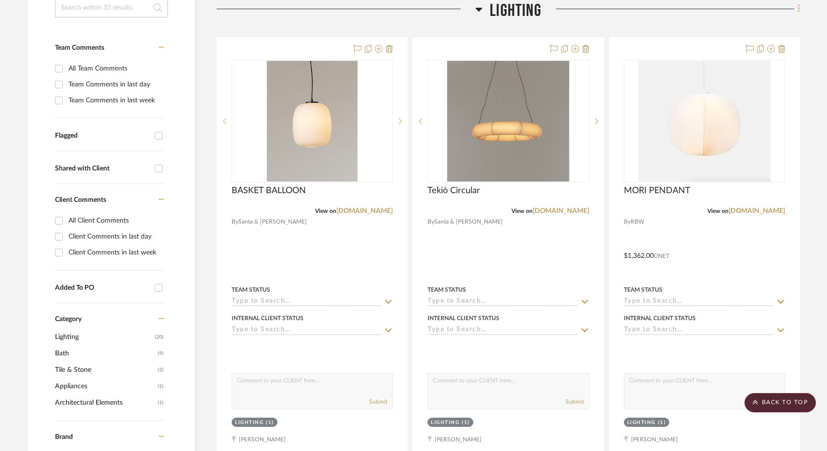
click at [651, 7] on fa-icon at bounding box center [798, 10] width 6 height 16
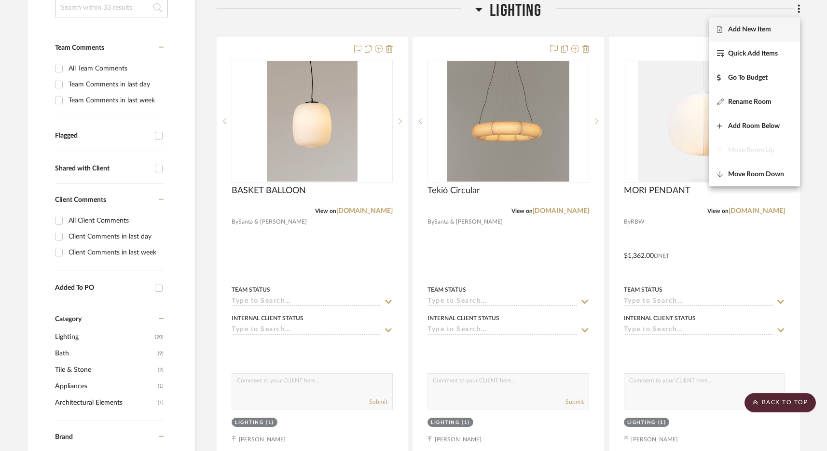
click at [651, 33] on span "Add New Item" at bounding box center [749, 30] width 43 height 8
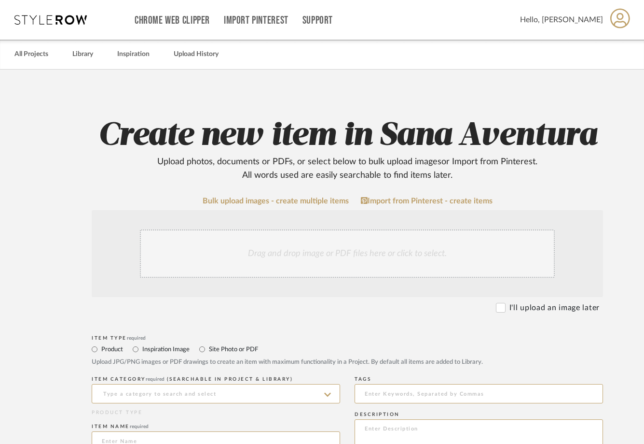
click at [37, 9] on div "Chrome Web Clipper Import Pinterest Support All Projects Library Inspiration Up…" at bounding box center [322, 20] width 616 height 40
click at [44, 22] on icon at bounding box center [50, 20] width 72 height 10
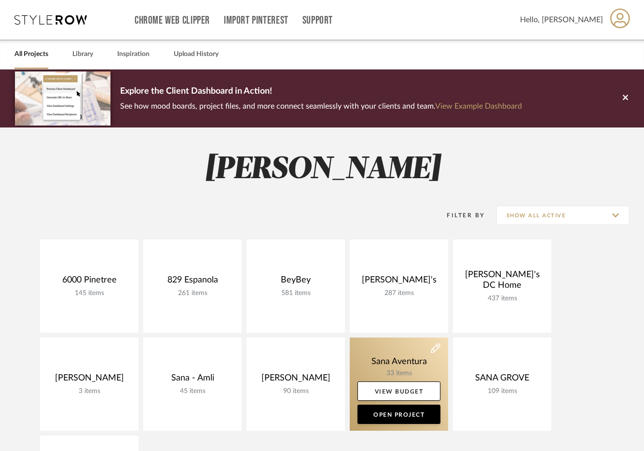
click at [404, 354] on link at bounding box center [399, 383] width 98 height 93
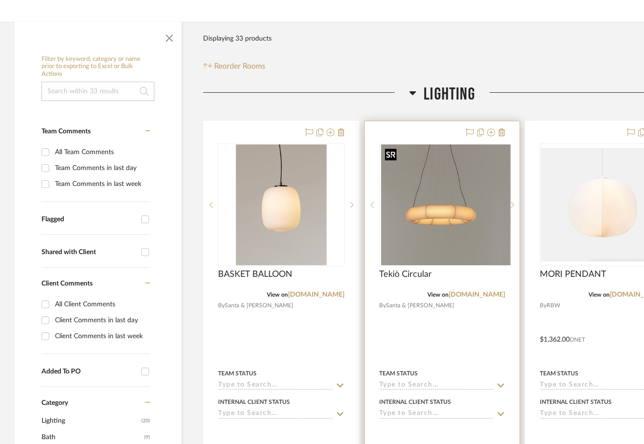
scroll to position [161, 0]
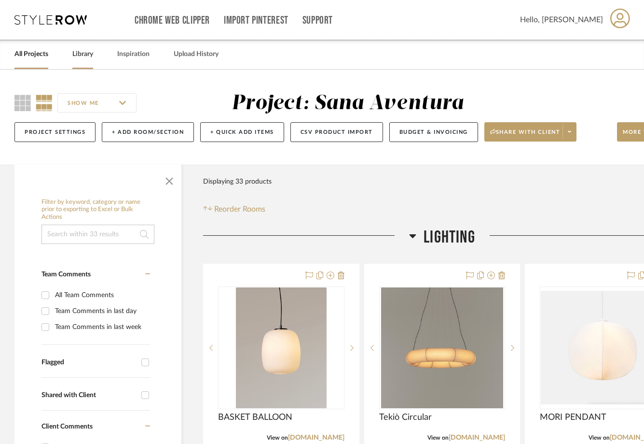
click at [74, 50] on link "Library" at bounding box center [82, 54] width 21 height 13
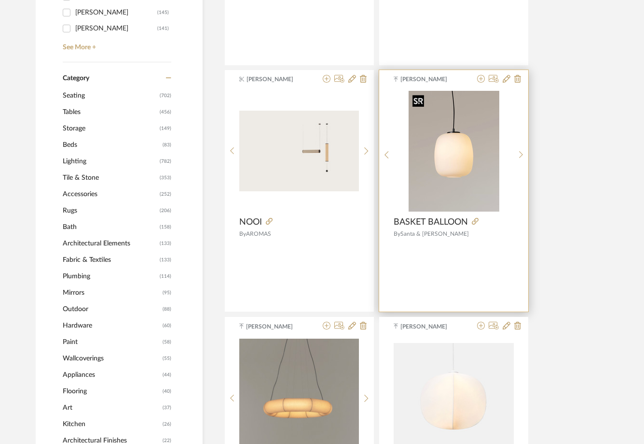
scroll to position [367, 0]
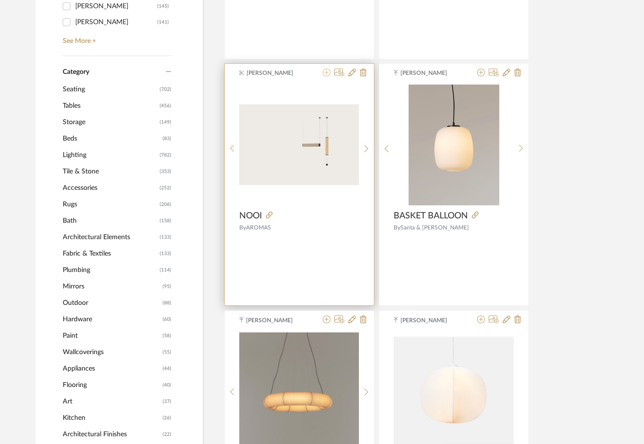
click at [327, 70] on icon at bounding box center [327, 73] width 8 height 8
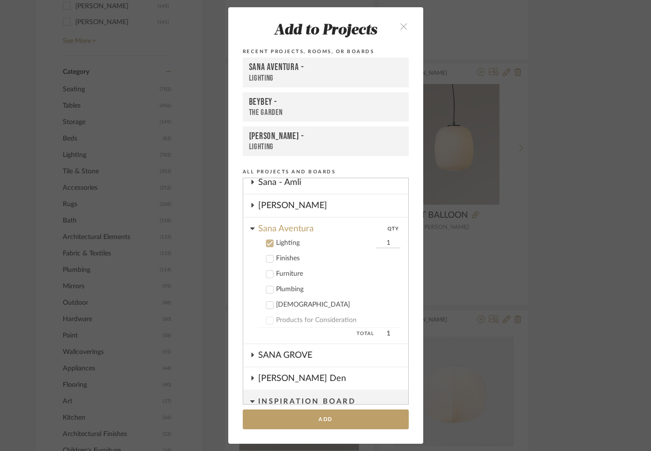
scroll to position [168, 0]
click at [315, 418] on button "Add" at bounding box center [326, 419] width 166 height 20
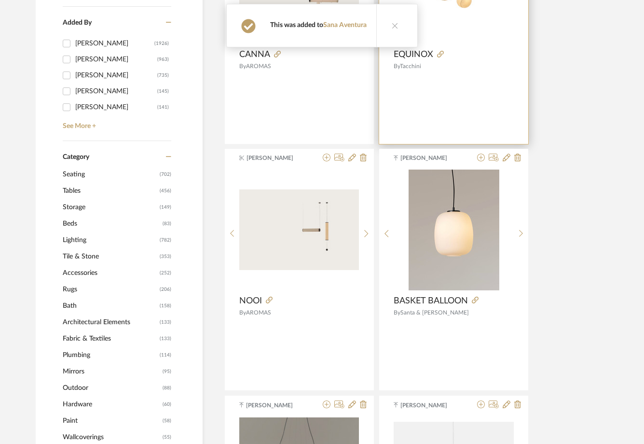
scroll to position [56, 0]
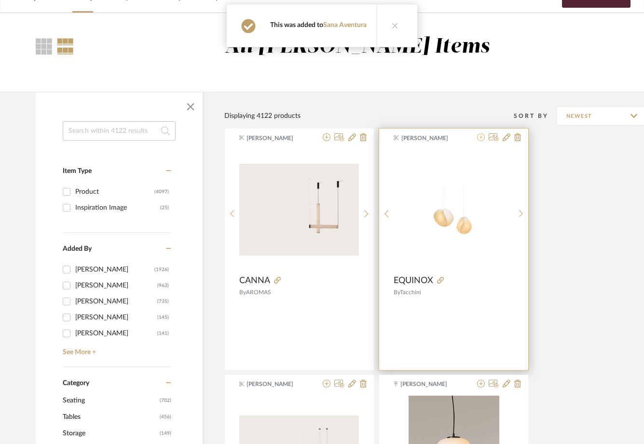
click at [479, 139] on icon at bounding box center [481, 137] width 8 height 8
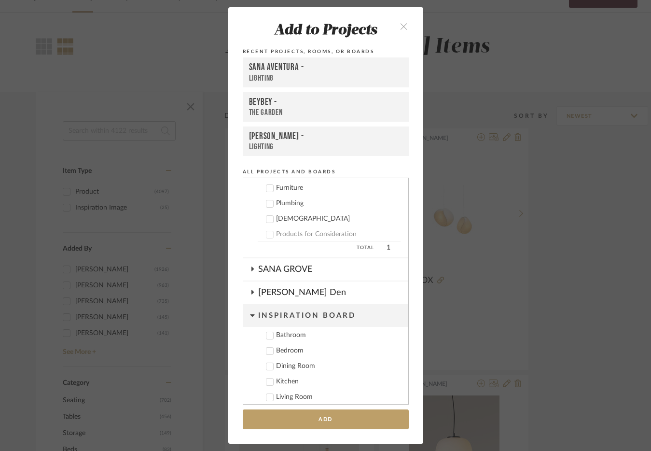
scroll to position [258, 0]
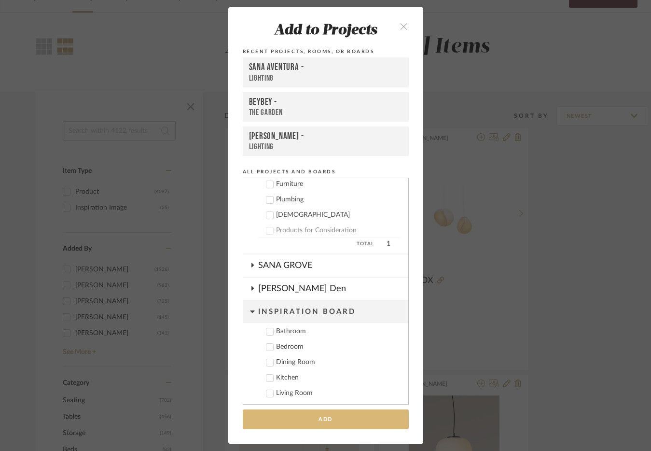
click at [325, 418] on button "Add" at bounding box center [326, 419] width 166 height 20
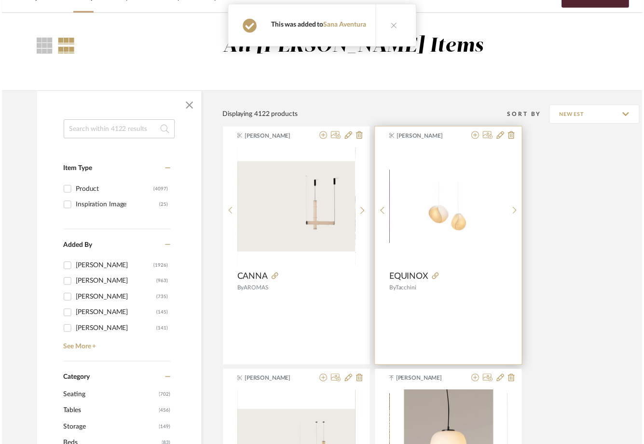
scroll to position [56, 0]
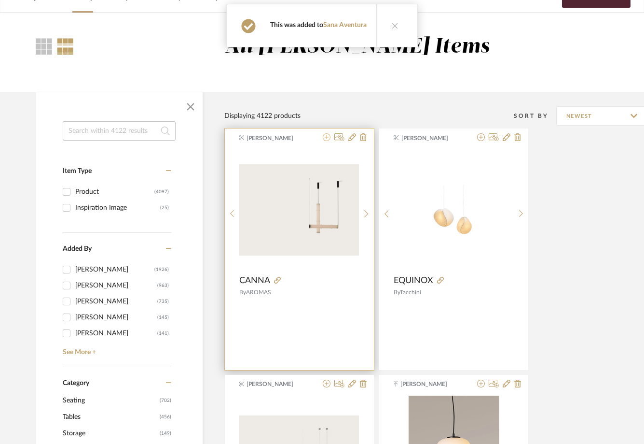
click at [323, 138] on icon at bounding box center [327, 137] width 8 height 8
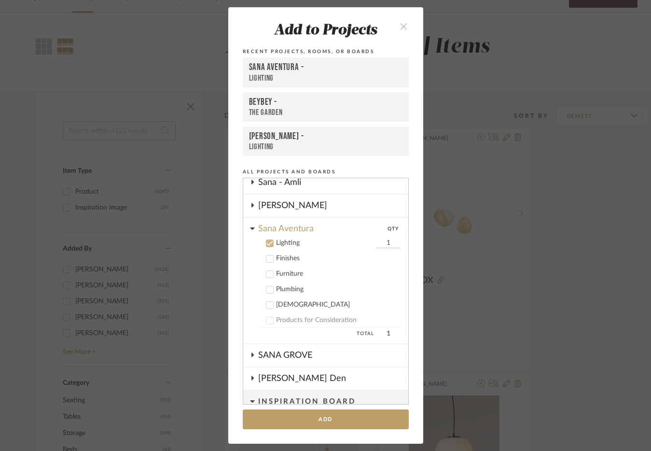
scroll to position [168, 0]
click at [320, 418] on button "Add" at bounding box center [326, 419] width 166 height 20
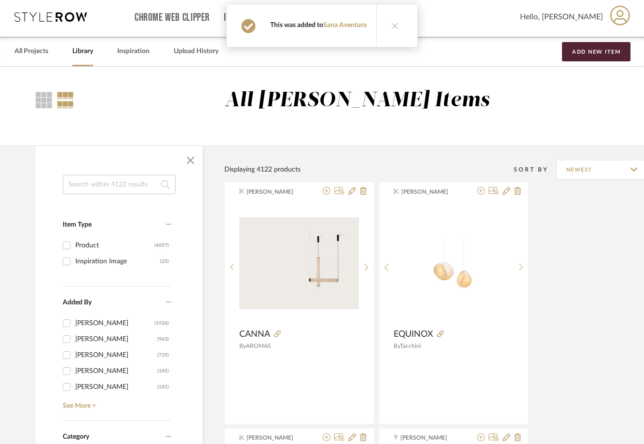
scroll to position [0, 0]
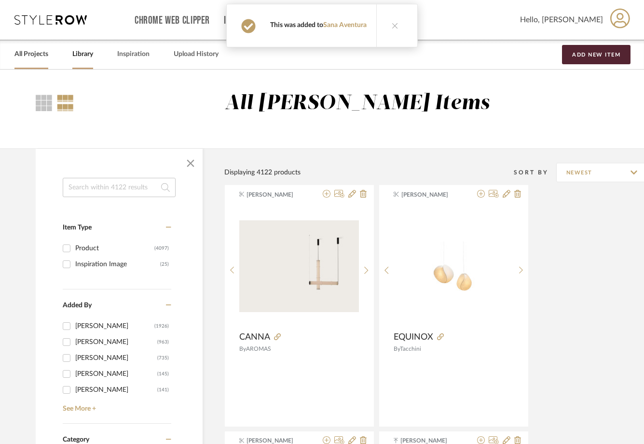
click at [38, 57] on link "All Projects" at bounding box center [31, 54] width 34 height 13
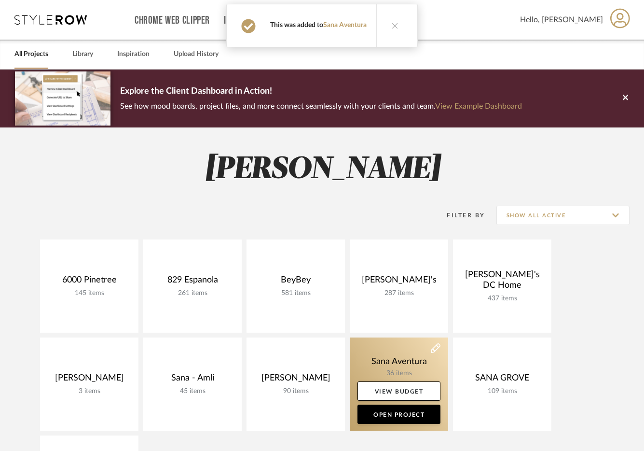
click at [401, 359] on link at bounding box center [399, 383] width 98 height 93
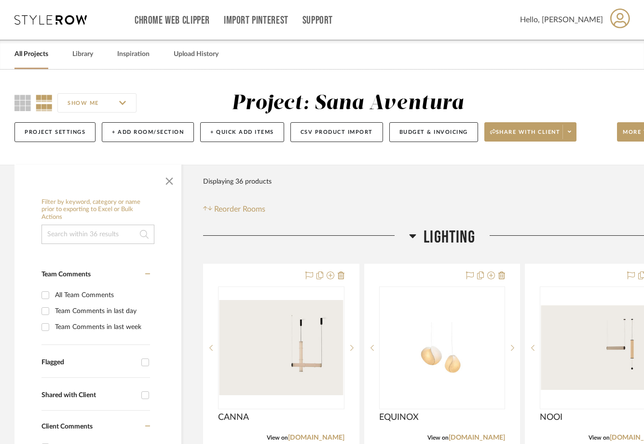
scroll to position [0, 51]
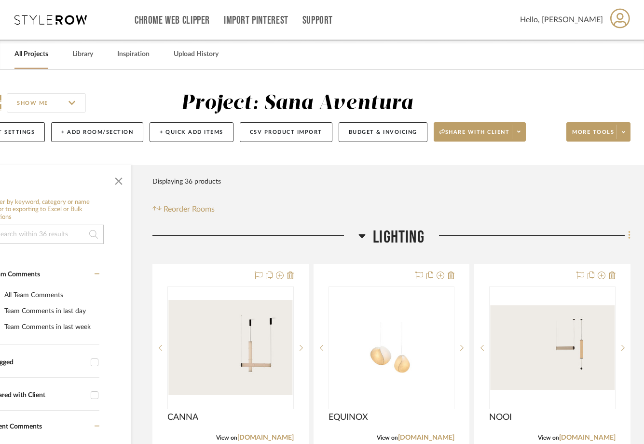
click at [630, 233] on icon at bounding box center [629, 235] width 2 height 8
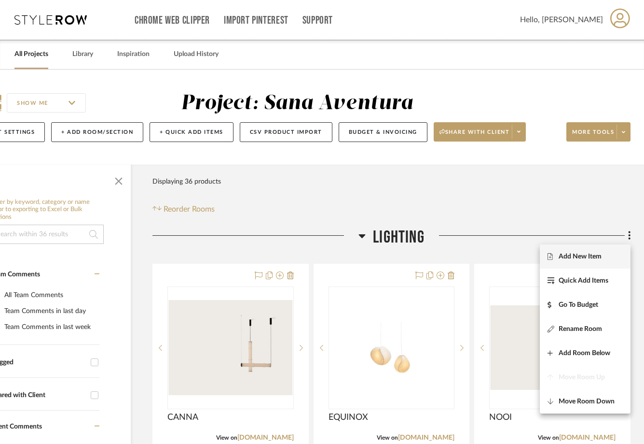
click at [603, 260] on span "Add New Item" at bounding box center [585, 256] width 75 height 8
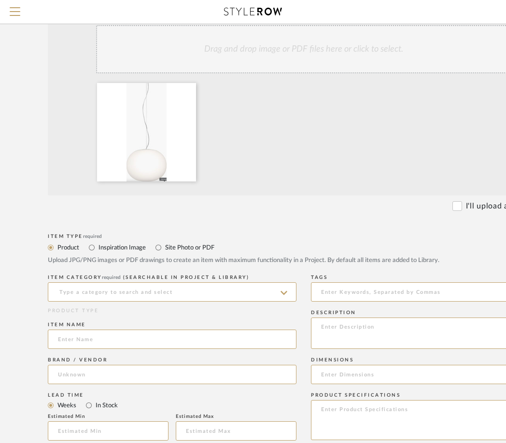
scroll to position [338, 44]
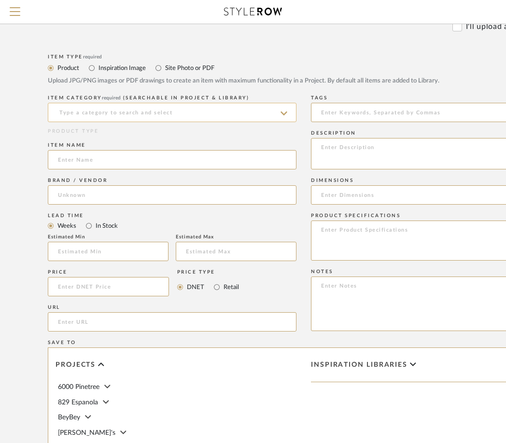
click at [127, 111] on input at bounding box center [172, 112] width 249 height 19
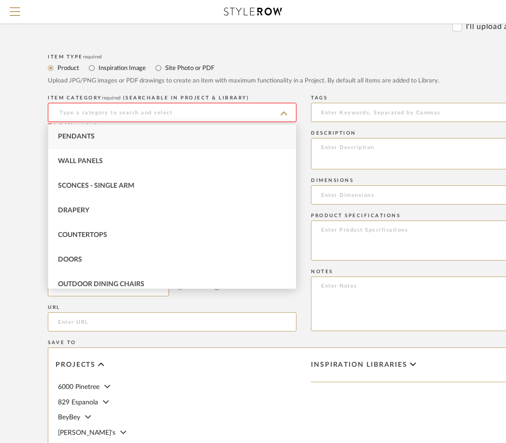
click at [124, 133] on div "Pendants" at bounding box center [172, 137] width 248 height 25
type input "Pendants"
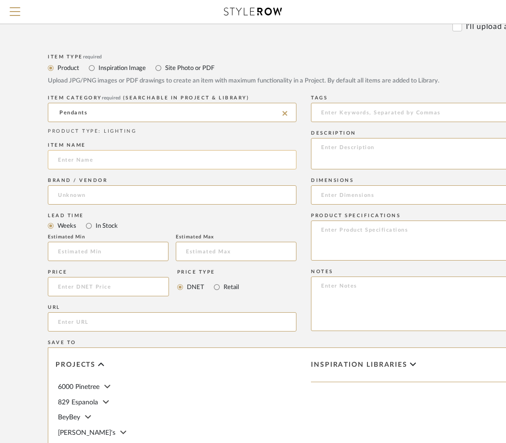
click at [103, 162] on input at bounding box center [172, 159] width 249 height 19
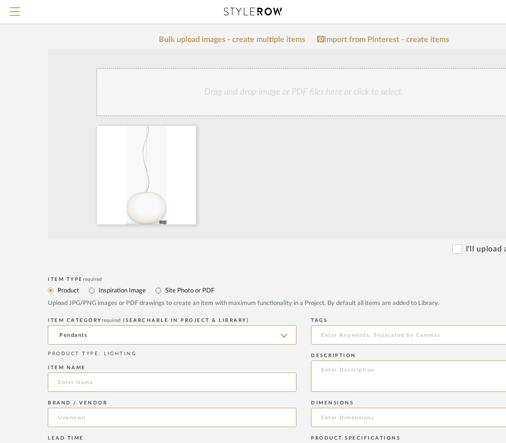
scroll to position [212, 44]
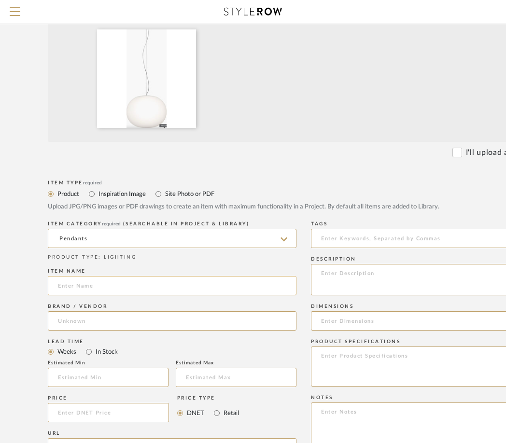
click at [78, 287] on input at bounding box center [172, 285] width 249 height 19
paste input "Glo-Ball Suspension Lamp"
type input "Glo-Ball Suspension Lamp"
click at [87, 322] on input at bounding box center [172, 320] width 249 height 19
type input "DWR"
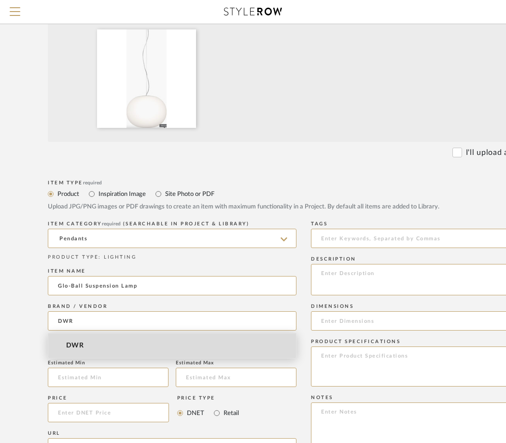
click at [108, 346] on mat-option "DWR" at bounding box center [172, 346] width 248 height 25
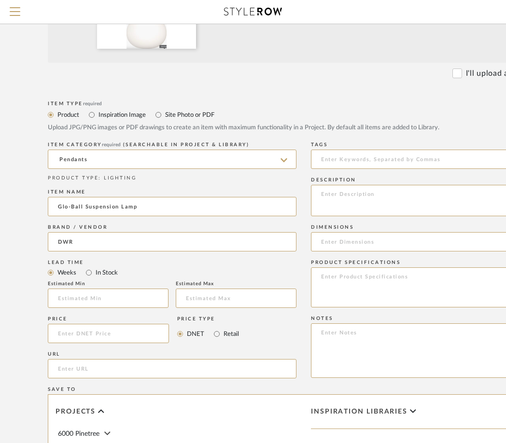
scroll to position [300, 44]
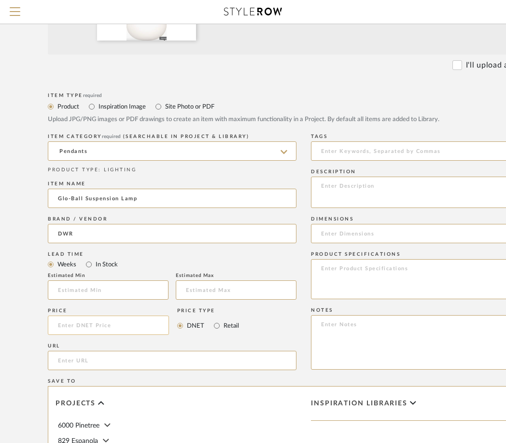
click at [90, 328] on input at bounding box center [108, 325] width 121 height 19
type input "$945.00"
click at [127, 366] on input "url" at bounding box center [172, 360] width 249 height 19
paste input "[URL][DOMAIN_NAME]"
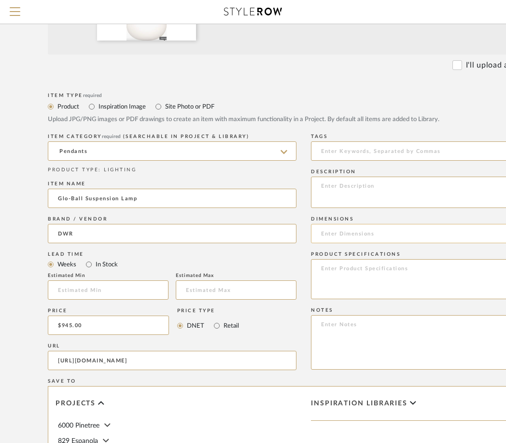
type input "[URL][DOMAIN_NAME]"
click at [341, 237] on input at bounding box center [435, 233] width 249 height 19
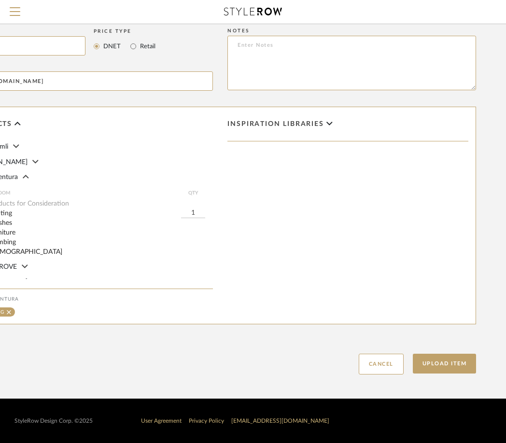
scroll to position [580, 159]
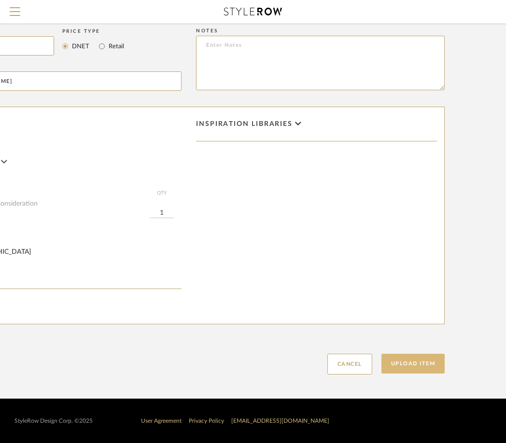
type input "13""
click at [422, 365] on button "Upload Item" at bounding box center [413, 364] width 64 height 20
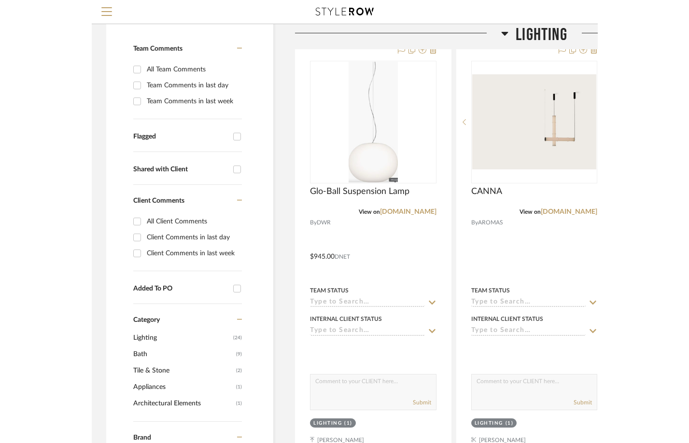
scroll to position [181, 0]
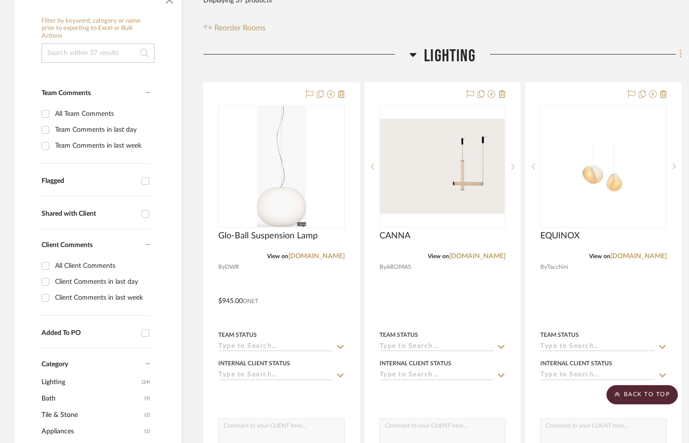
click at [651, 57] on icon at bounding box center [680, 54] width 3 height 11
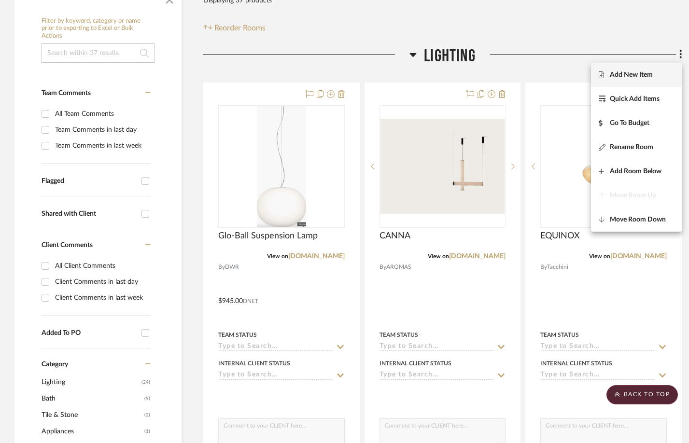
click at [638, 76] on span "Add New Item" at bounding box center [631, 75] width 43 height 8
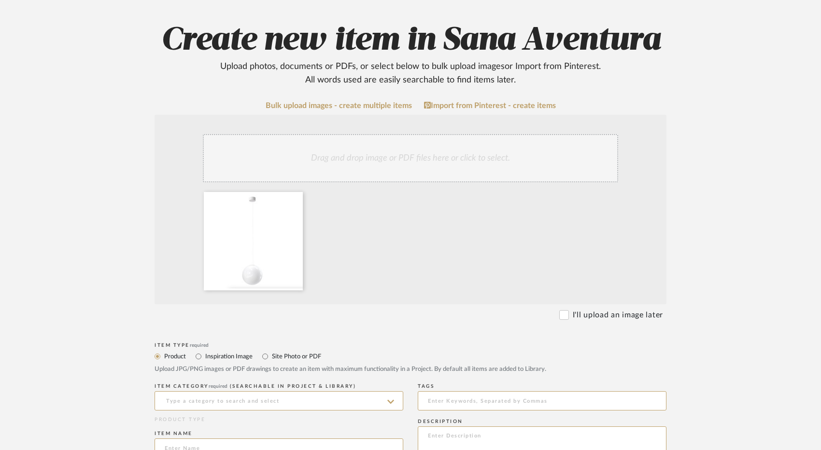
scroll to position [334, 0]
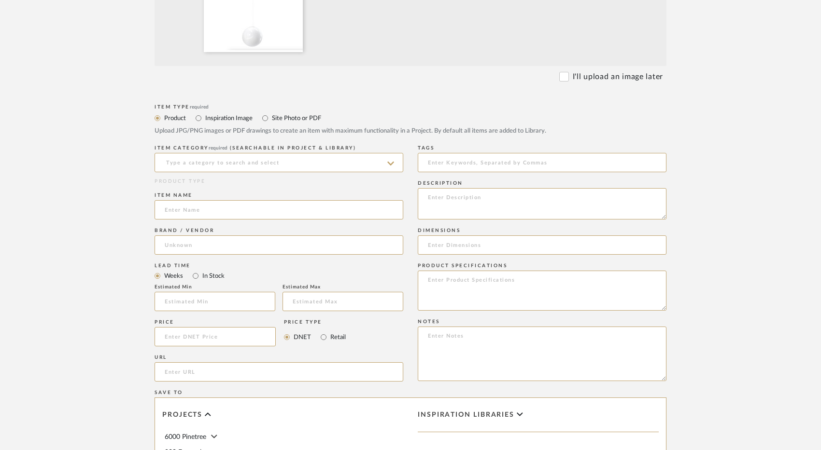
click at [198, 152] on div "ITEM CATEGORY required (Searchable in Project & Library)" at bounding box center [278, 160] width 249 height 35
click at [198, 165] on input at bounding box center [278, 162] width 249 height 19
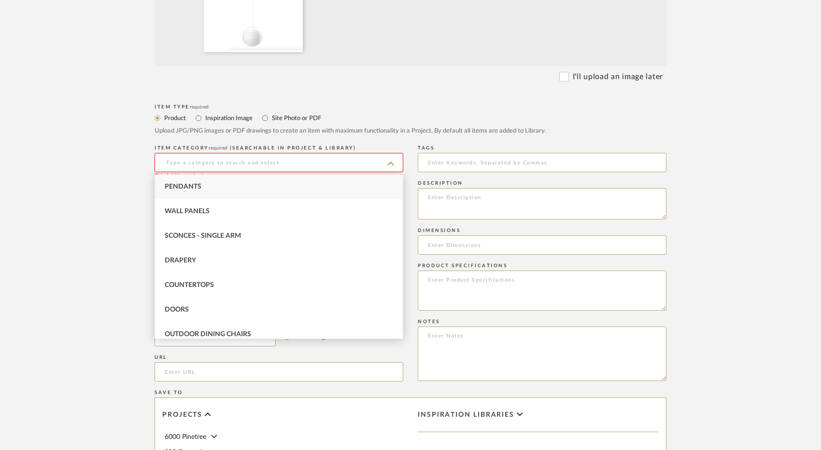
click at [205, 187] on div "Pendants" at bounding box center [279, 187] width 248 height 25
type input "Pendants"
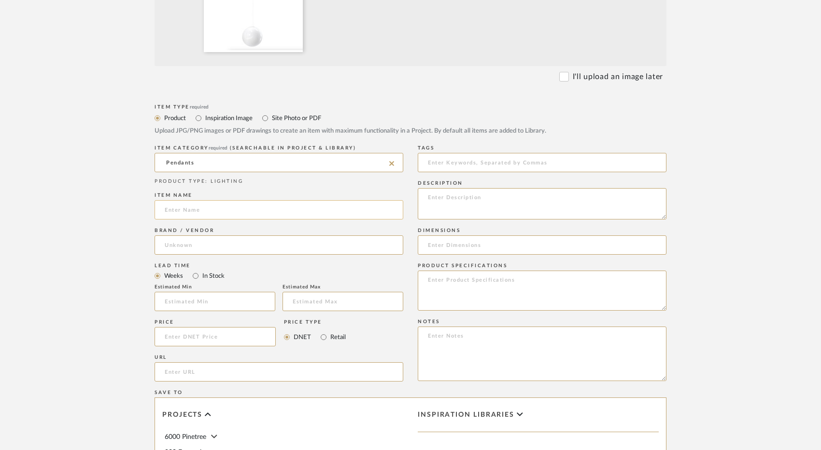
click at [164, 209] on input at bounding box center [278, 209] width 249 height 19
type input "My Sphere"
click at [222, 242] on input at bounding box center [278, 245] width 249 height 19
click at [188, 269] on mat-option "Flos" at bounding box center [279, 270] width 248 height 25
type input "Flos"
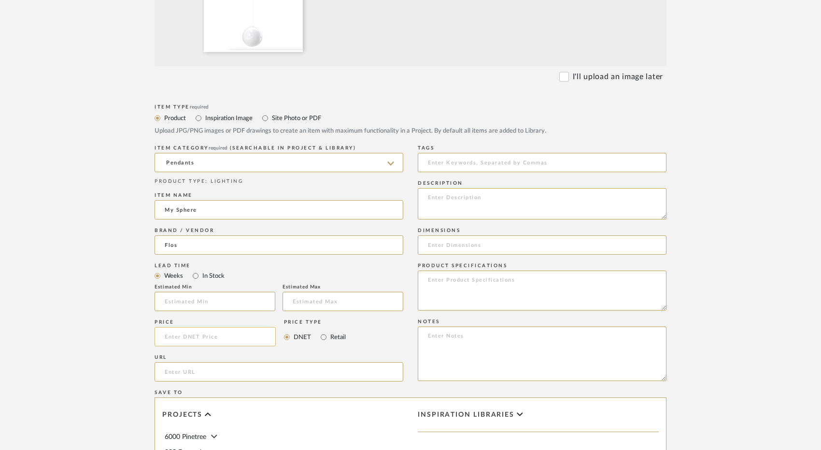
click at [184, 339] on input at bounding box center [214, 336] width 121 height 19
type input "$990.00"
click at [203, 373] on input "url" at bounding box center [278, 372] width 249 height 19
paste input "[URL][DOMAIN_NAME]"
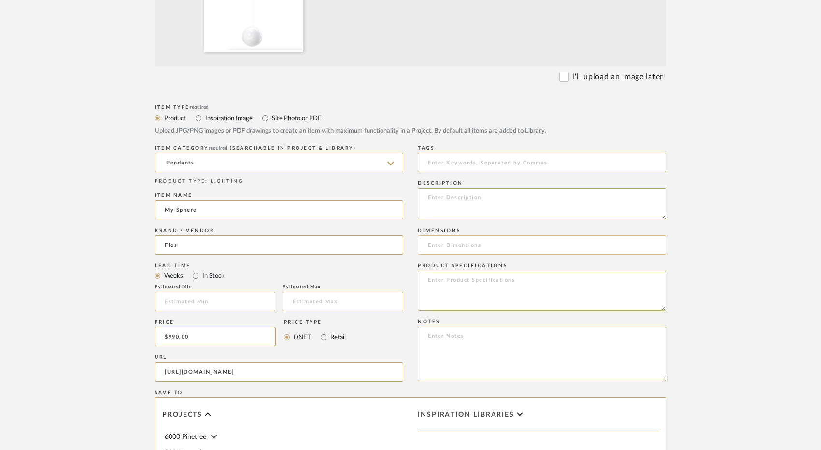
type input "[URL][DOMAIN_NAME]"
click at [439, 251] on input at bounding box center [542, 245] width 249 height 19
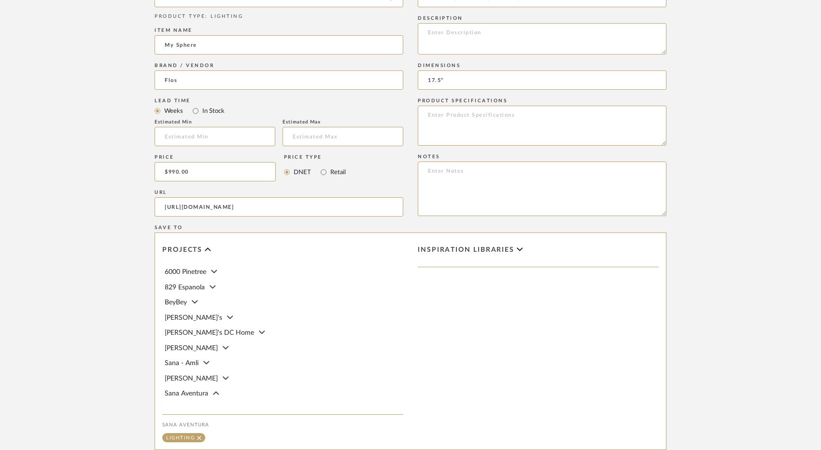
scroll to position [618, 0]
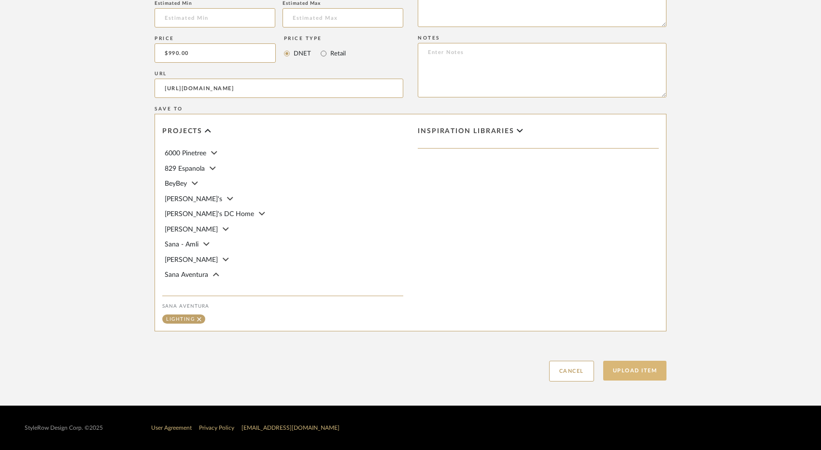
type input "17.5""
click at [630, 370] on button "Upload Item" at bounding box center [635, 371] width 64 height 20
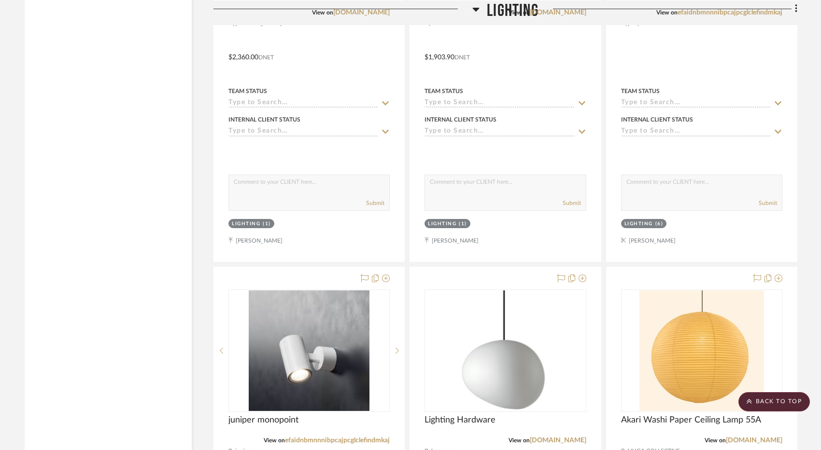
scroll to position [2585, 0]
